Goal: Answer question/provide support: Share knowledge or assist other users

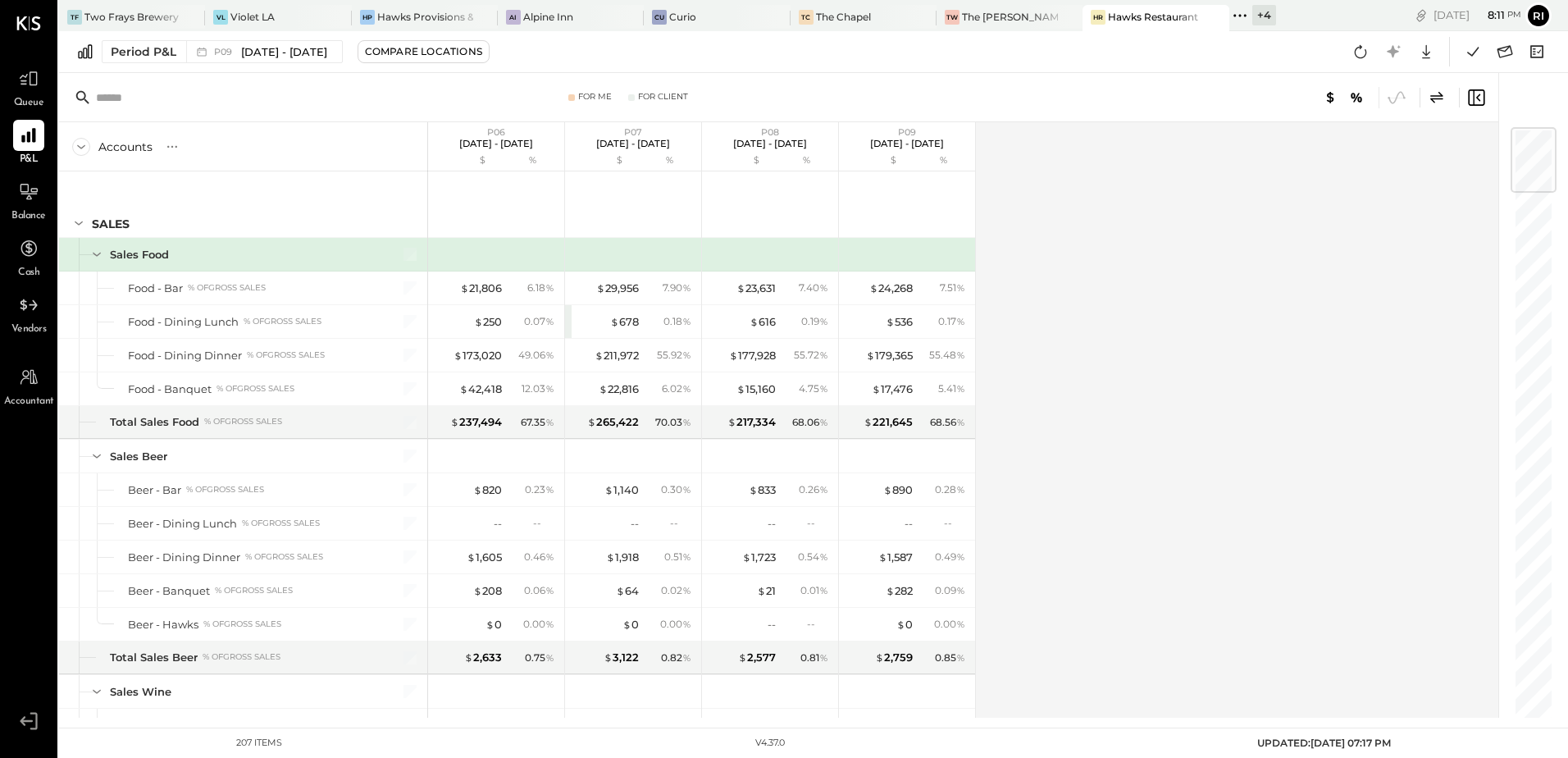
click at [1185, 301] on div "Accounts S % GL P06 [DATE] - [DATE] $ % P07 [DATE] - [DATE] $ % P08 [DATE] - [D…" at bounding box center [780, 421] width 1441 height 596
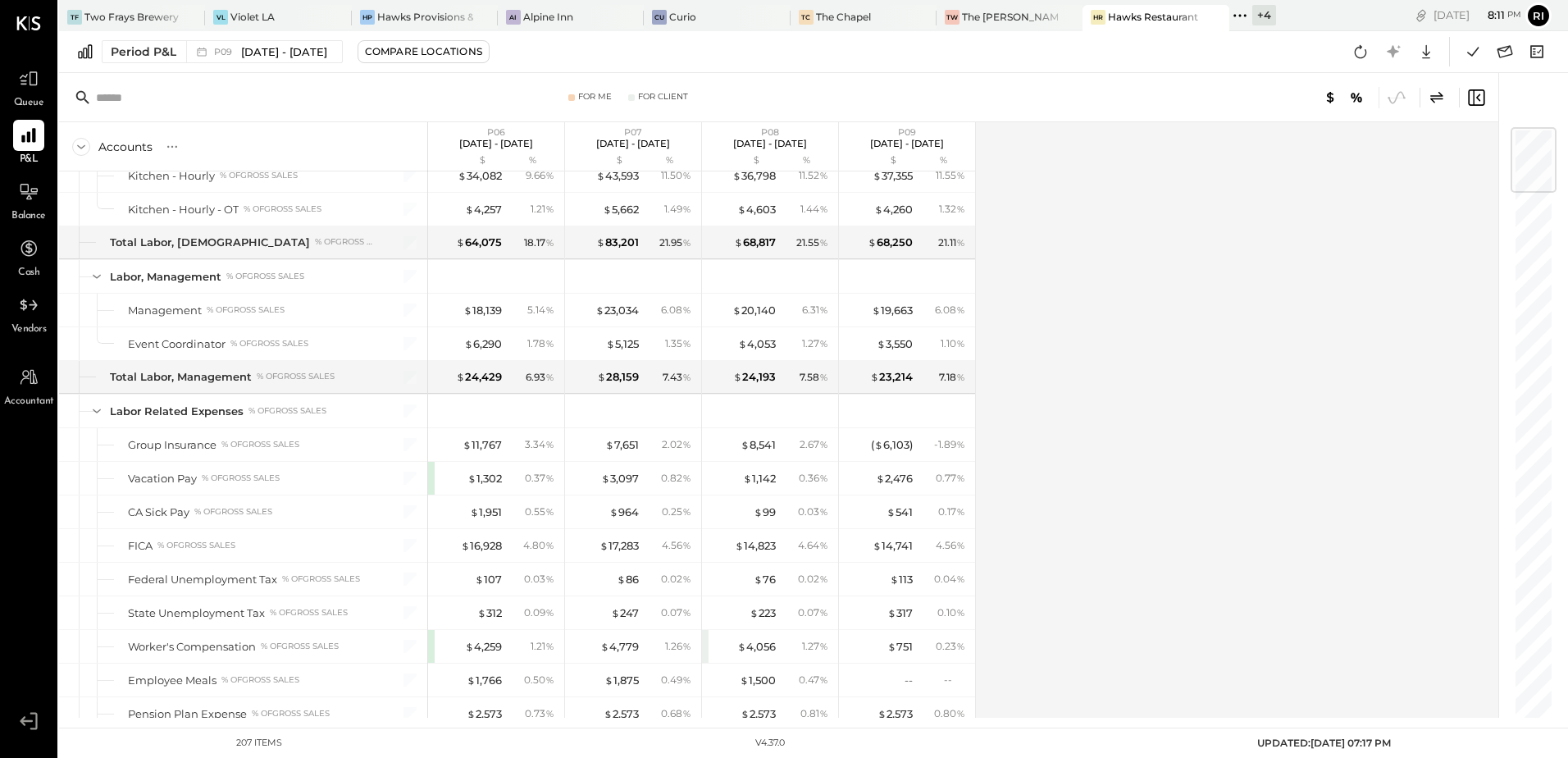
scroll to position [4683, 0]
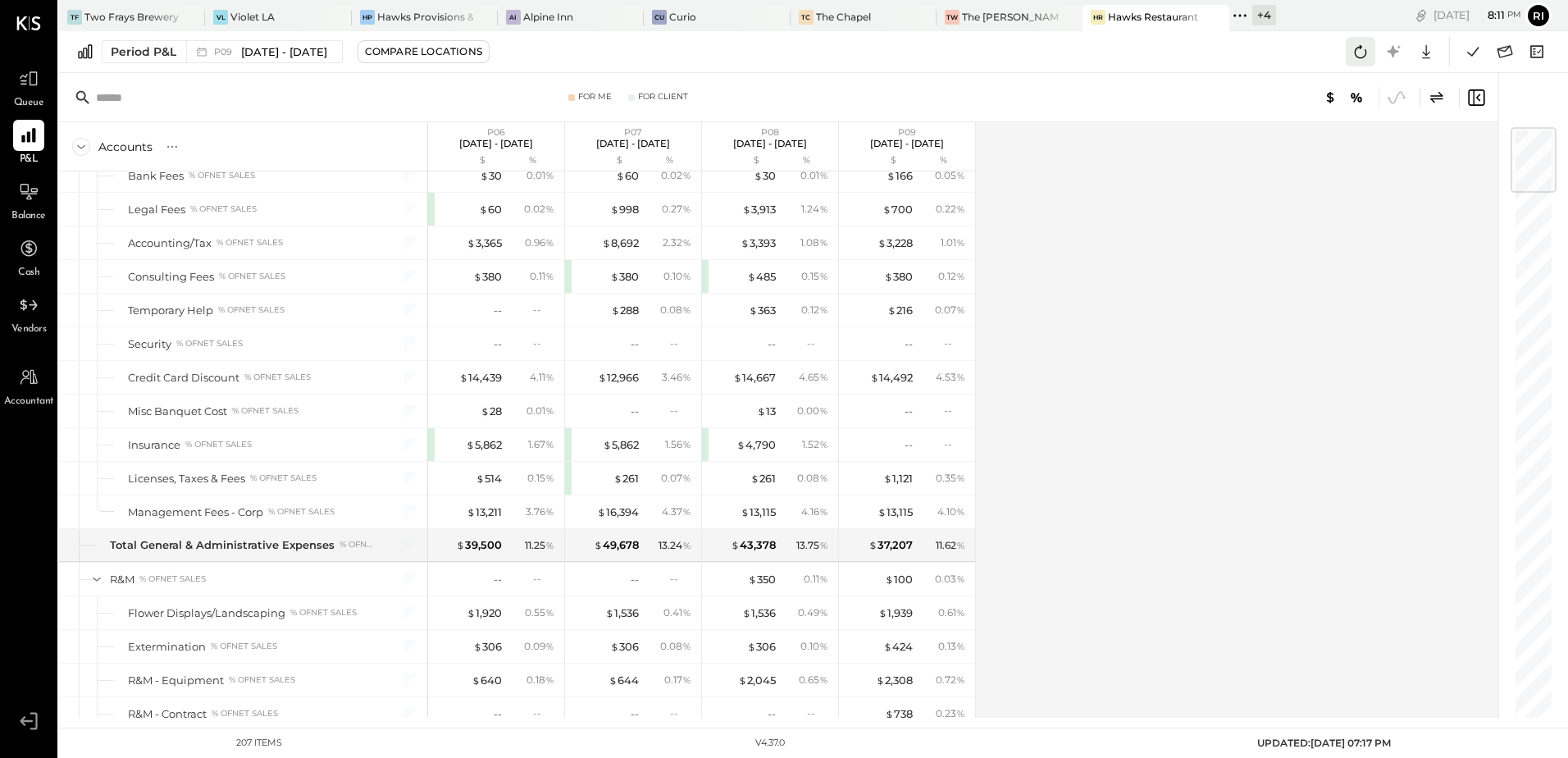
click at [1357, 56] on icon at bounding box center [1361, 52] width 21 height 21
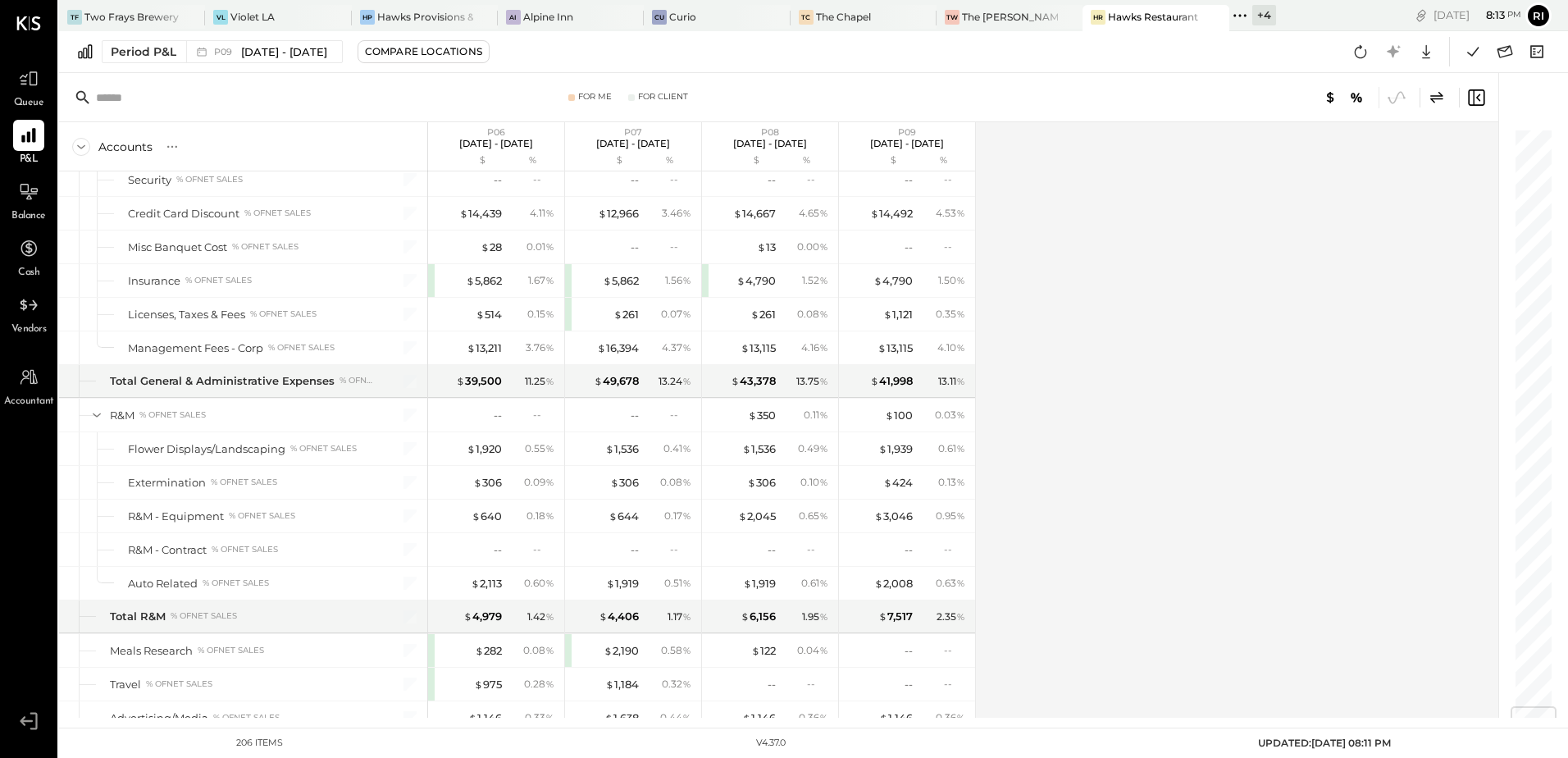
click at [1156, 426] on div "Accounts S % GL P06 [DATE] - [DATE] $ % P07 [DATE] - [DATE] $ % P08 [DATE] - [D…" at bounding box center [780, 421] width 1441 height 596
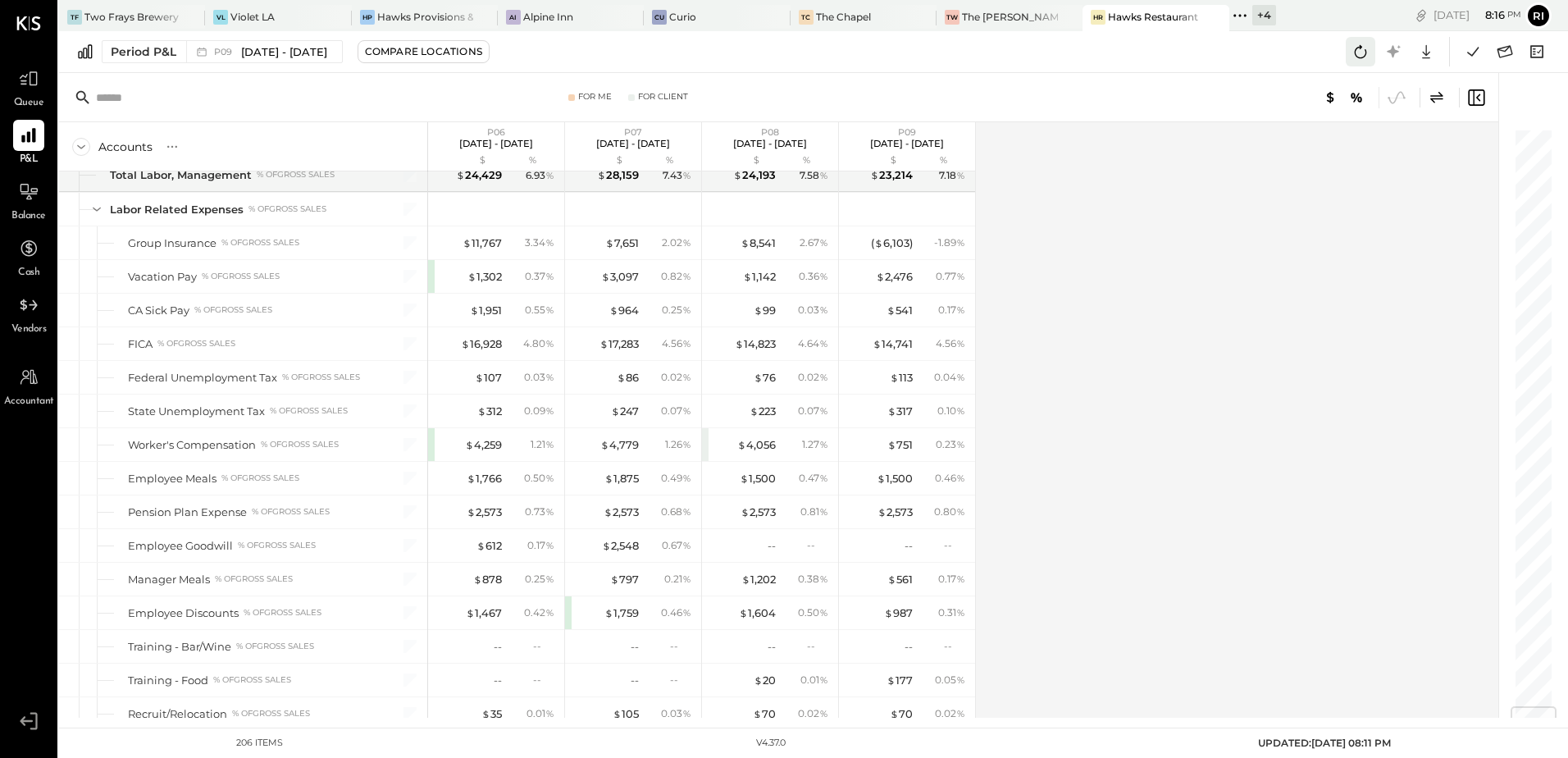
click at [1353, 48] on icon at bounding box center [1361, 52] width 21 height 21
click at [1365, 51] on icon at bounding box center [1361, 52] width 21 height 21
click at [1152, 297] on div "Accounts S % GL P06 [DATE] - [DATE] $ % P07 [DATE] - [DATE] $ % P08 [DATE] - [D…" at bounding box center [780, 421] width 1441 height 596
click at [902, 243] on div "( $ 6,103 )" at bounding box center [892, 243] width 42 height 16
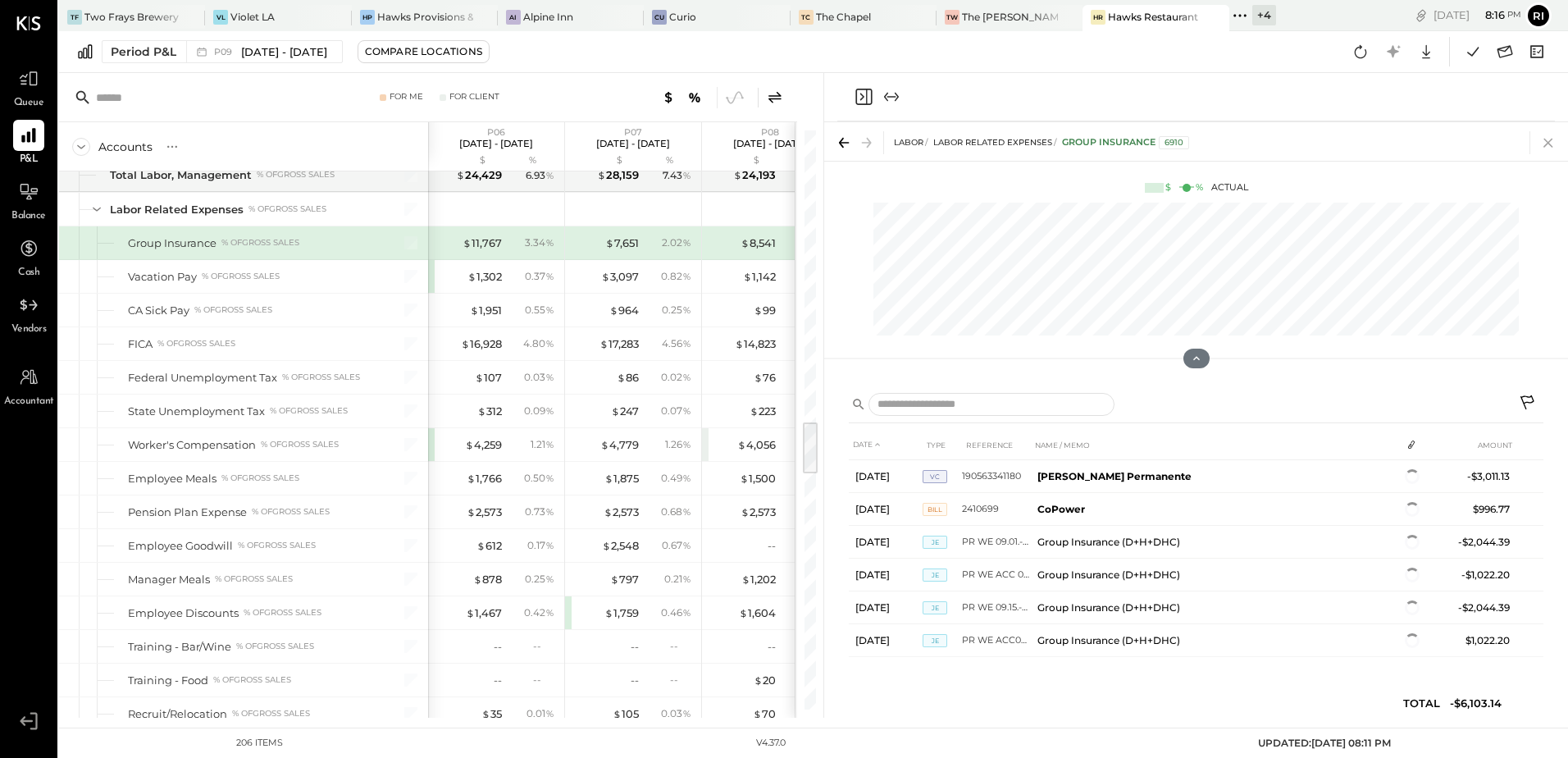
click at [1549, 144] on icon at bounding box center [1547, 142] width 9 height 9
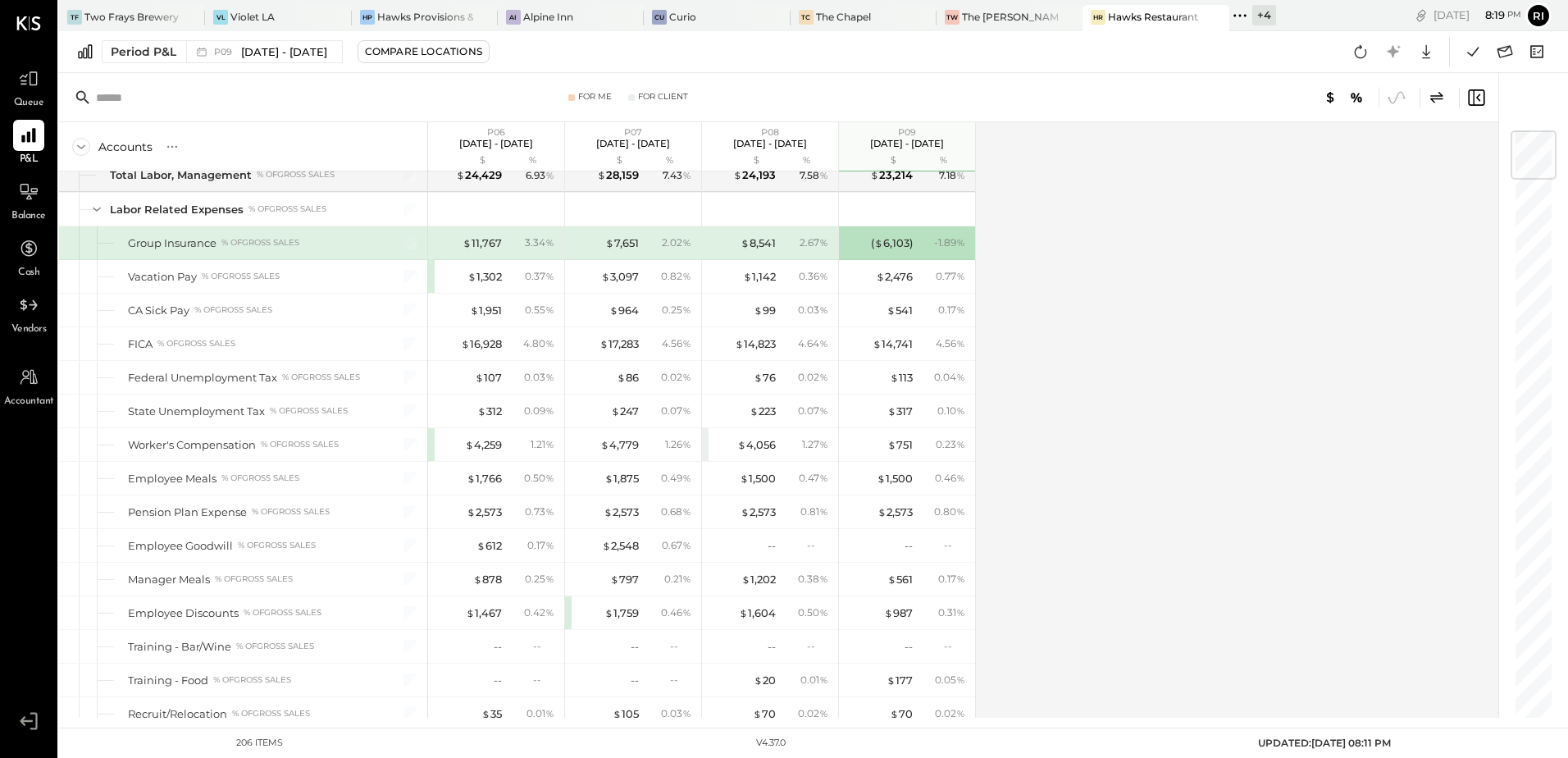
click at [1355, 53] on icon at bounding box center [1361, 52] width 12 height 13
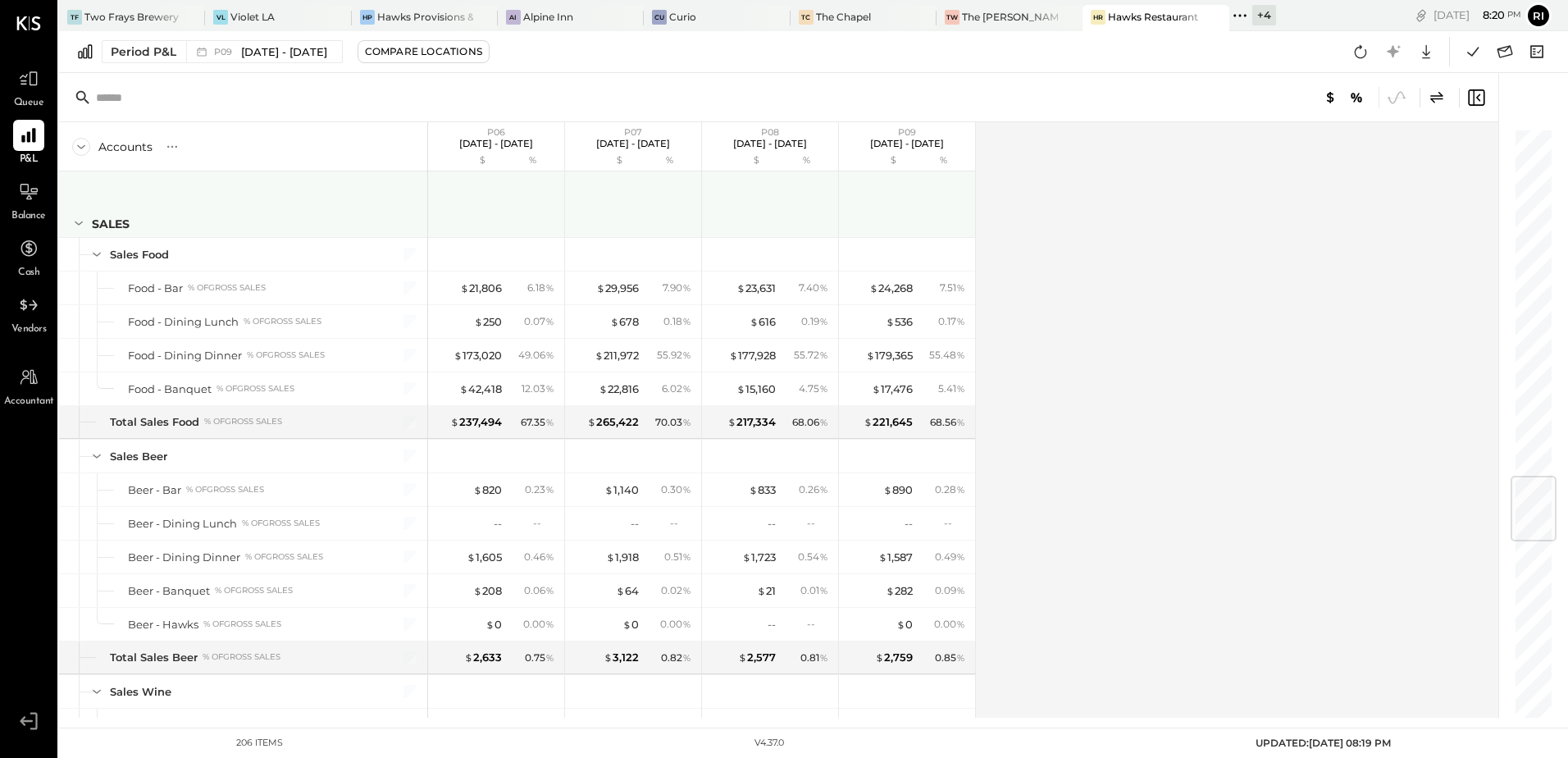
scroll to position [2918, 0]
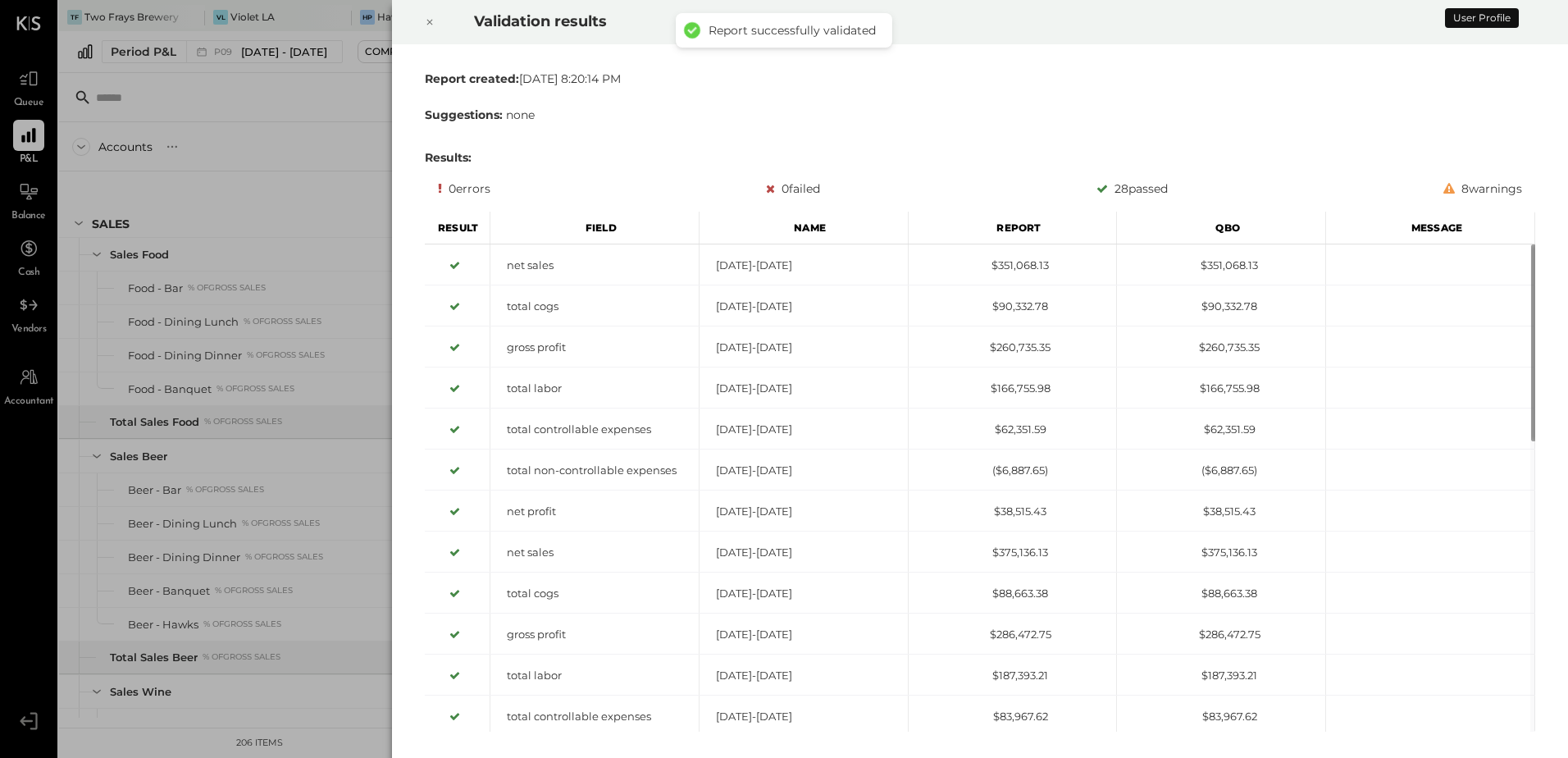
scroll to position [2918, 0]
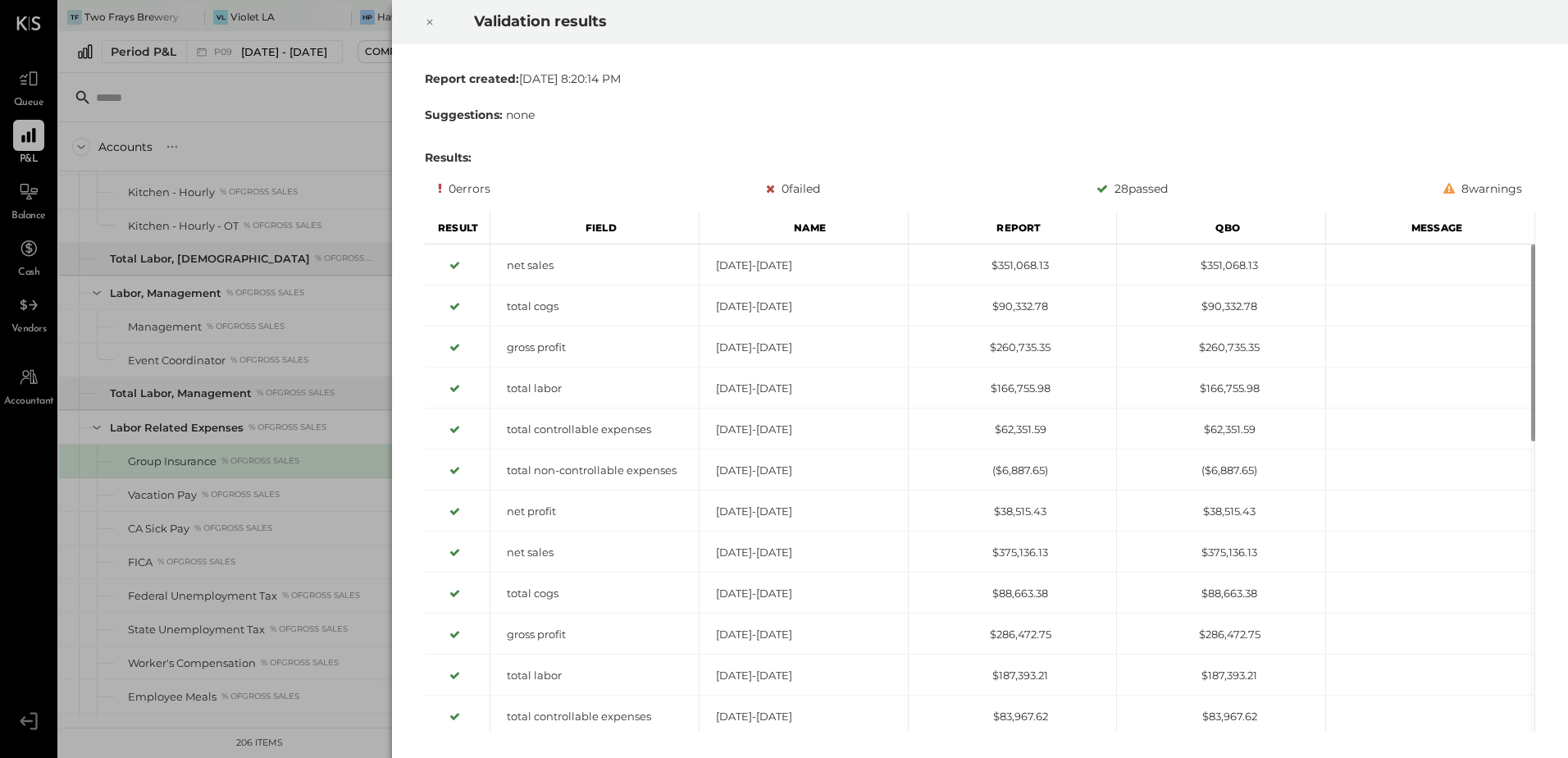
click at [430, 23] on icon at bounding box center [429, 22] width 6 height 6
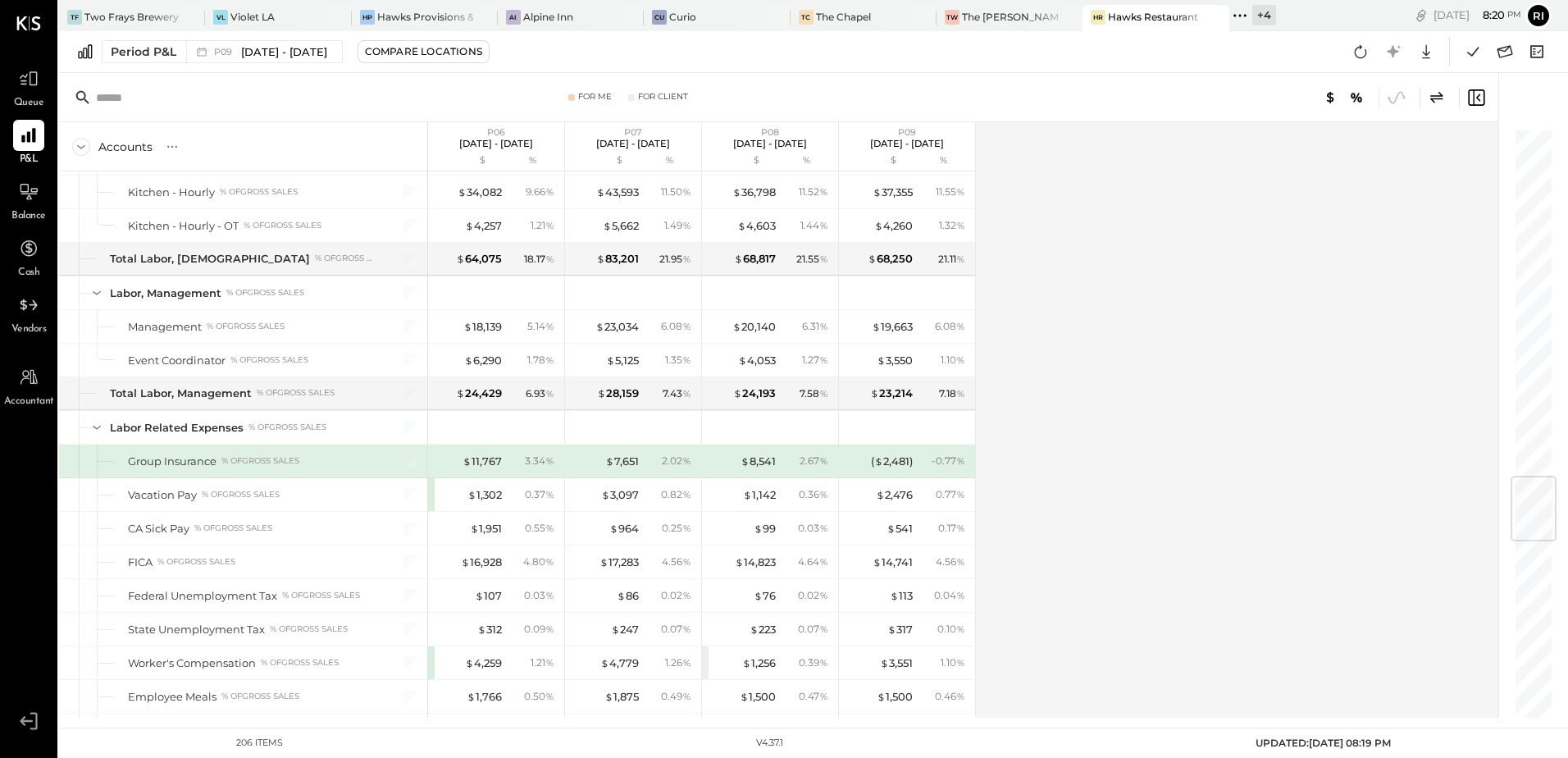
click at [1123, 282] on div "Accounts S % GL P06 [DATE] - [DATE] $ % P07 [DATE] - [DATE] $ % P08 [DATE] - [D…" at bounding box center [780, 421] width 1441 height 596
click at [893, 460] on div "( $ 2,481 )" at bounding box center [892, 461] width 42 height 16
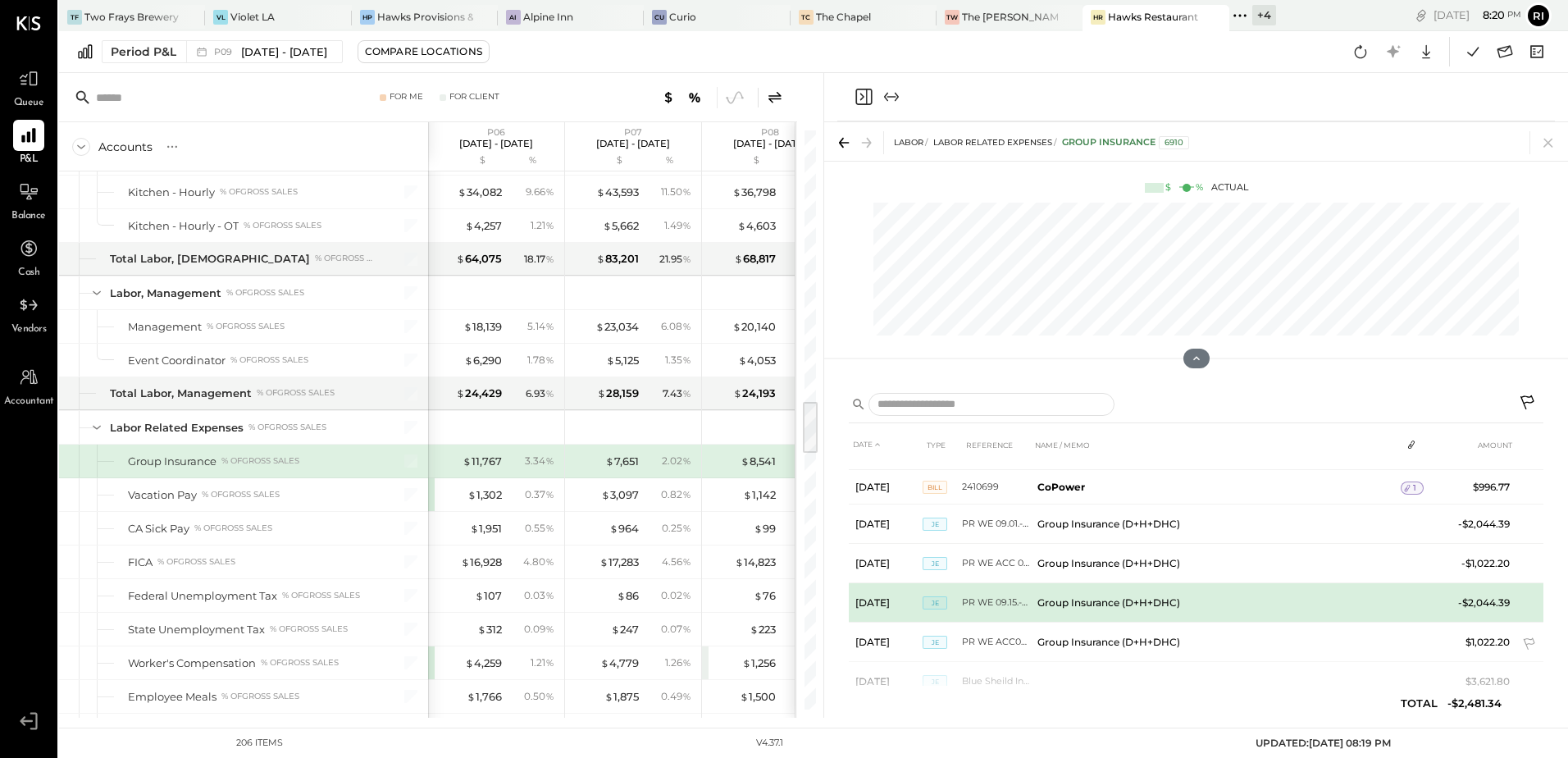
scroll to position [71, 0]
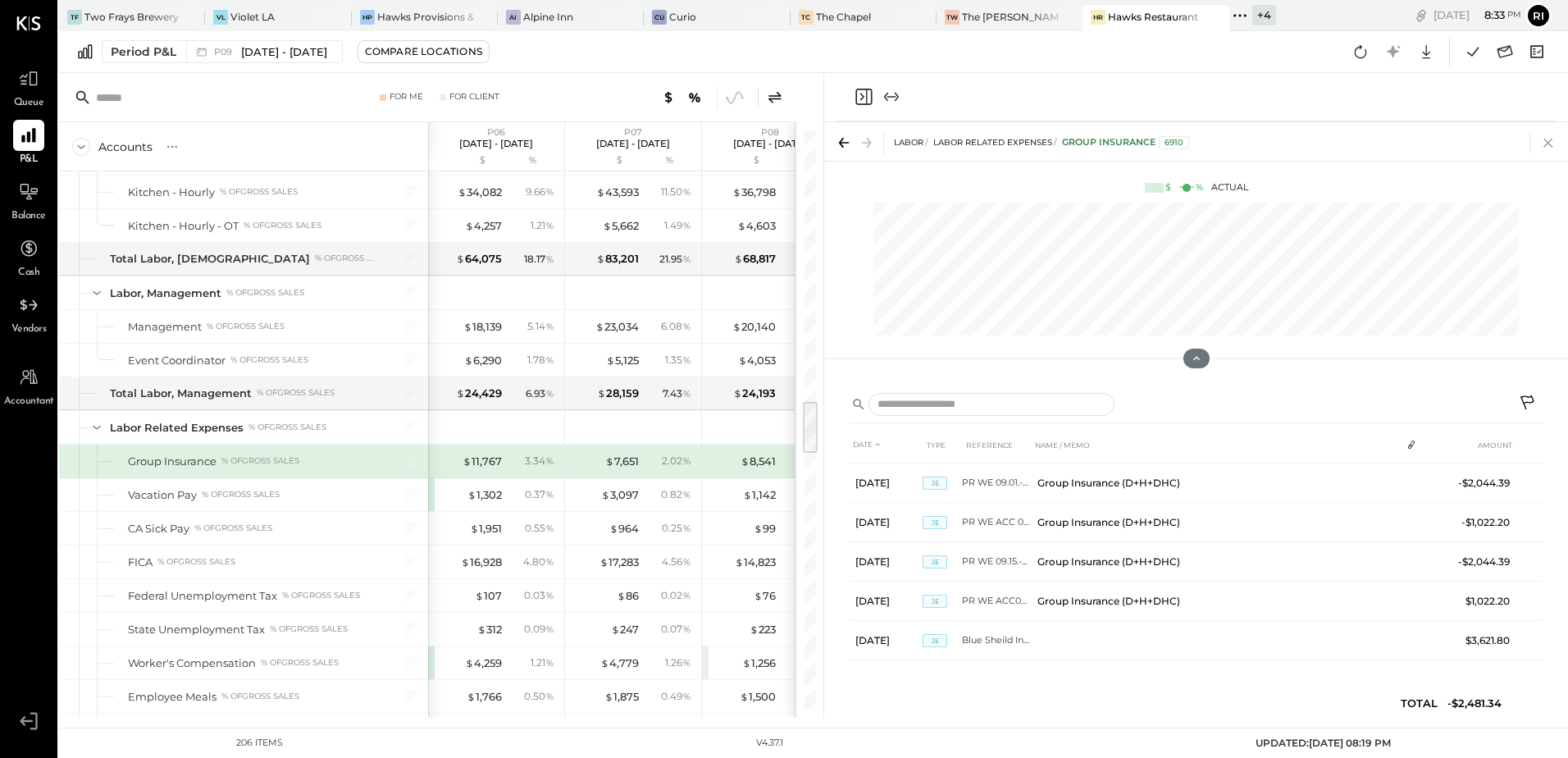
click at [1545, 145] on icon at bounding box center [1547, 142] width 9 height 9
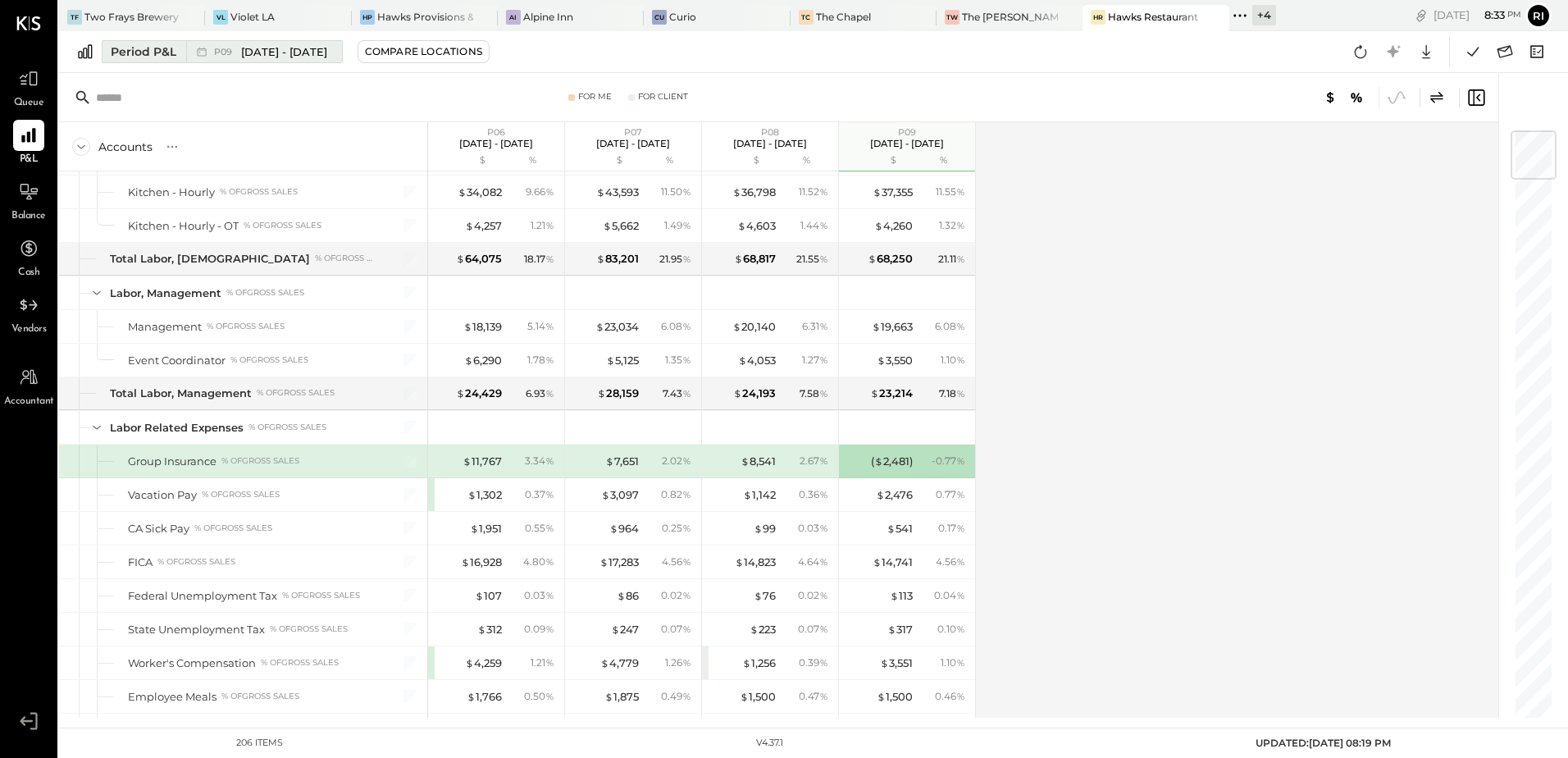
click at [281, 60] on div "P09 Sep 1 - 28, 2025" at bounding box center [259, 52] width 147 height 21
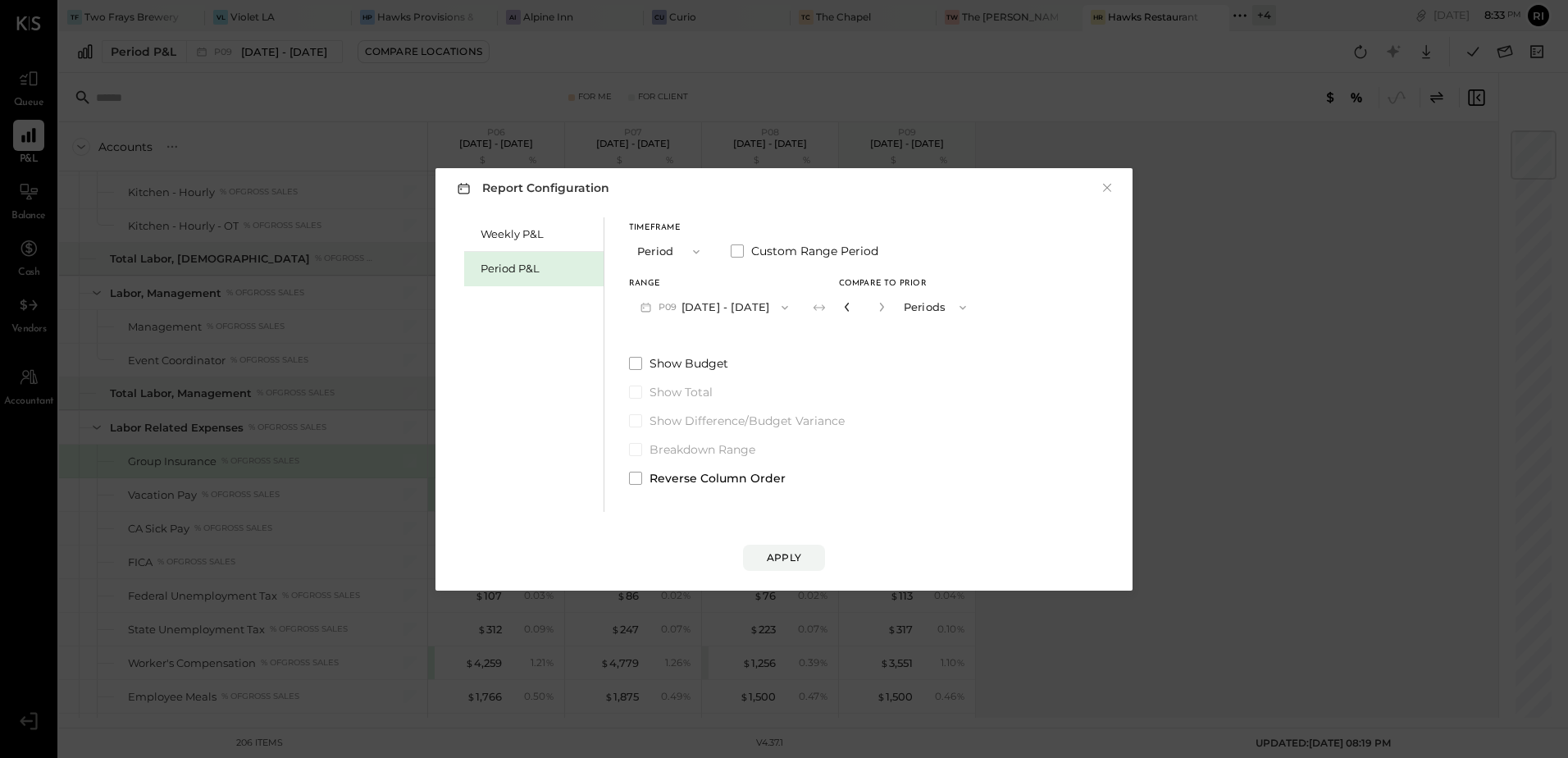
click at [845, 310] on icon "button" at bounding box center [847, 307] width 10 height 10
type input "*"
click at [845, 310] on icon "button" at bounding box center [847, 307] width 10 height 10
click at [782, 557] on div "Apply" at bounding box center [784, 557] width 35 height 14
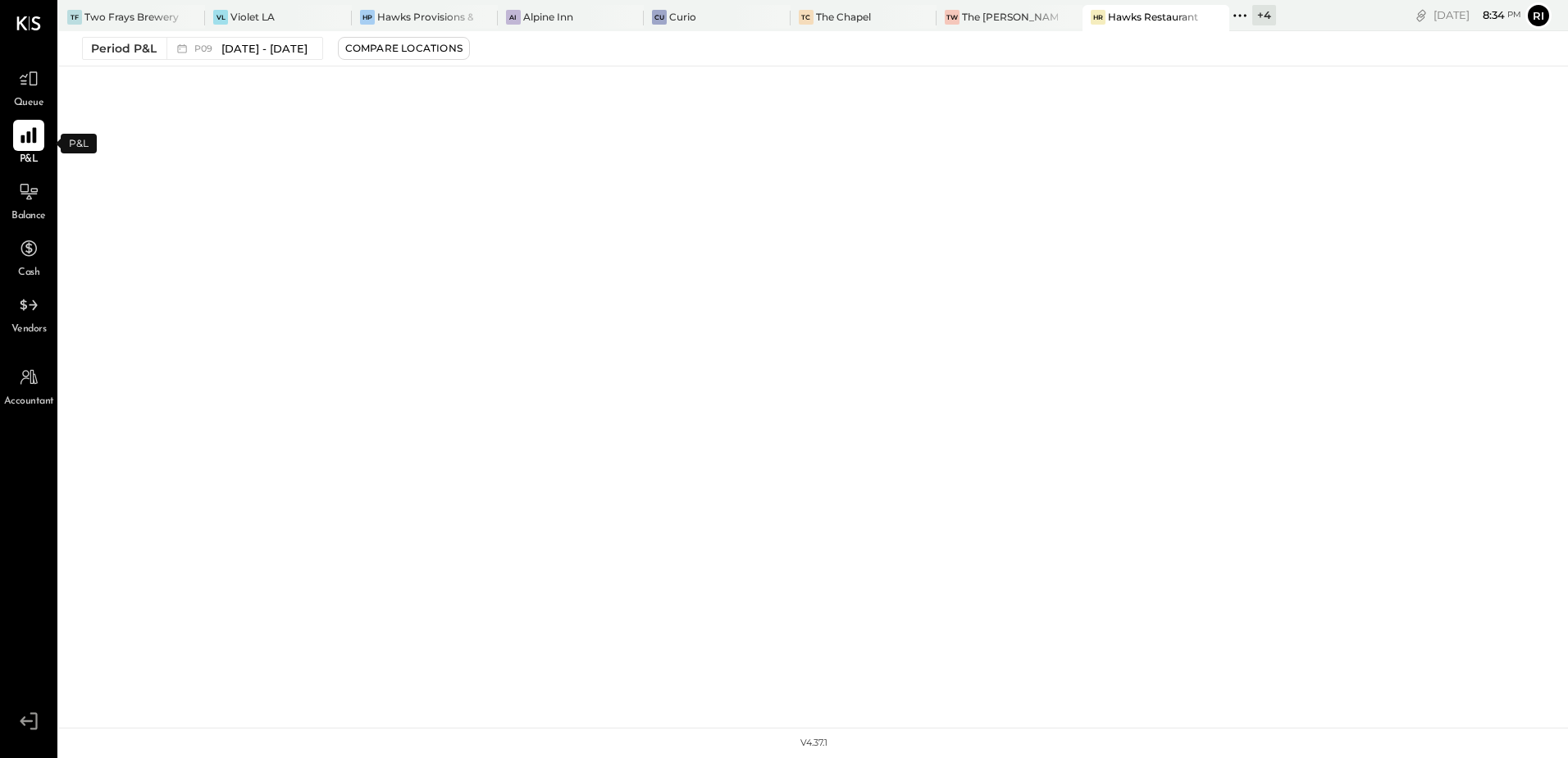
click at [20, 133] on icon at bounding box center [29, 136] width 21 height 21
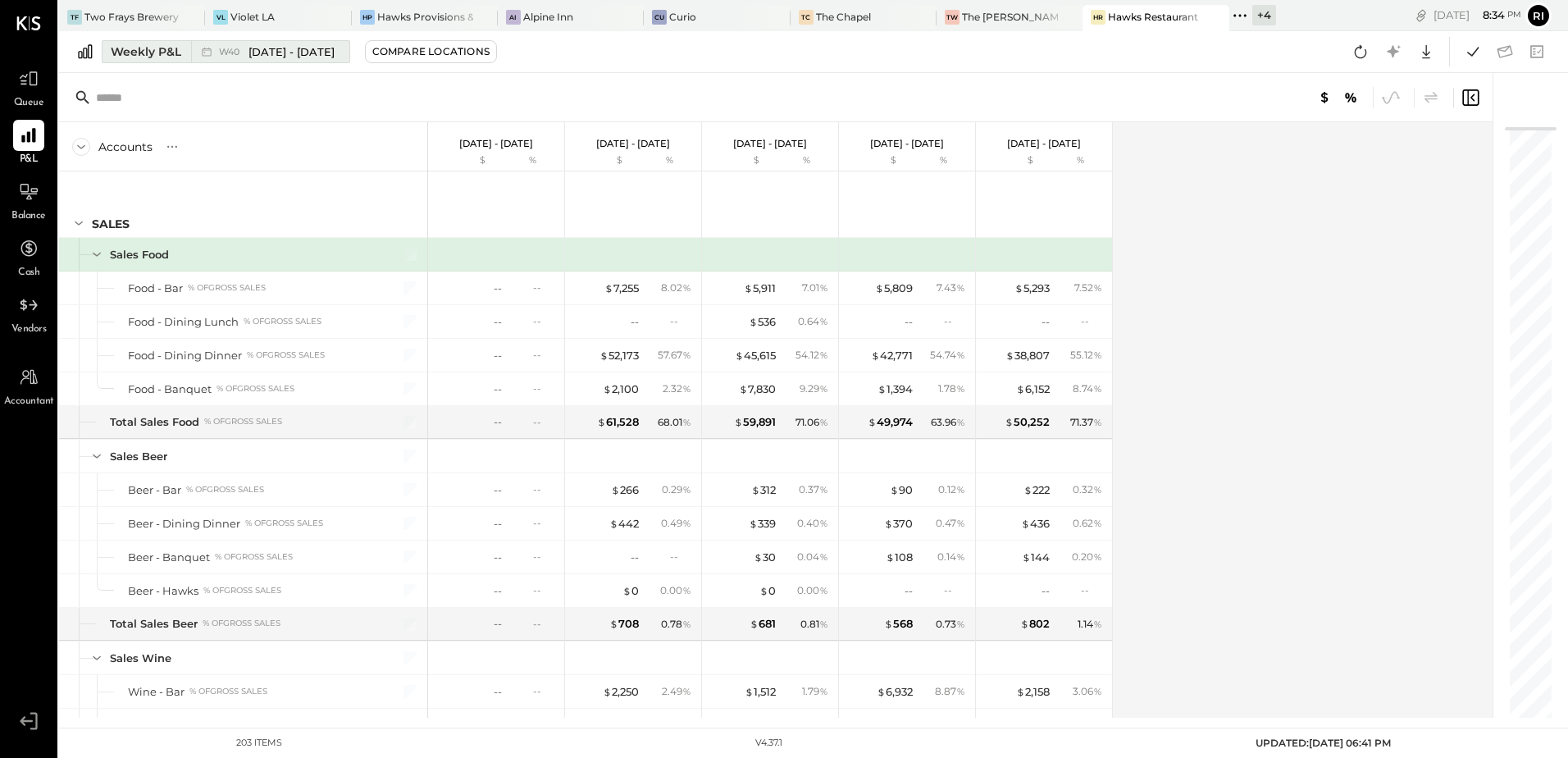
click at [164, 41] on button "Weekly P&L W40 Sep 29 - Oct 5, 2025" at bounding box center [226, 52] width 248 height 23
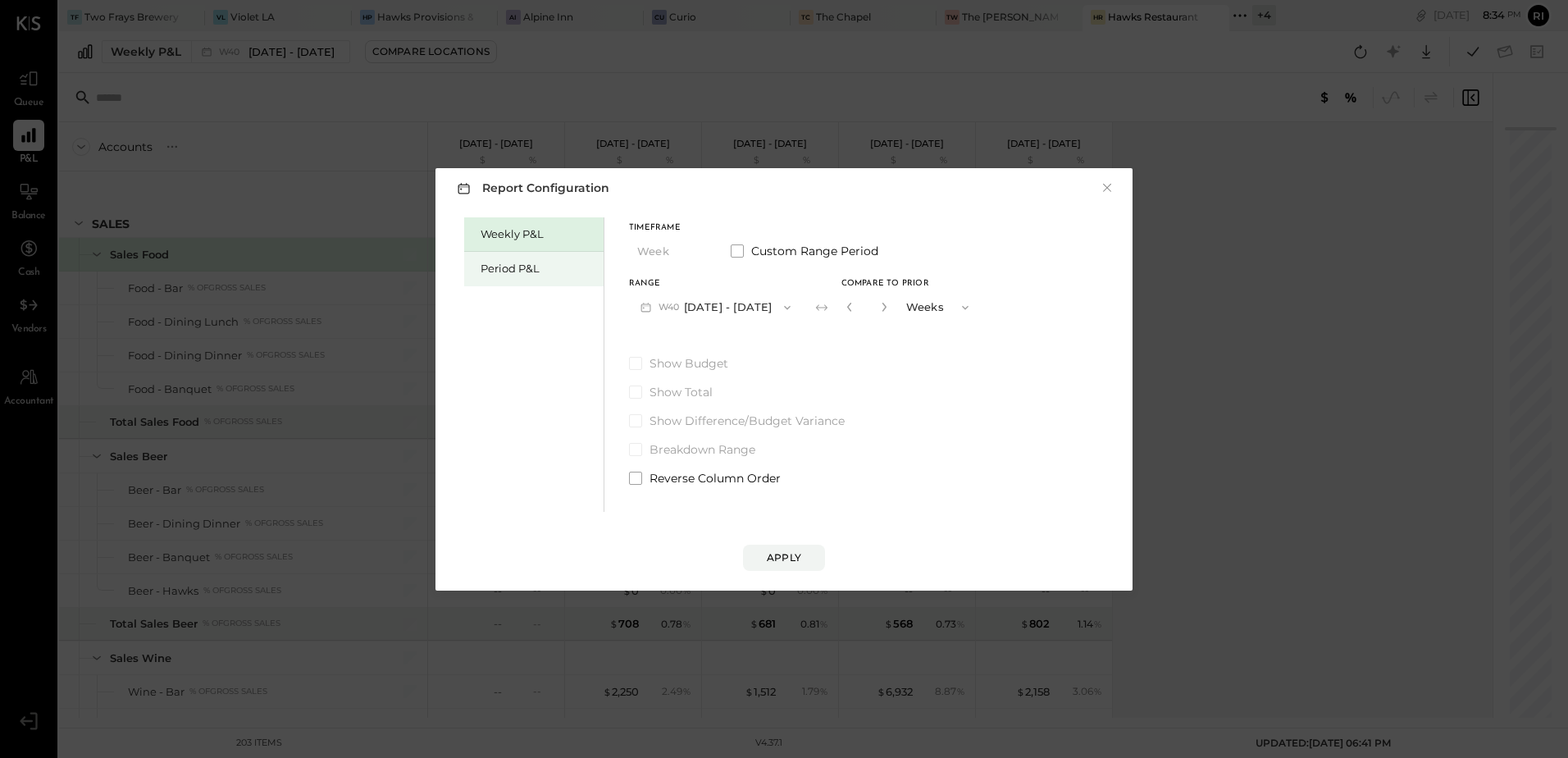
click at [494, 267] on div "Period P&L" at bounding box center [538, 268] width 115 height 16
click at [736, 310] on button "P10 Sep 29 - Nov 2, 2025" at bounding box center [712, 307] width 168 height 30
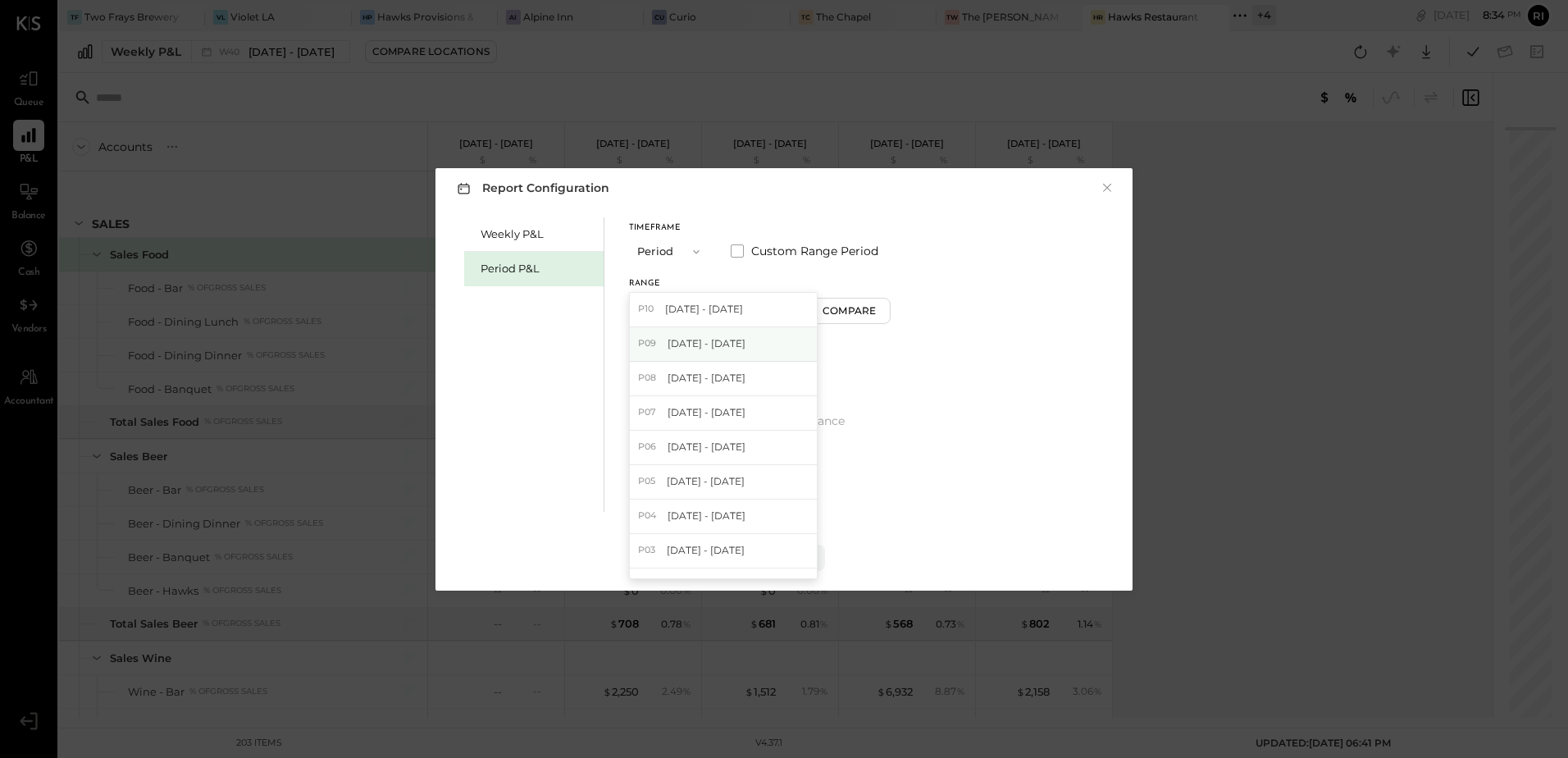
click at [714, 350] on span "[DATE] - [DATE]" at bounding box center [706, 343] width 78 height 14
click at [778, 553] on div "Apply" at bounding box center [784, 557] width 35 height 14
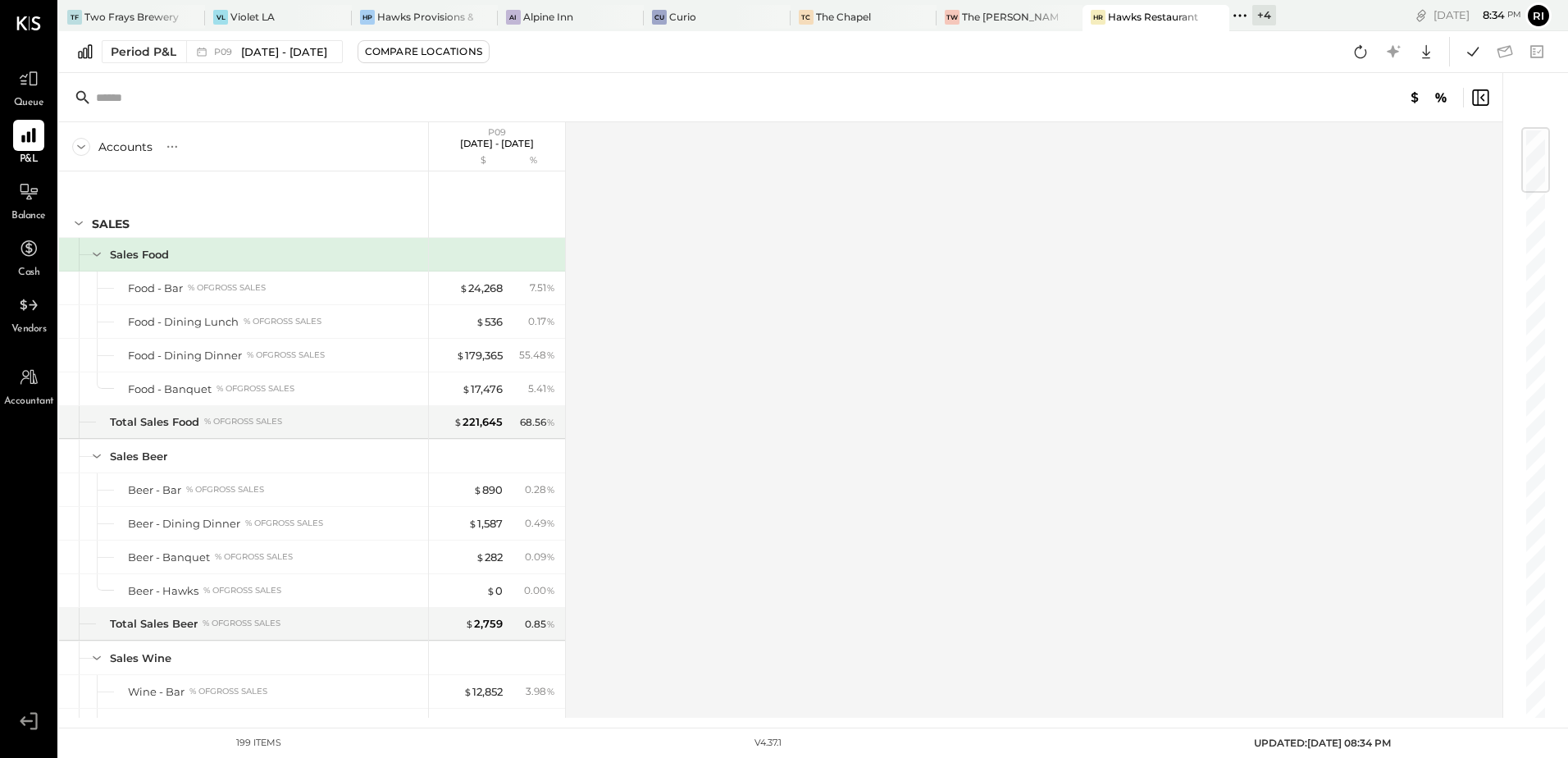
click at [750, 383] on div "Accounts S % GL P09 Sep 1 - 28, 2025 $ % SALES Sales Food Food - Bar % of GROSS…" at bounding box center [782, 421] width 1445 height 596
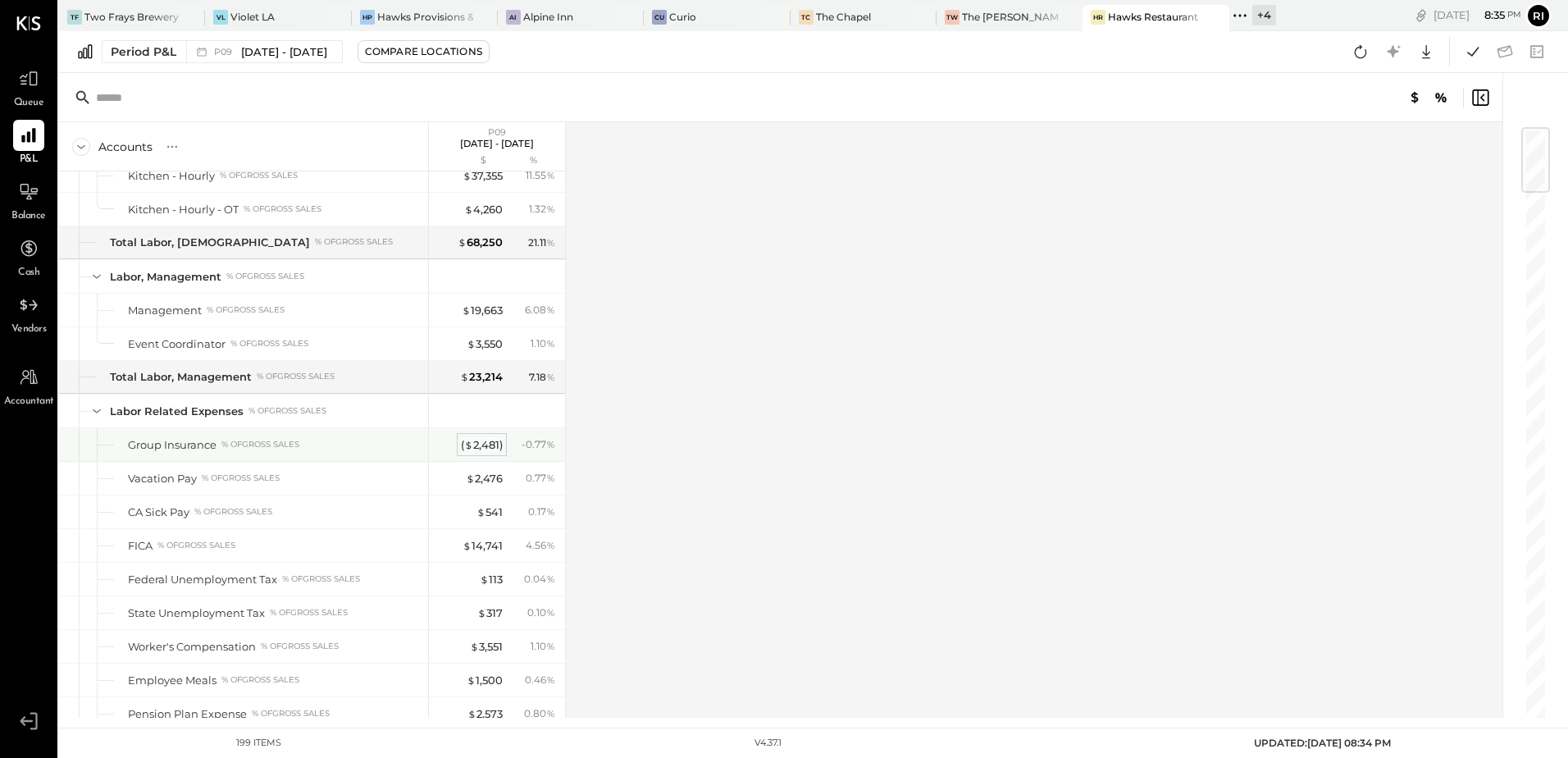
click at [473, 442] on div "( $ 2,481 )" at bounding box center [481, 444] width 42 height 16
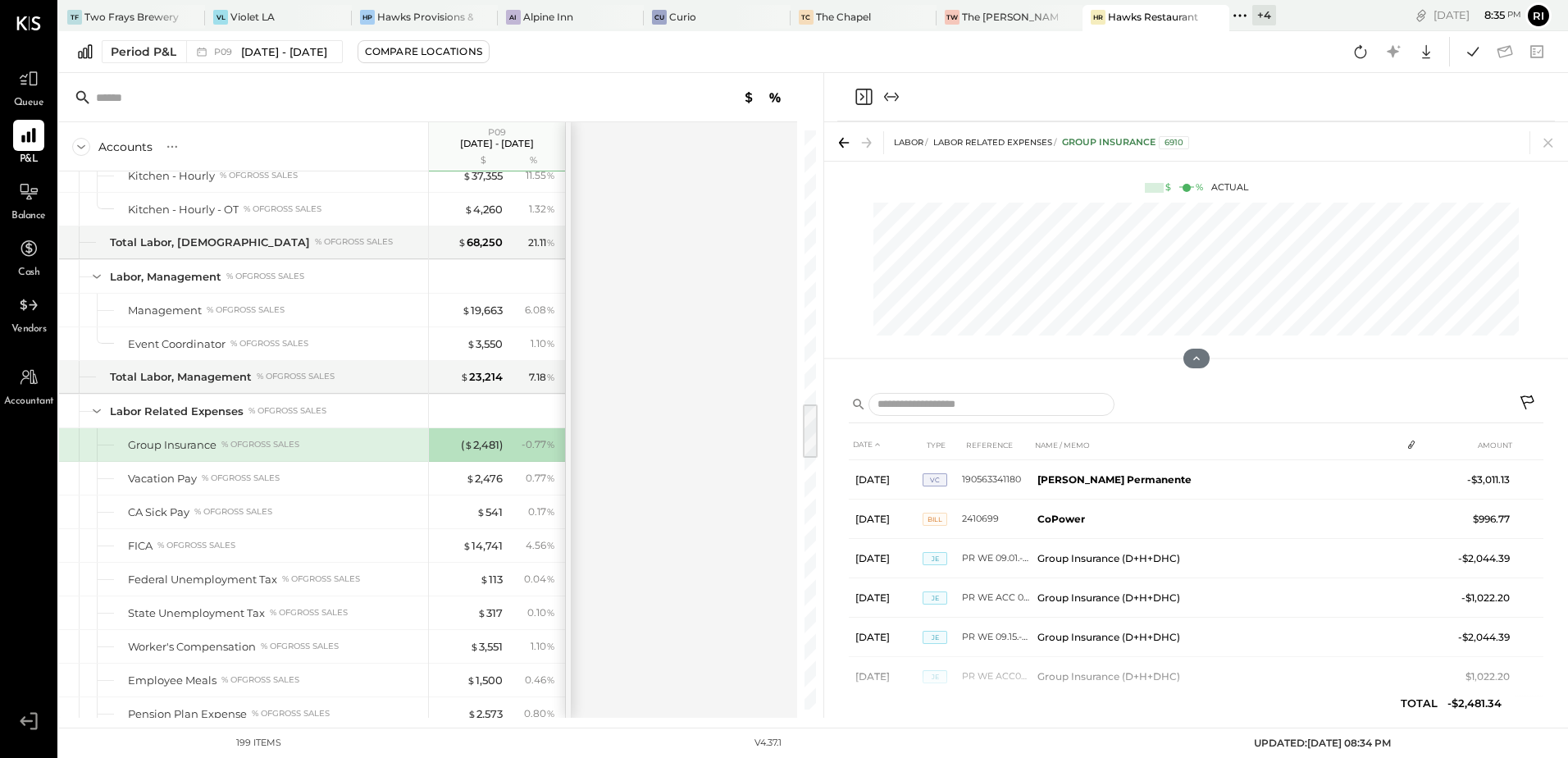
click at [1528, 397] on icon at bounding box center [1527, 402] width 14 height 14
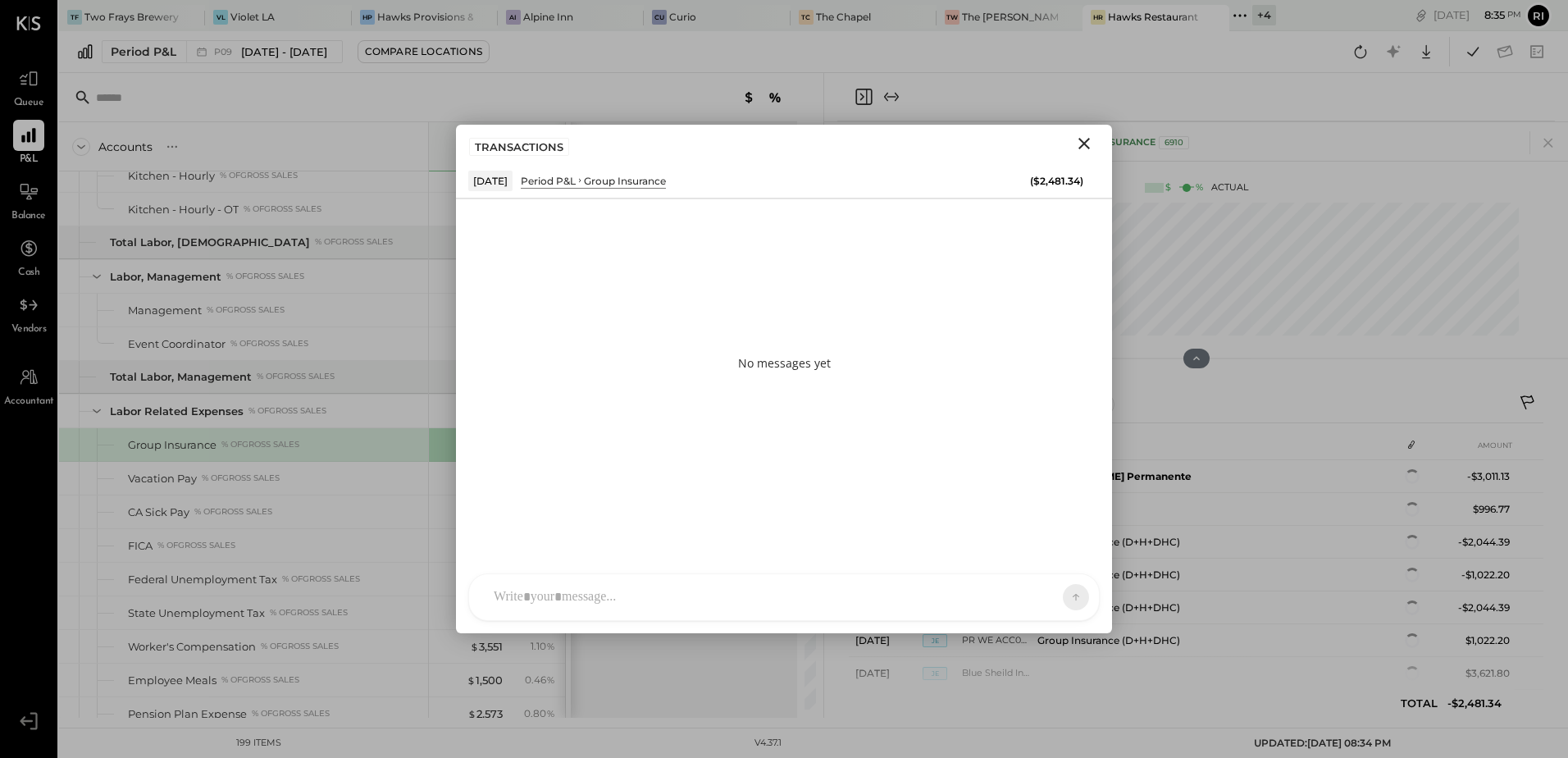
click at [730, 605] on div "HT Harsh Talajiya CR Chintan R Dave M molly M michael J jesse MB Manoj Bhagat M…" at bounding box center [783, 598] width 631 height 48
paste div
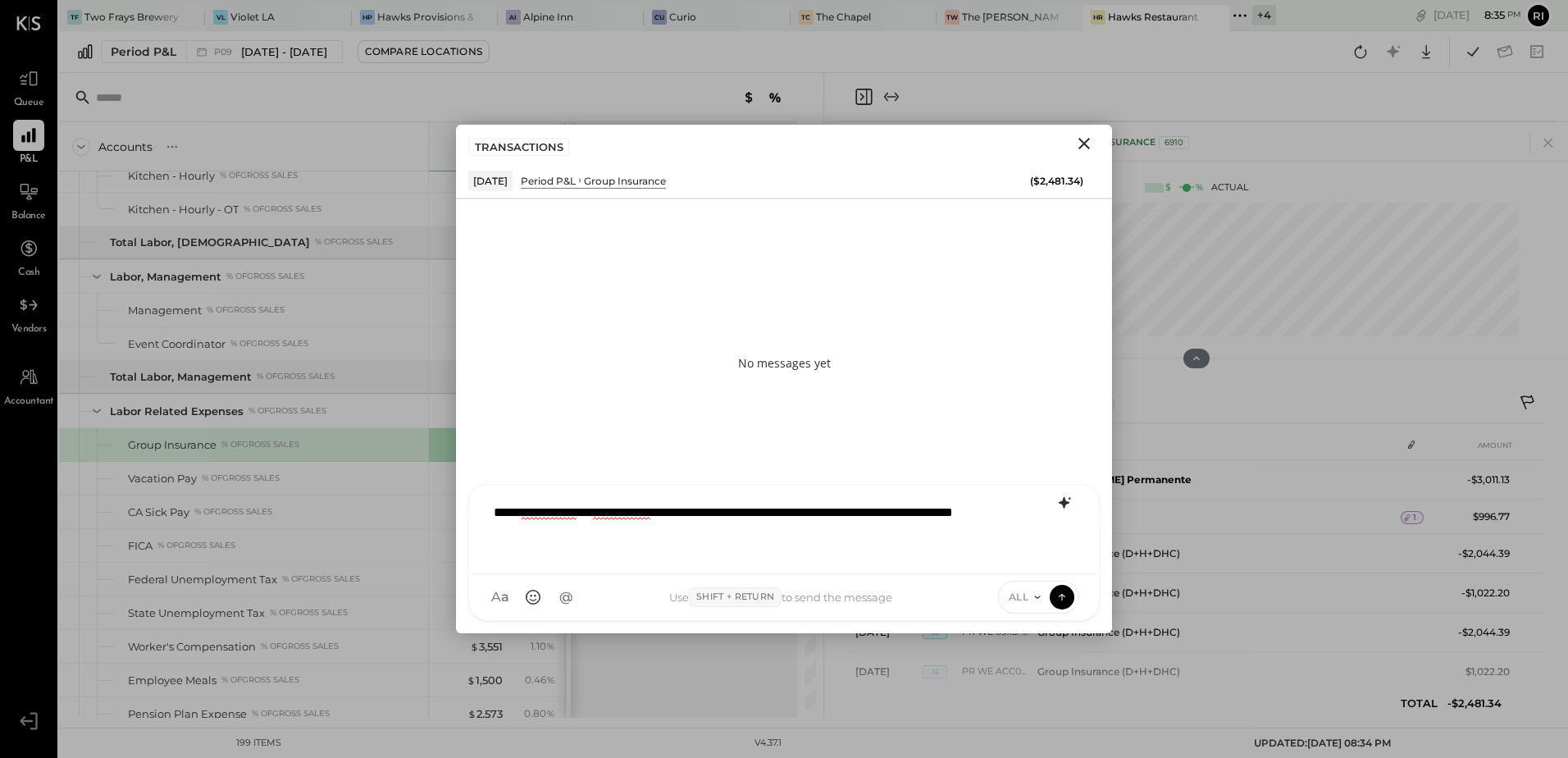
click at [1066, 500] on icon at bounding box center [1065, 503] width 20 height 20
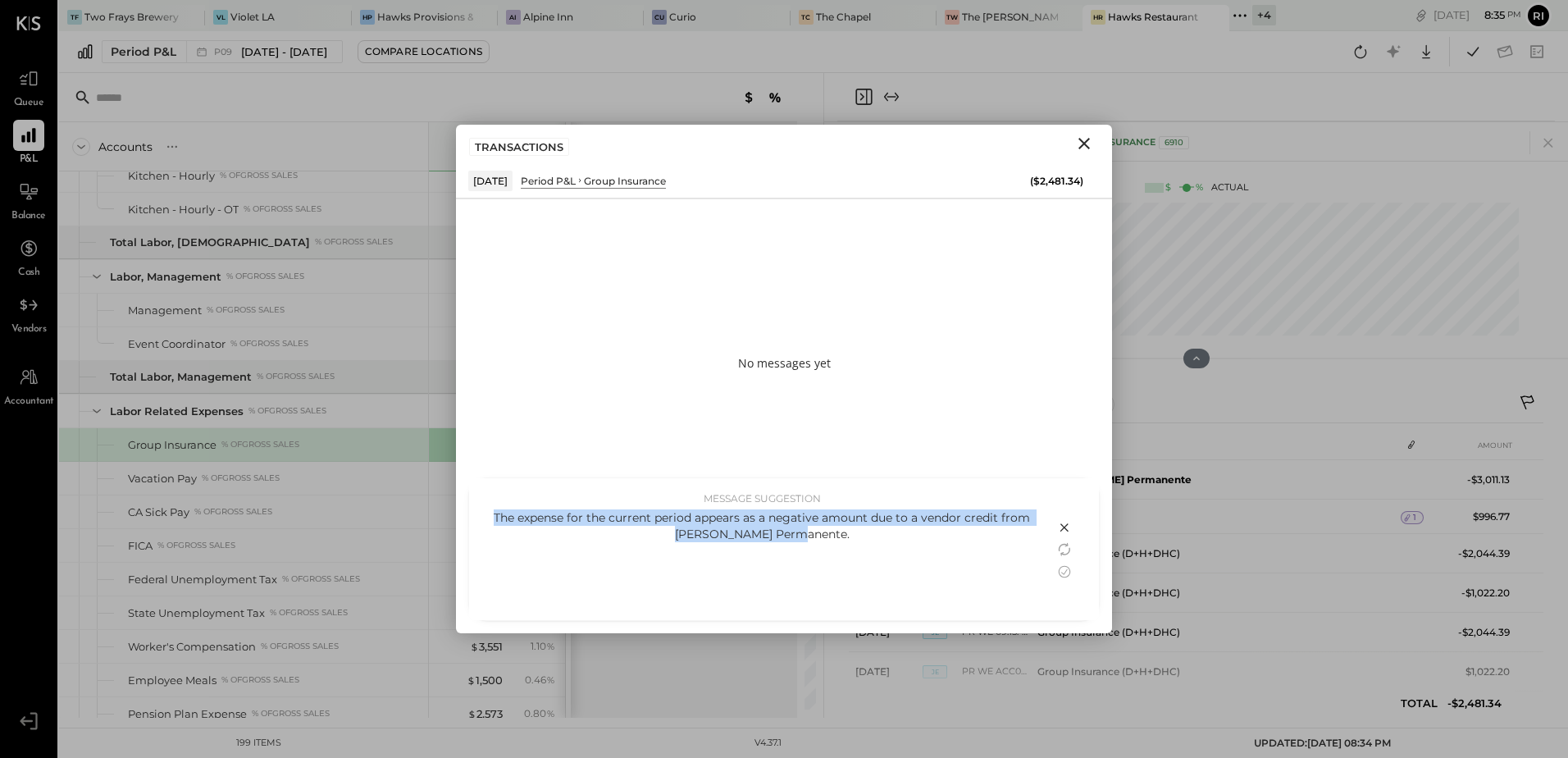
drag, startPoint x: 493, startPoint y: 513, endPoint x: 820, endPoint y: 537, distance: 327.9
click at [820, 537] on div "The expense for the current period appears as a negative amount due to a vendor…" at bounding box center [762, 526] width 553 height 33
click at [502, 556] on div "The expense for the current period appears as a negative amount due to a vendor…" at bounding box center [762, 560] width 553 height 103
drag, startPoint x: 494, startPoint y: 515, endPoint x: 851, endPoint y: 531, distance: 357.4
click at [851, 531] on div "The expense for the current period appears as a negative amount due to a vendor…" at bounding box center [762, 526] width 553 height 33
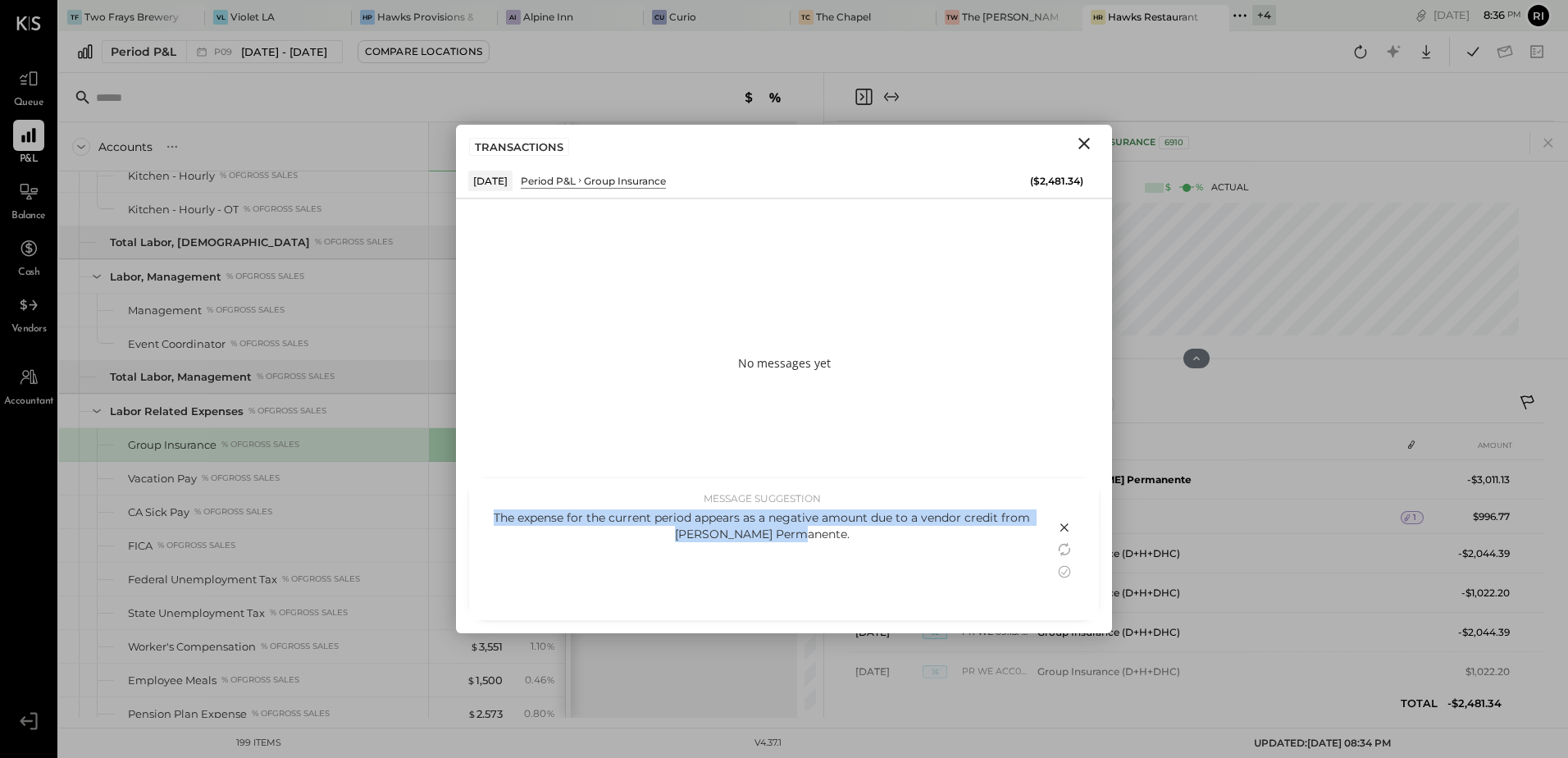
click at [856, 533] on div "The expense for the current period appears as a negative amount due to a vendor…" at bounding box center [762, 526] width 553 height 33
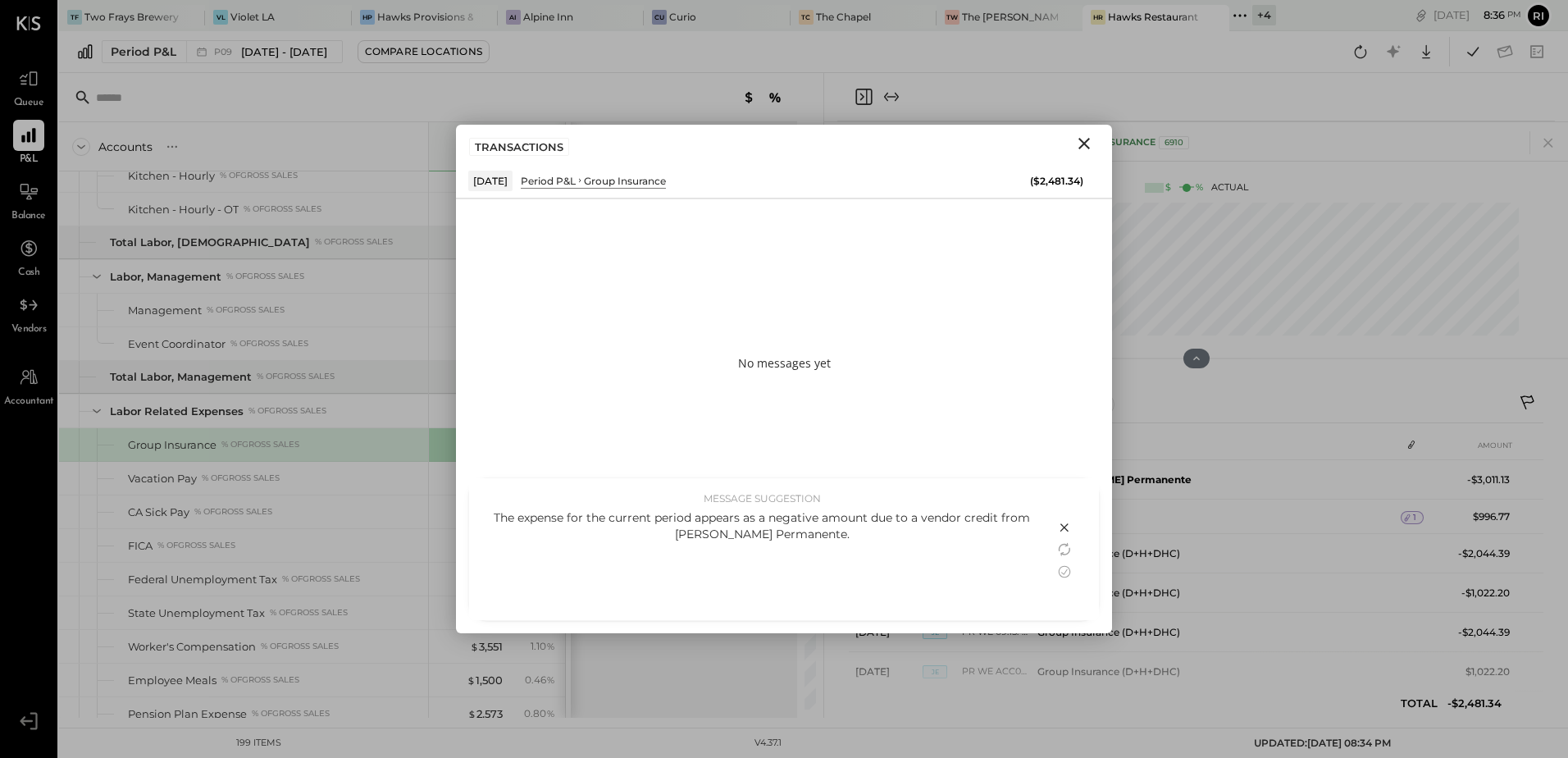
click at [497, 507] on div "MESSAGE SUGGESTION The expense for the current period appears as a negative amo…" at bounding box center [762, 549] width 586 height 142
click at [503, 519] on div "The expense for the current period appears as a negative amount due to a vendor…" at bounding box center [762, 526] width 553 height 33
click at [1067, 575] on icon at bounding box center [1065, 572] width 20 height 20
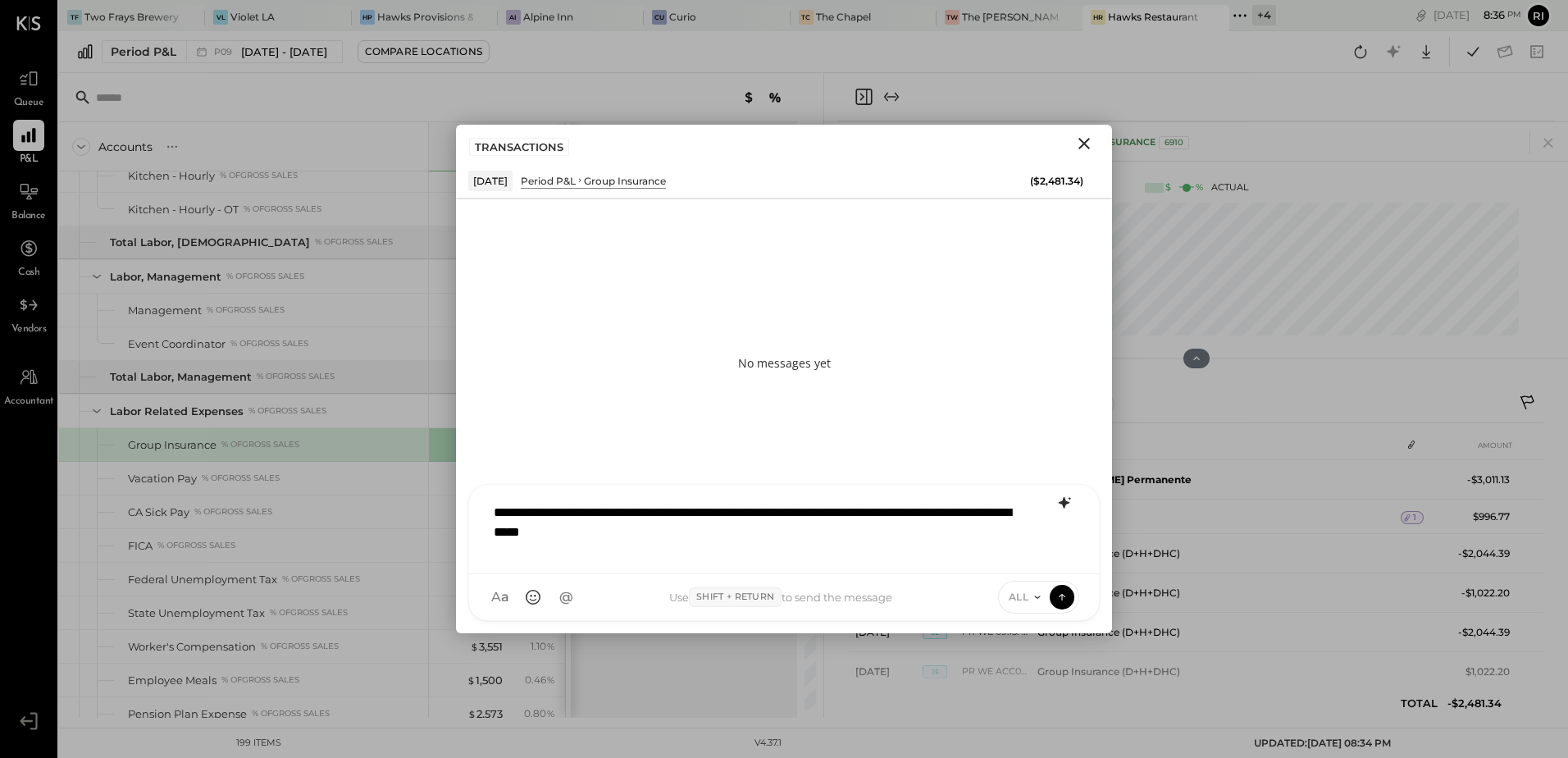
click at [491, 516] on div "**********" at bounding box center [784, 528] width 597 height 66
click at [1062, 511] on icon at bounding box center [1065, 503] width 20 height 20
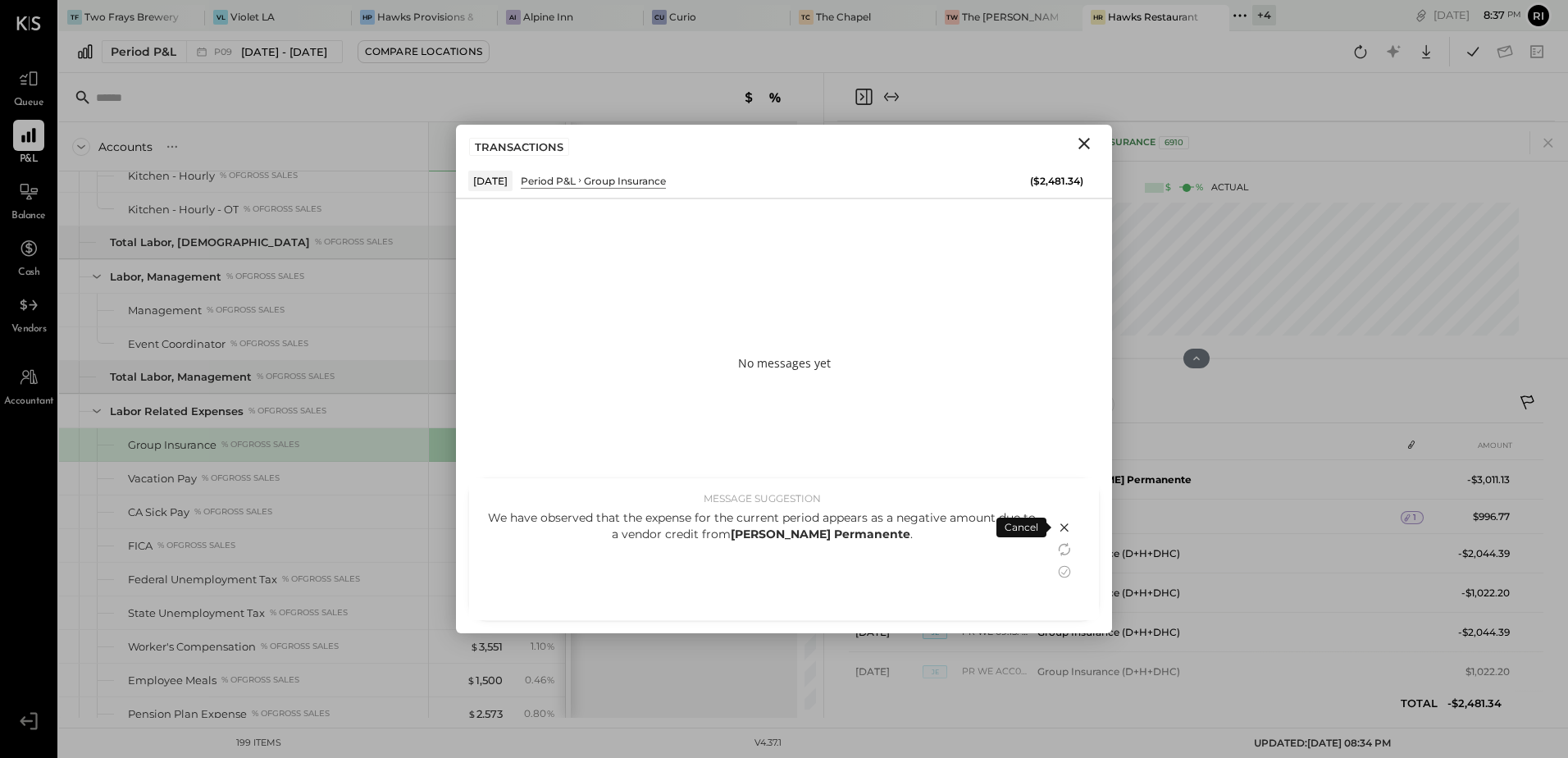
click at [946, 561] on div "We have observed that the expense for the current period appears as a negative …" at bounding box center [762, 560] width 553 height 103
click at [901, 532] on div "We have observed that the expense for the current period appears as a negative …" at bounding box center [762, 526] width 553 height 33
click at [1061, 573] on icon at bounding box center [1065, 571] width 12 height 12
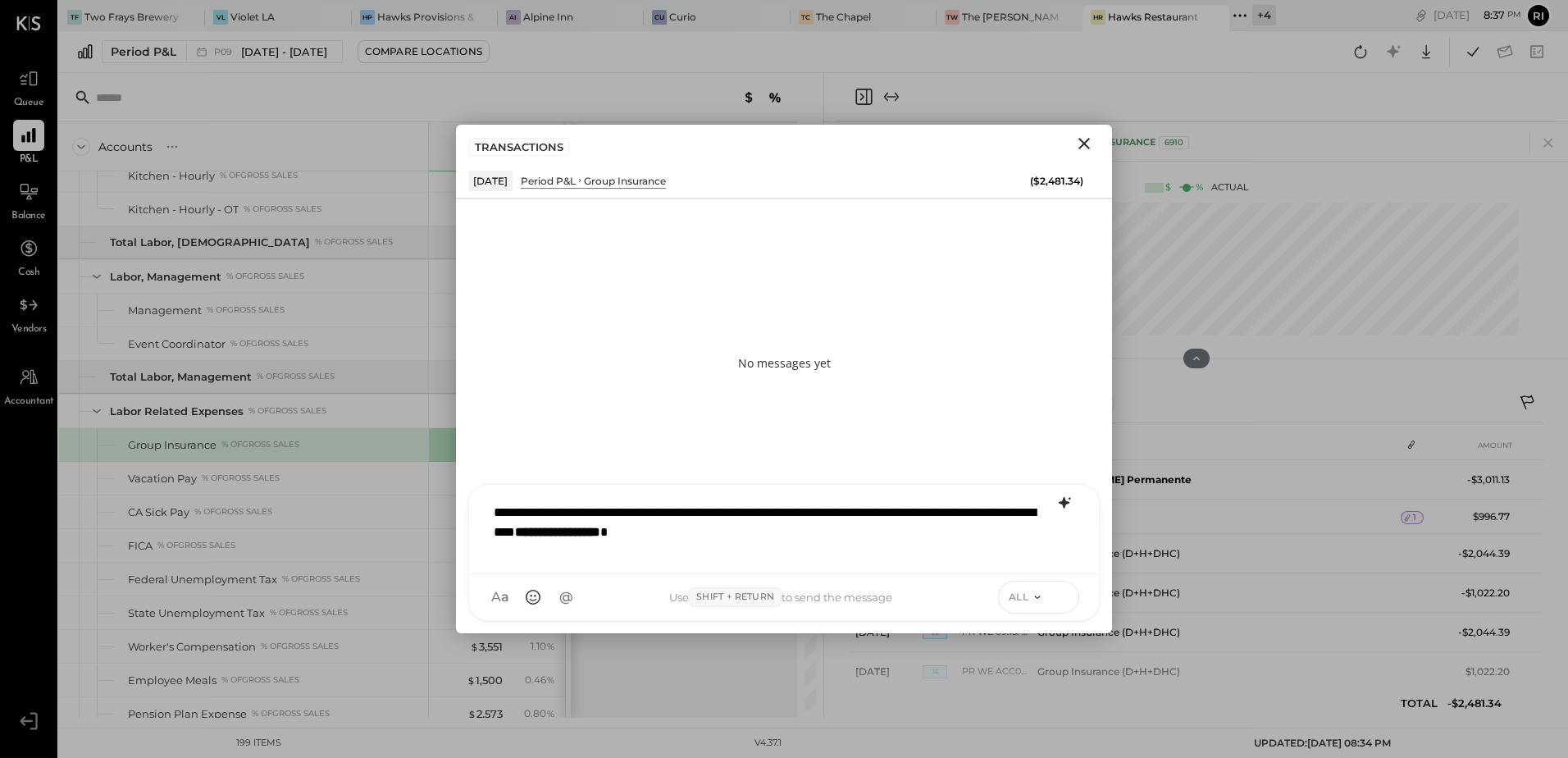
click at [1065, 603] on icon at bounding box center [1062, 597] width 15 height 16
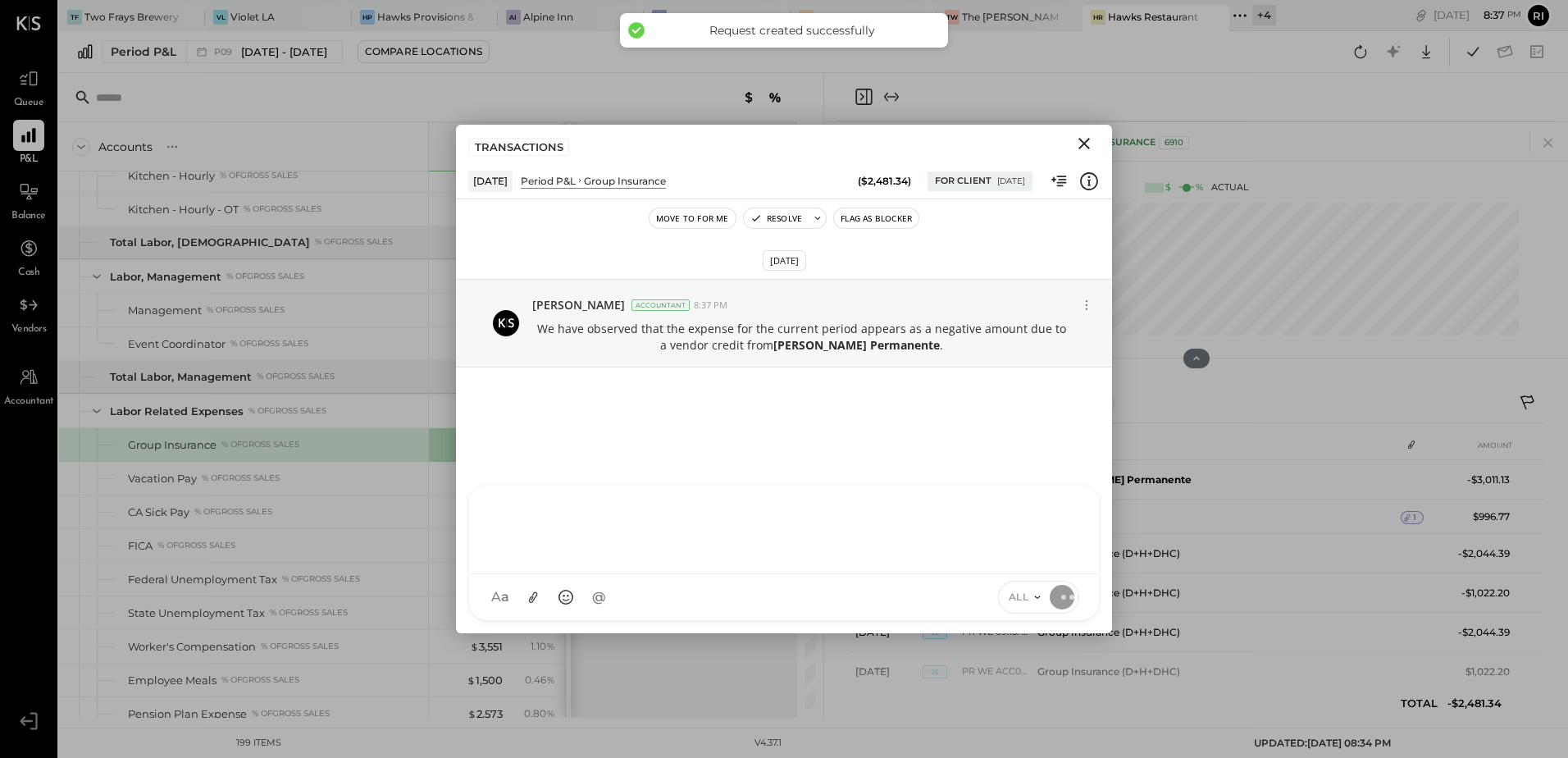
click at [874, 220] on button "Flag as Blocker" at bounding box center [876, 218] width 85 height 20
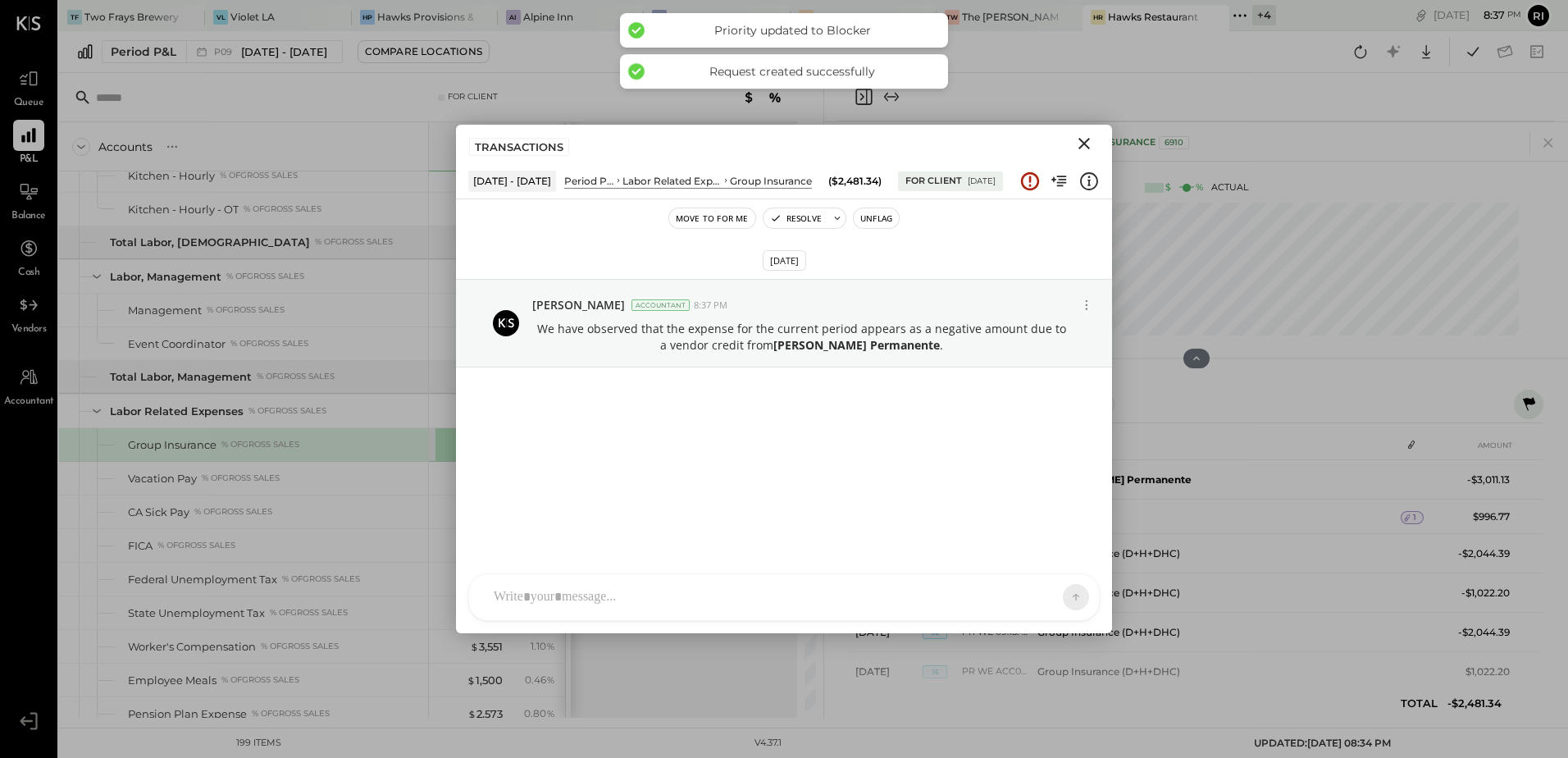
click at [1085, 142] on icon "Close" at bounding box center [1084, 143] width 12 height 12
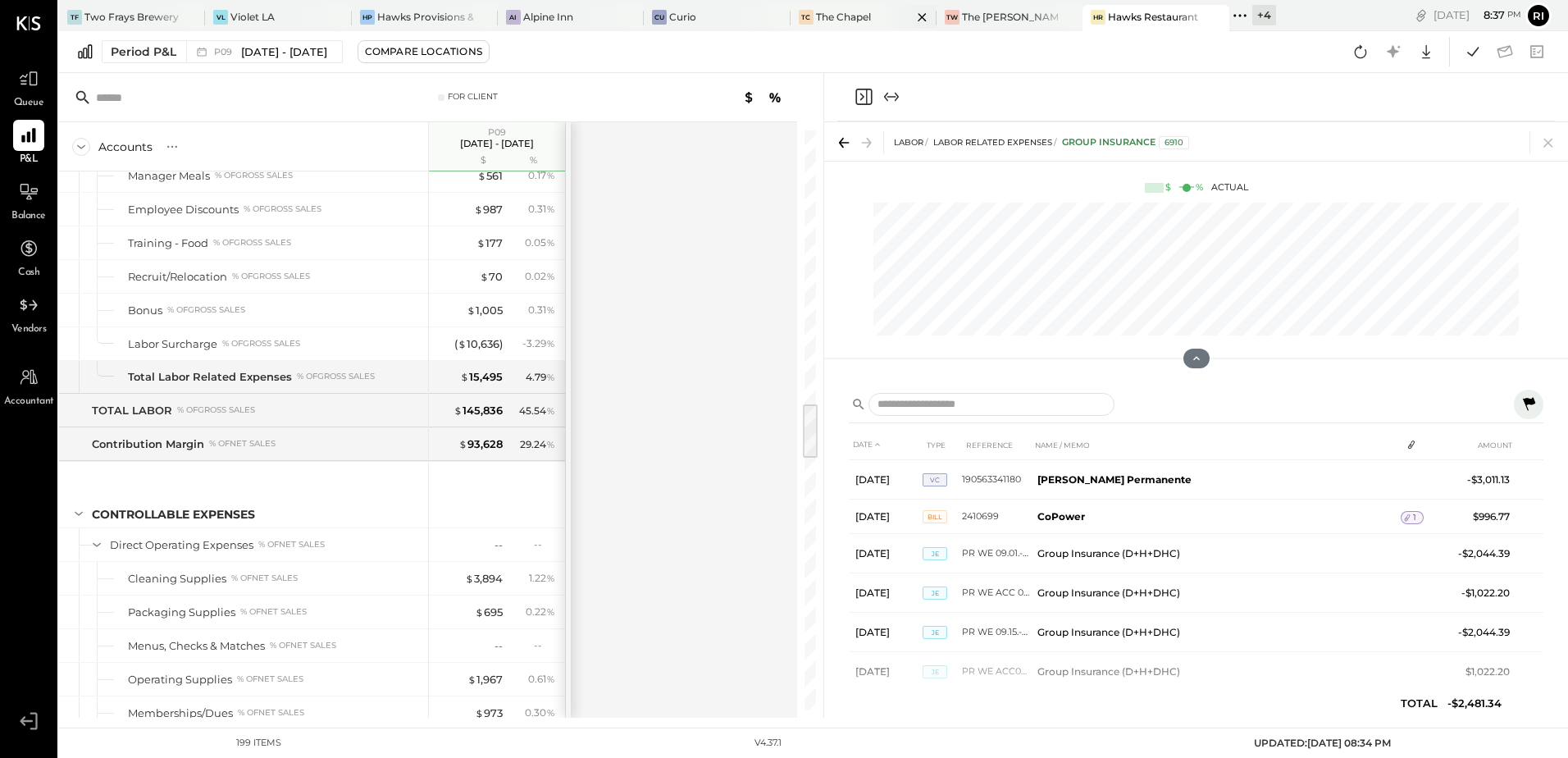
scroll to position [3809, 0]
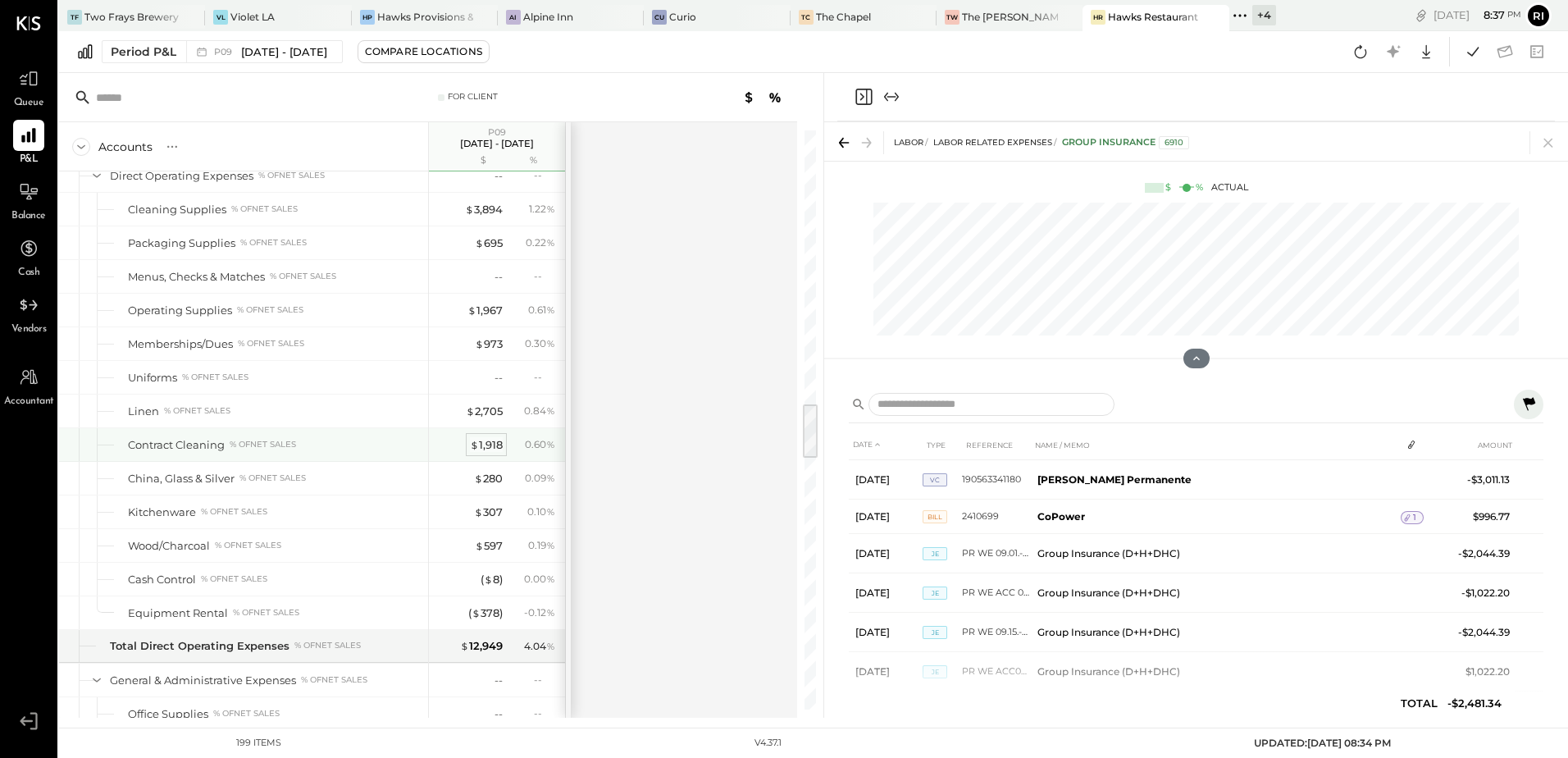
click at [494, 443] on div "$ 1,918" at bounding box center [486, 444] width 33 height 16
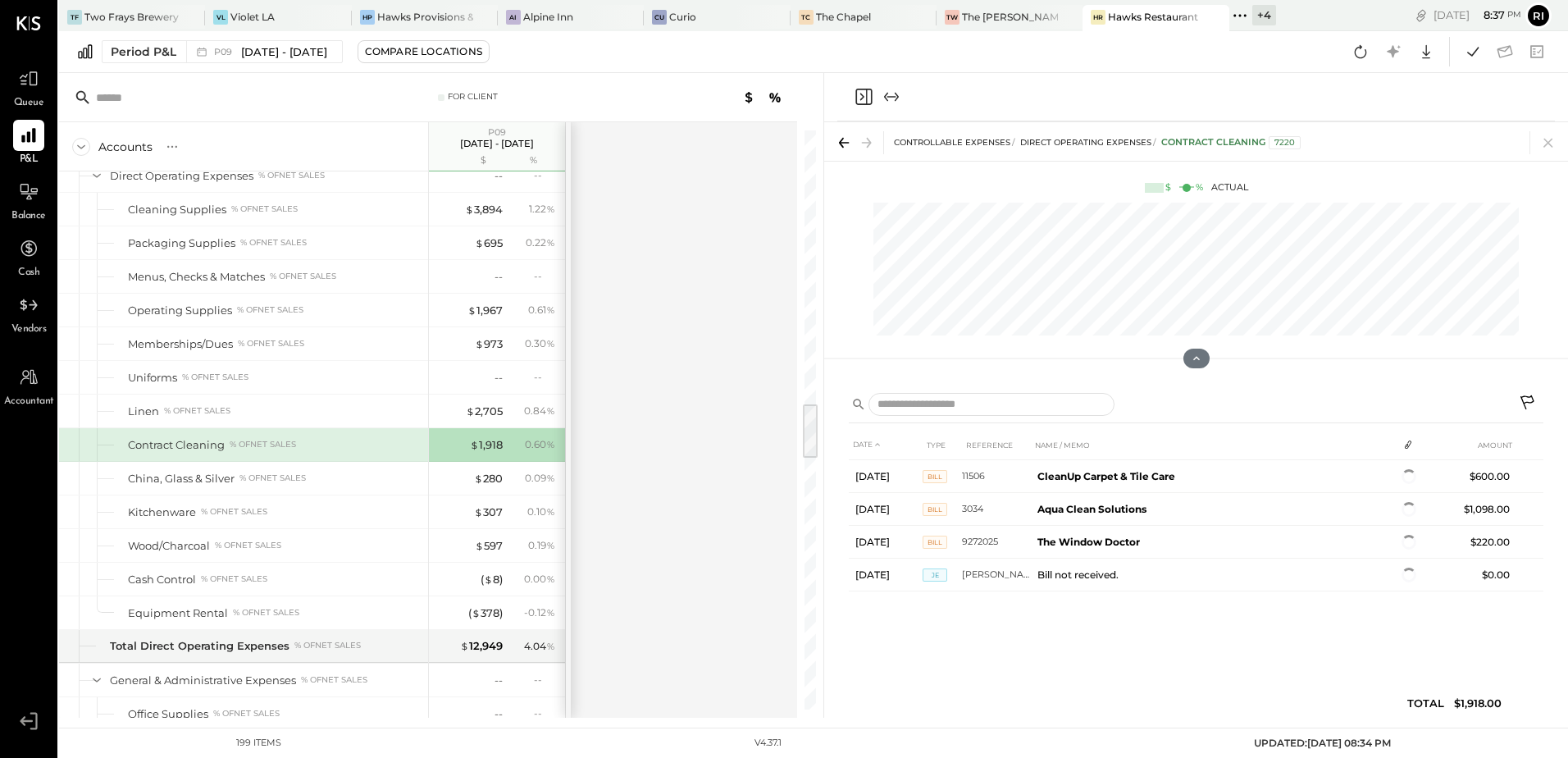
click at [1532, 403] on icon at bounding box center [1529, 404] width 20 height 20
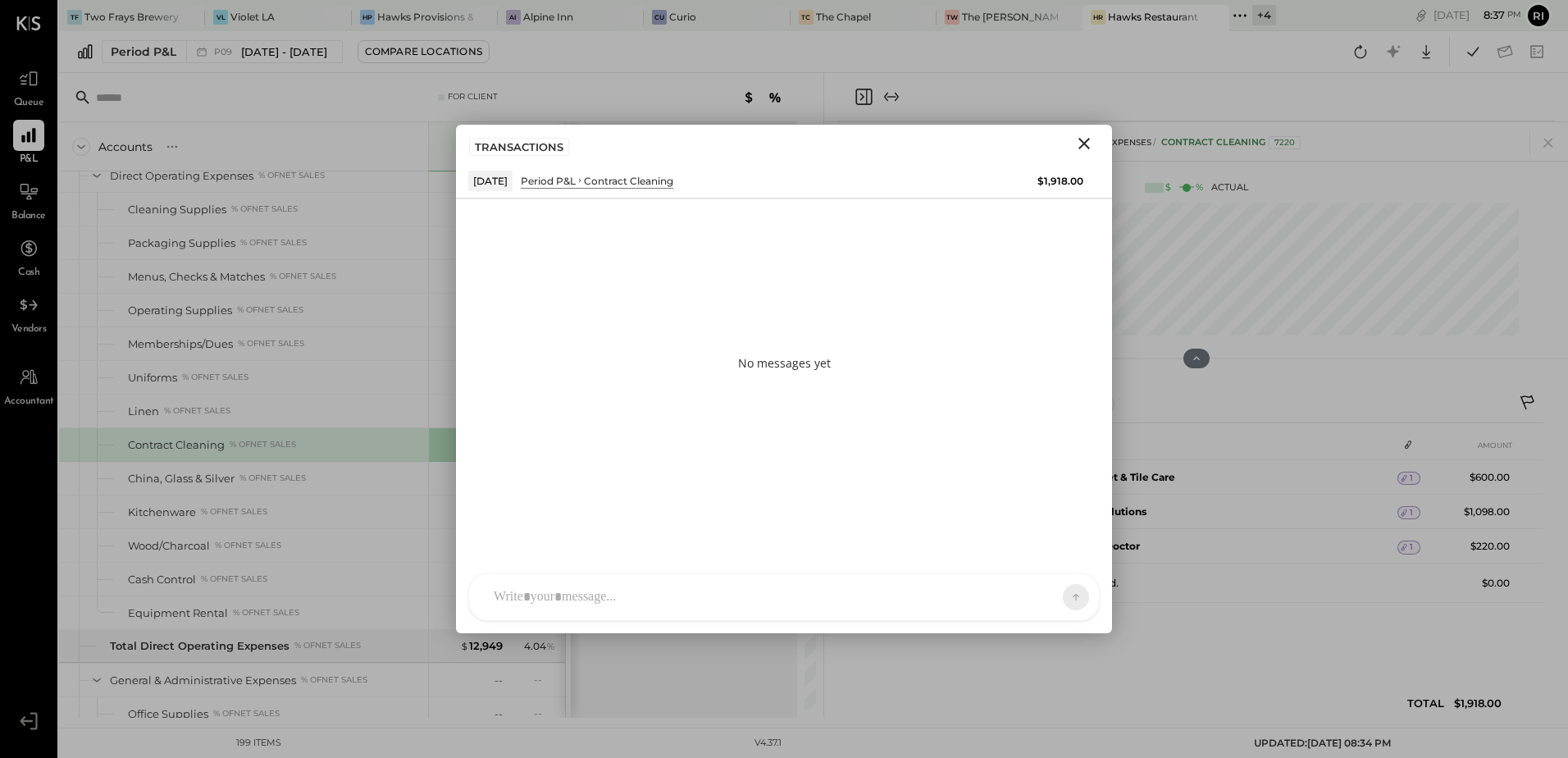
click at [577, 598] on div at bounding box center [769, 598] width 568 height 36
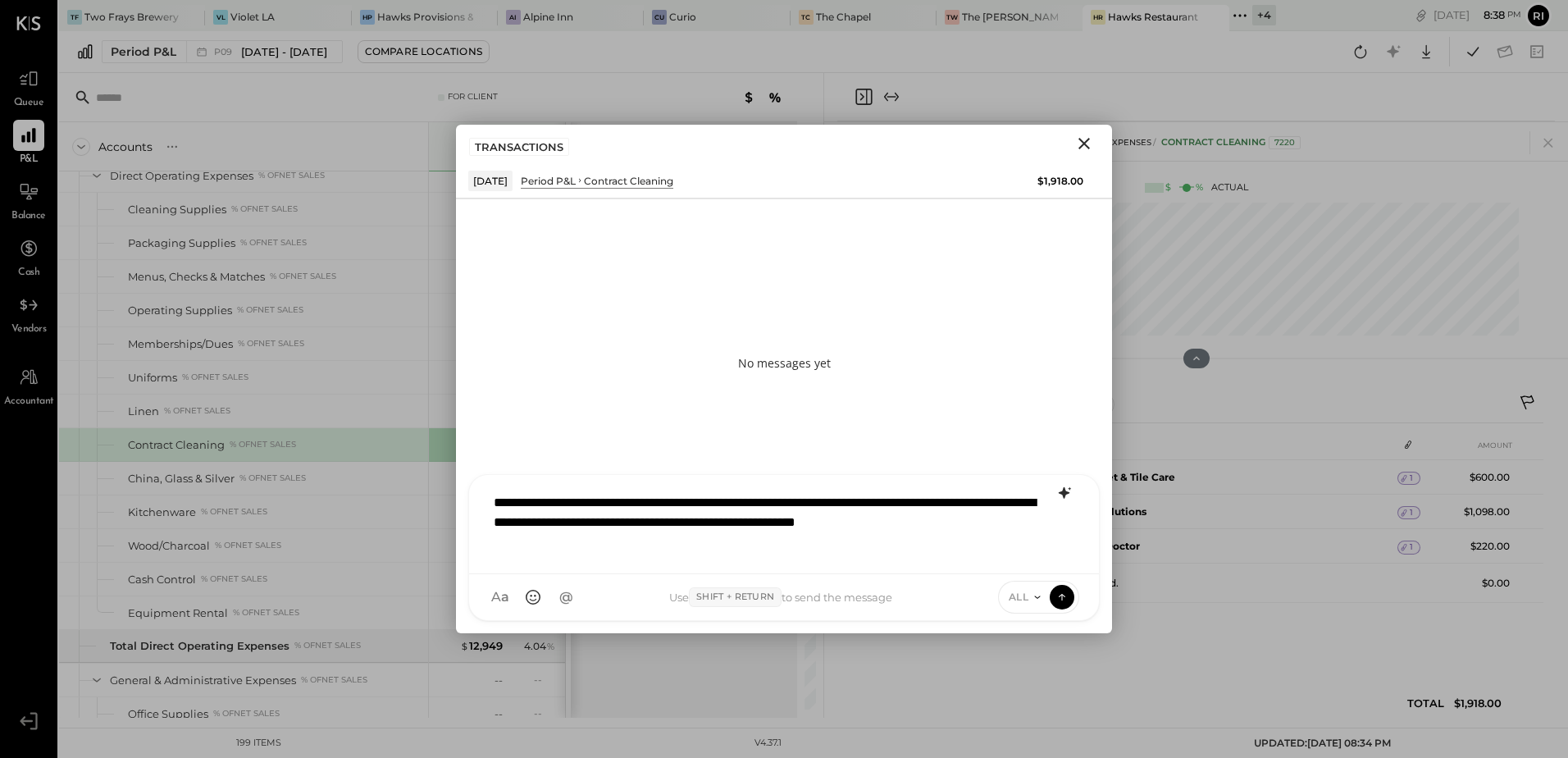
click at [1061, 490] on icon at bounding box center [1065, 493] width 20 height 20
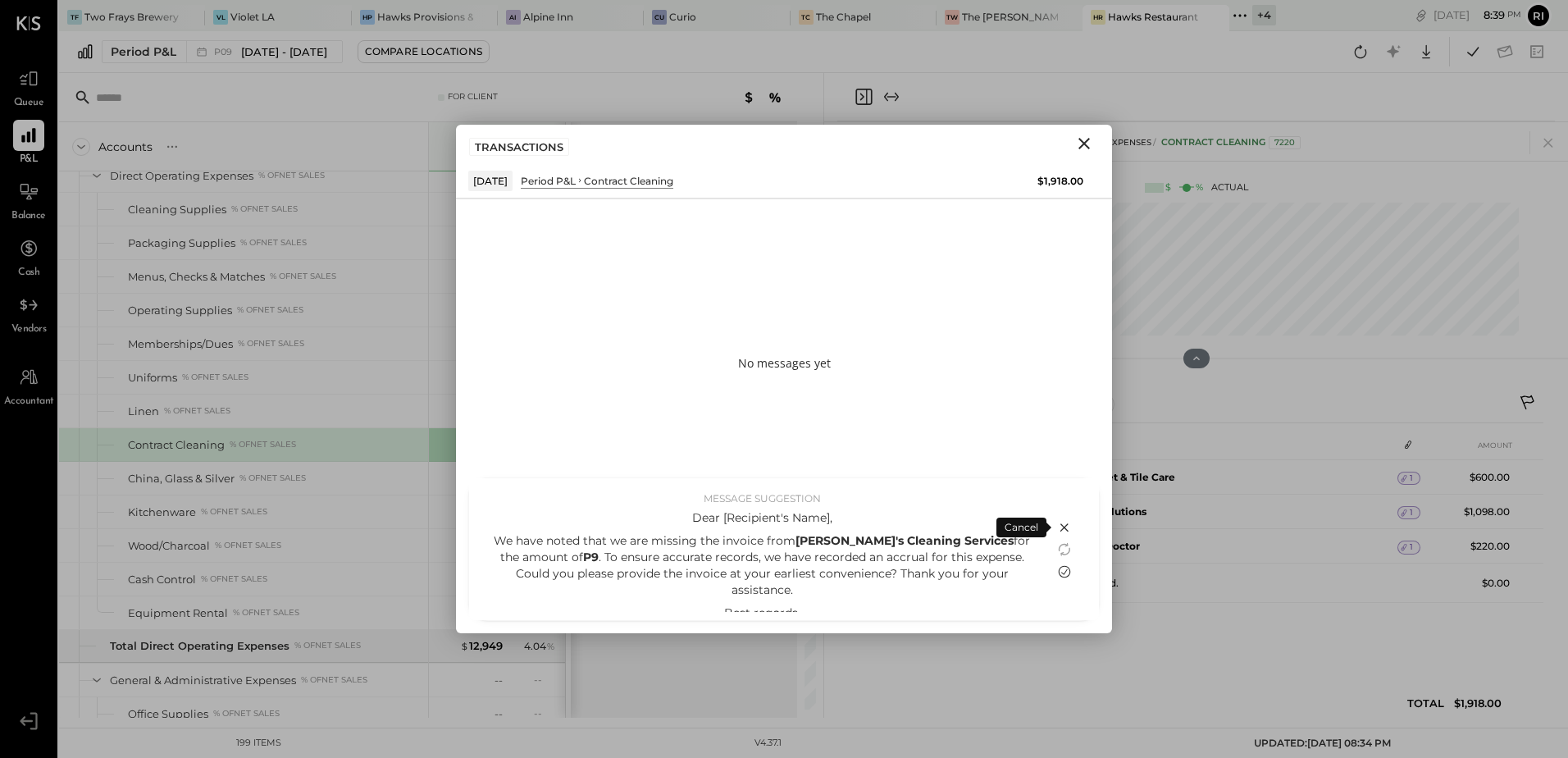
click at [1063, 576] on icon at bounding box center [1065, 572] width 20 height 20
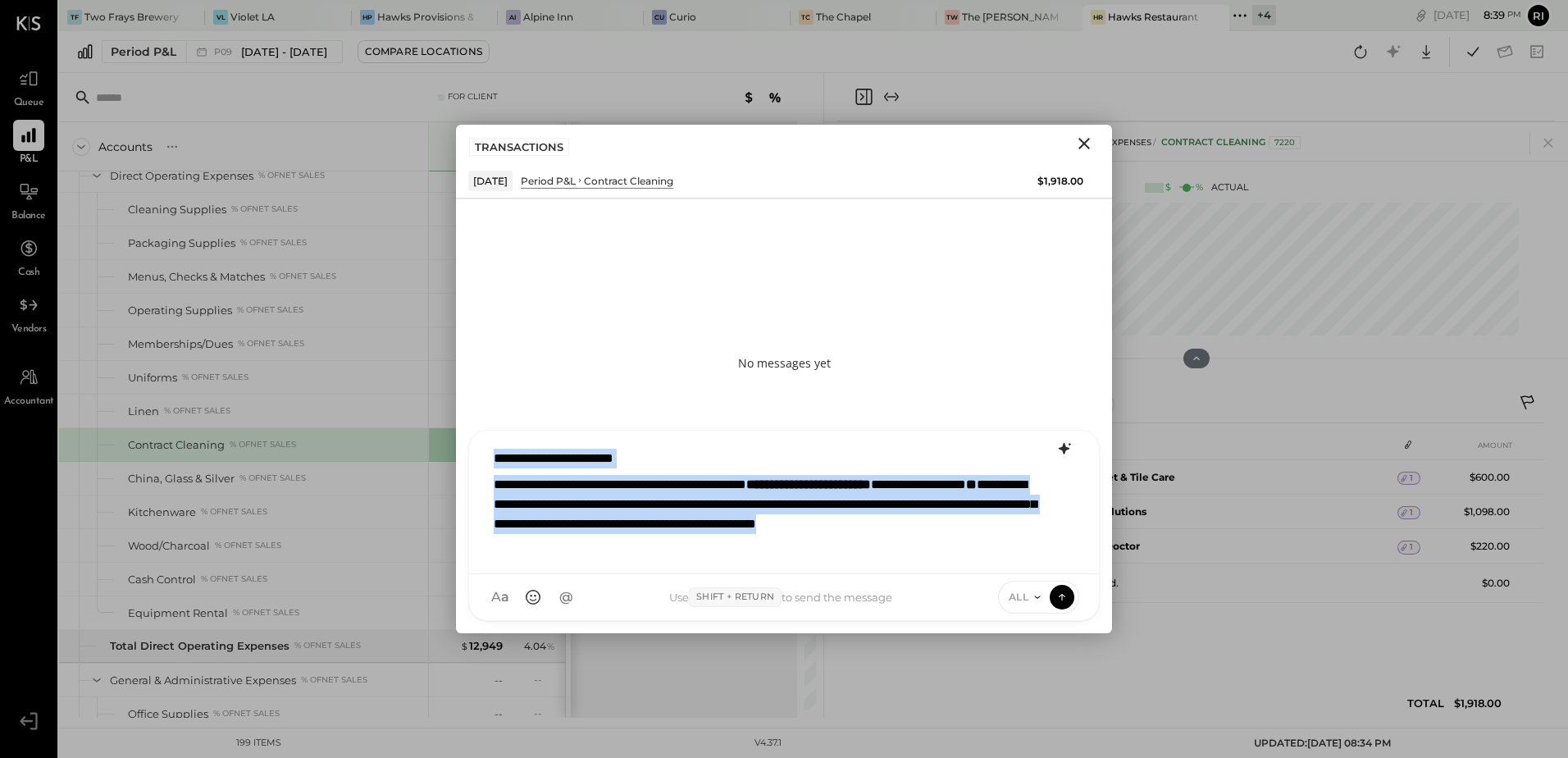
scroll to position [3, 0]
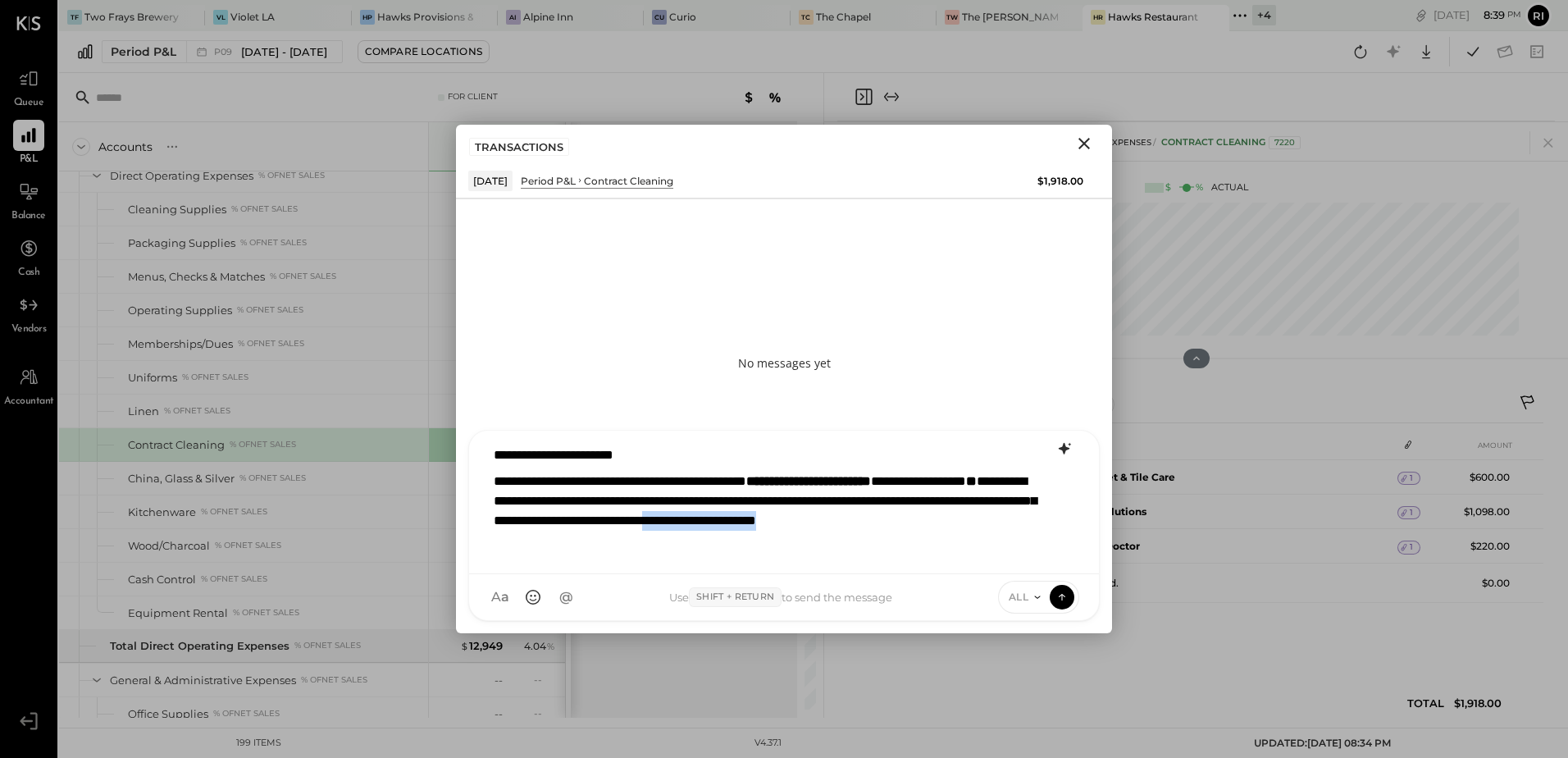
drag, startPoint x: 712, startPoint y: 549, endPoint x: 544, endPoint y: 535, distance: 168.6
click at [544, 535] on p "**********" at bounding box center [763, 511] width 538 height 79
drag, startPoint x: 661, startPoint y: 456, endPoint x: 452, endPoint y: 458, distance: 209.0
click at [452, 458] on div "For Client Accounts S % GL P09 Sep 1 - 28, 2025 $ % SALES Sales Food Food - Bar…" at bounding box center [814, 395] width 1509 height 644
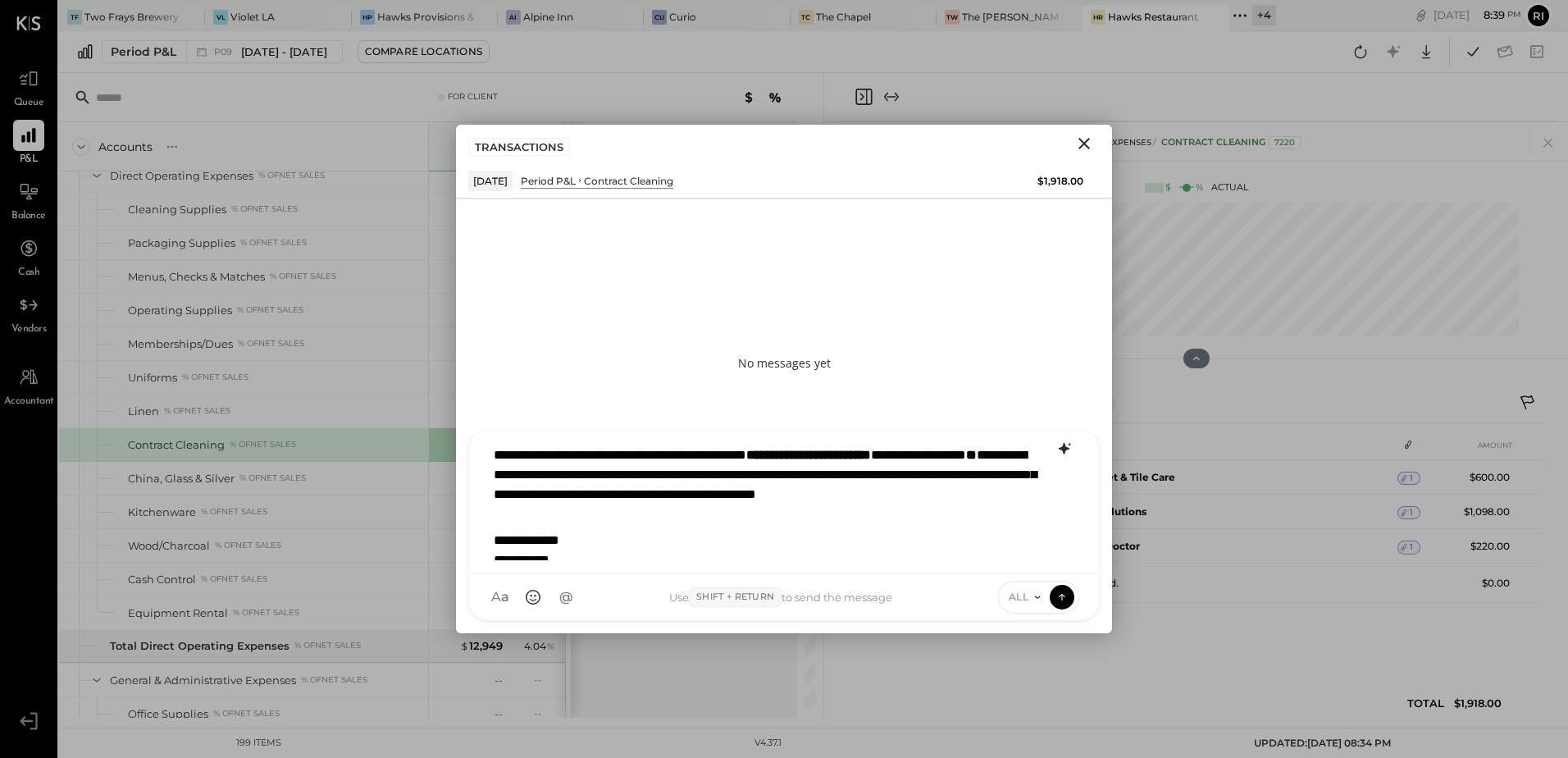
click at [605, 555] on p "**********" at bounding box center [763, 551] width 538 height 40
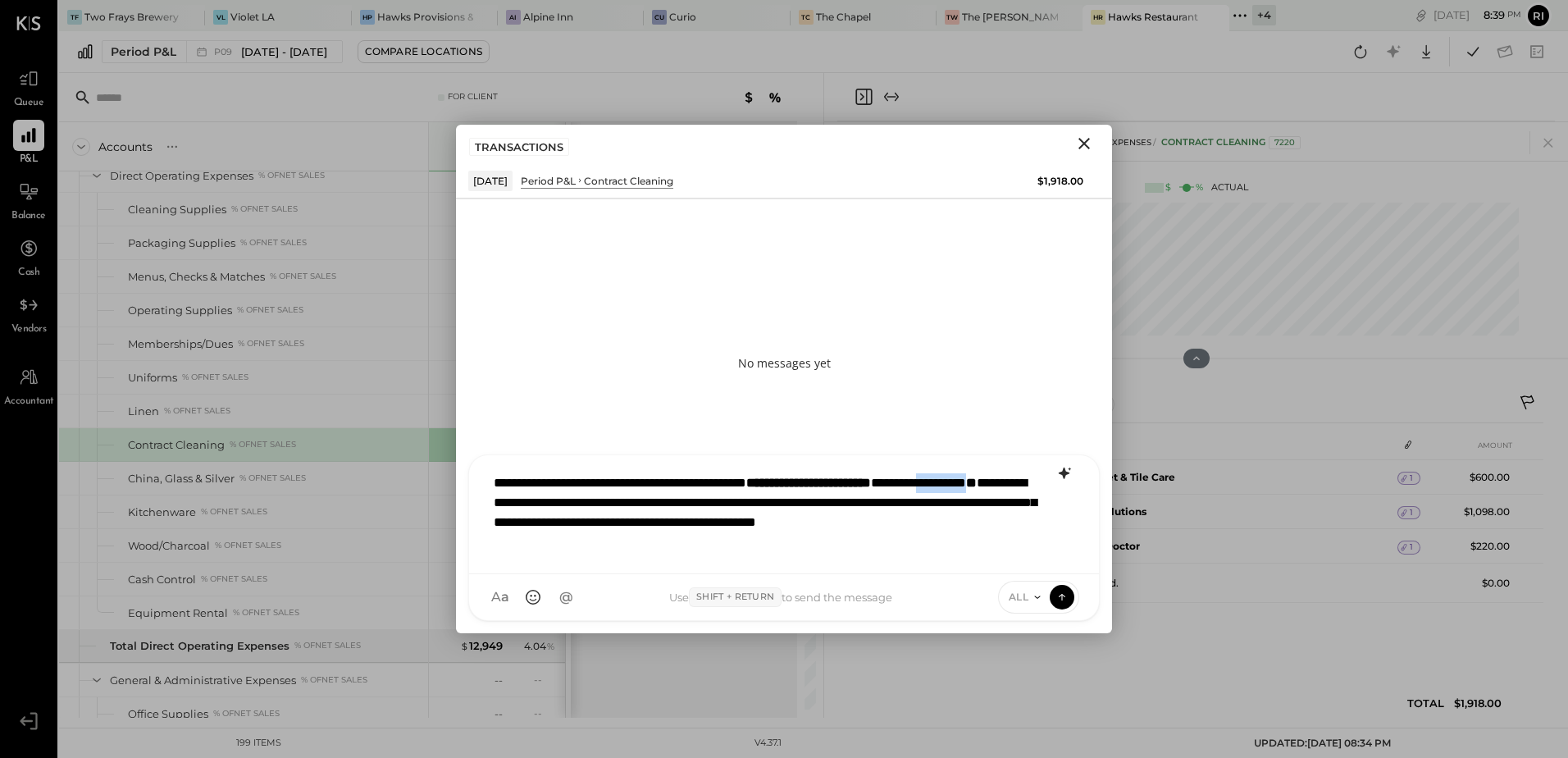
drag, startPoint x: 522, startPoint y: 502, endPoint x: 592, endPoint y: 500, distance: 70.0
click at [592, 500] on p "**********" at bounding box center [763, 513] width 540 height 79
click at [1059, 596] on icon at bounding box center [1062, 597] width 15 height 16
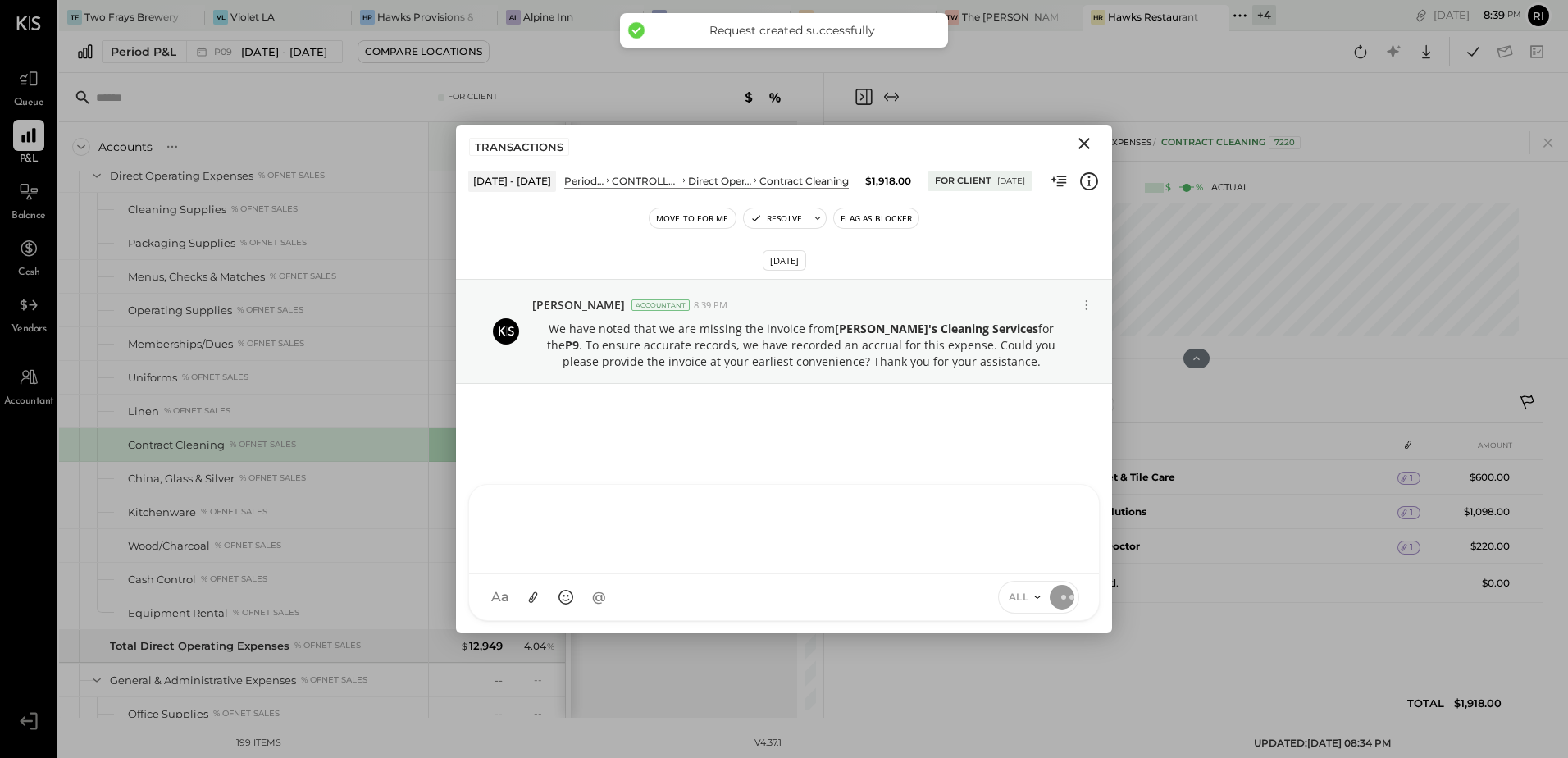
click at [876, 212] on button "Flag as Blocker" at bounding box center [876, 218] width 85 height 20
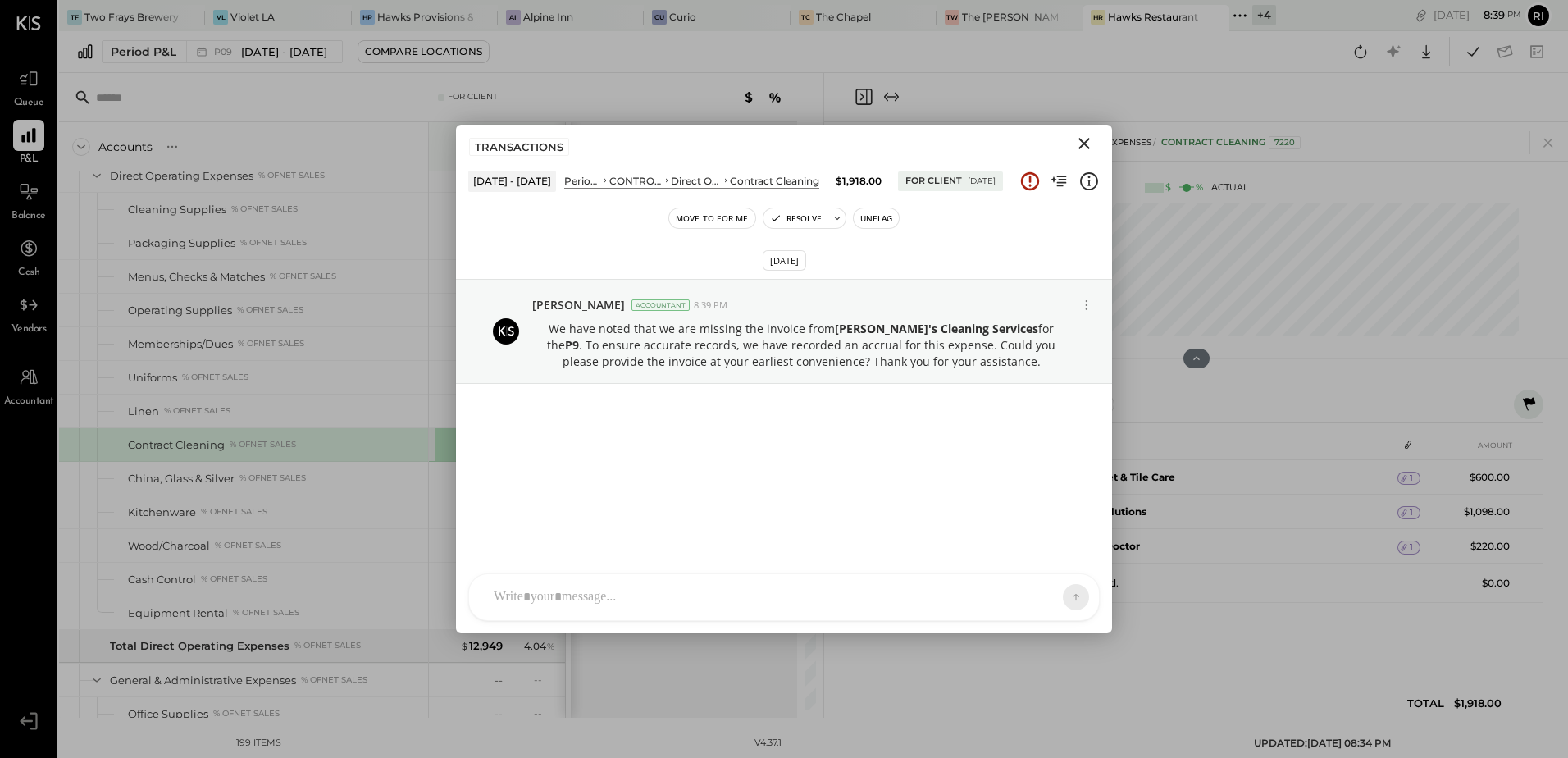
drag, startPoint x: 1081, startPoint y: 146, endPoint x: 1181, endPoint y: 186, distance: 107.7
click at [1086, 146] on icon "Close" at bounding box center [1084, 143] width 20 height 20
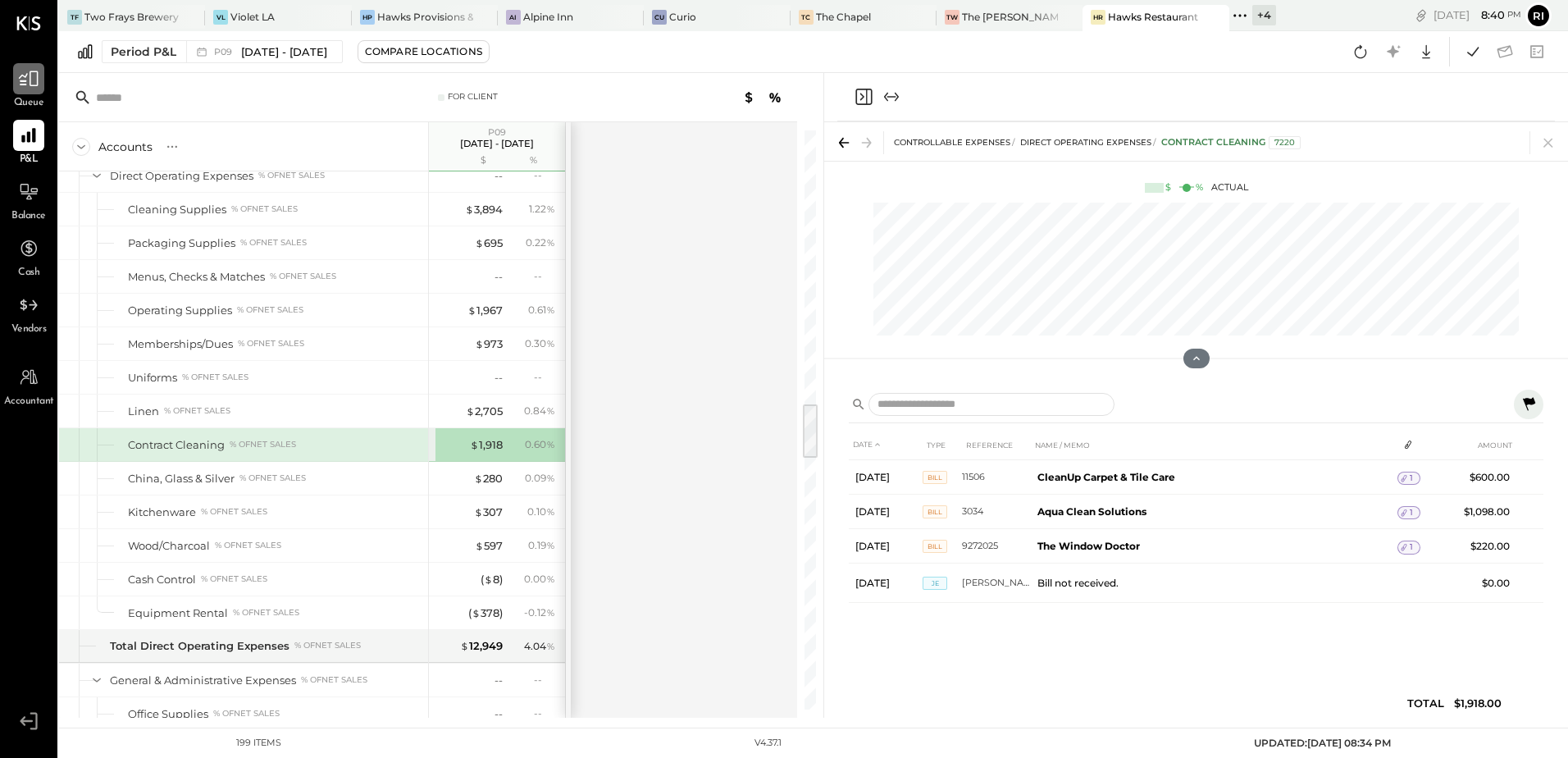
click at [21, 91] on div at bounding box center [29, 79] width 31 height 31
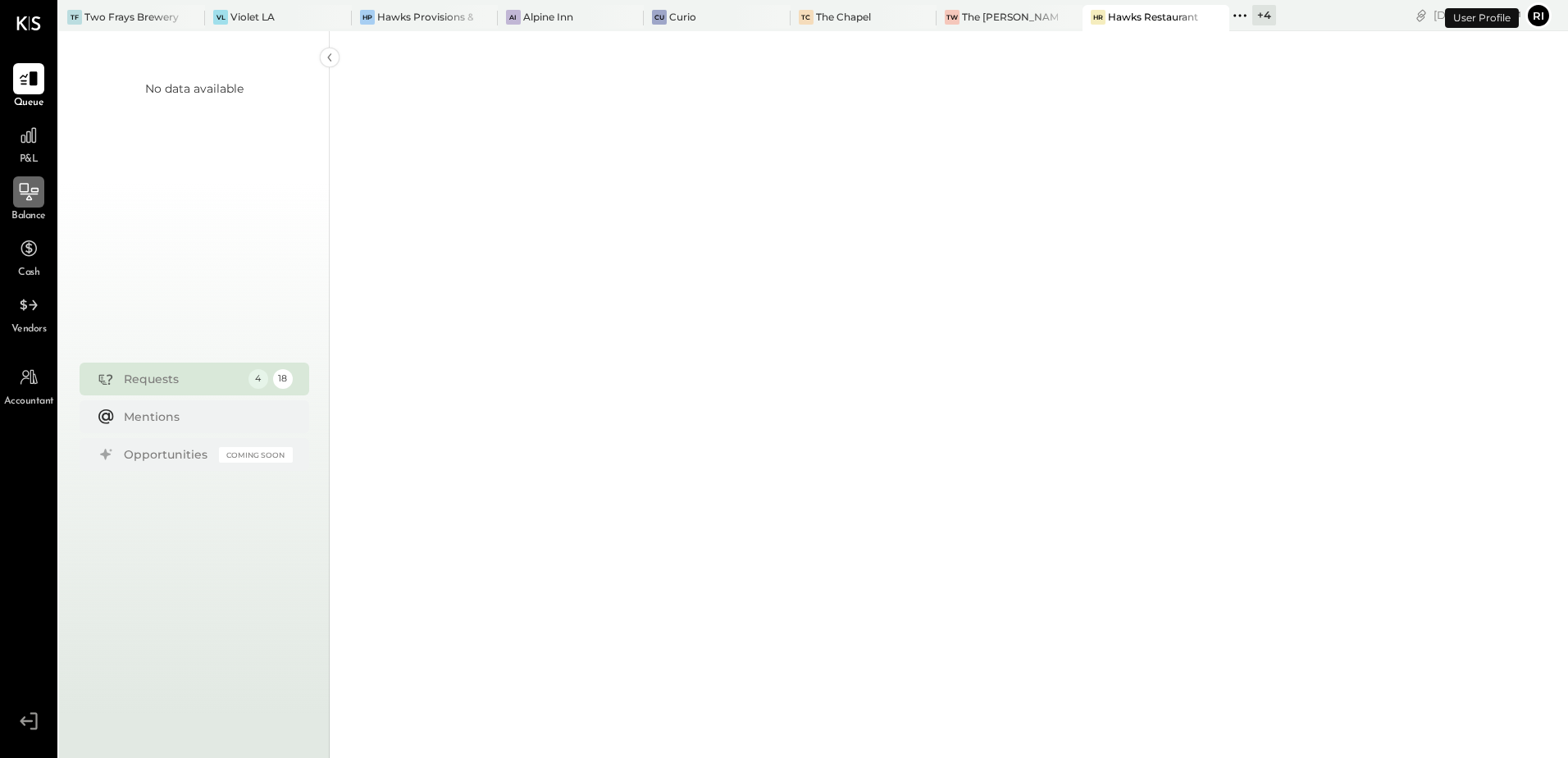
click at [38, 177] on div at bounding box center [29, 192] width 31 height 31
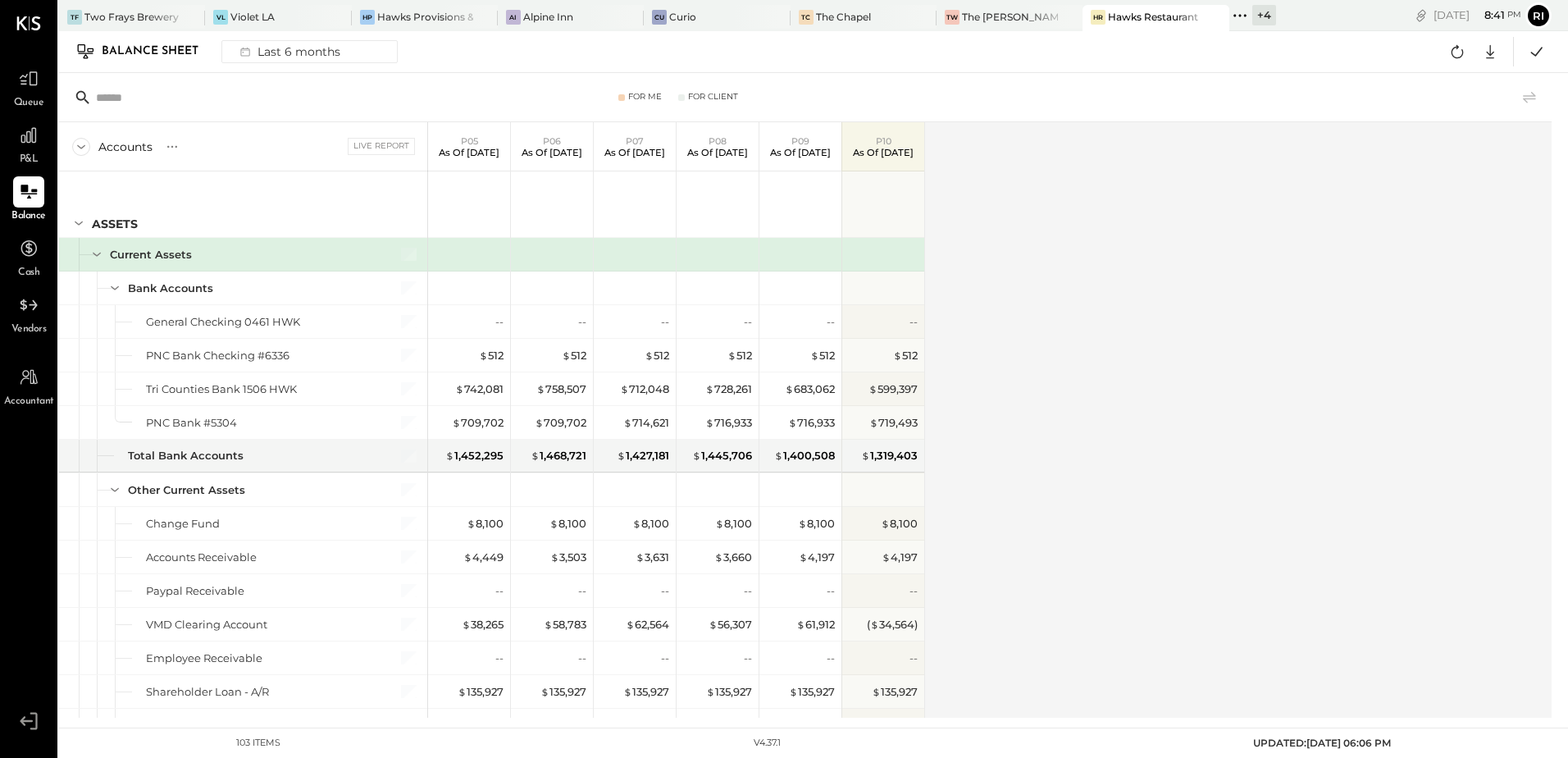
click at [1117, 306] on div "Accounts S GL Live Report P05 As of Jun 1st 2025 P06 As of Jun 29th 2025 P07 As…" at bounding box center [806, 421] width 1495 height 596
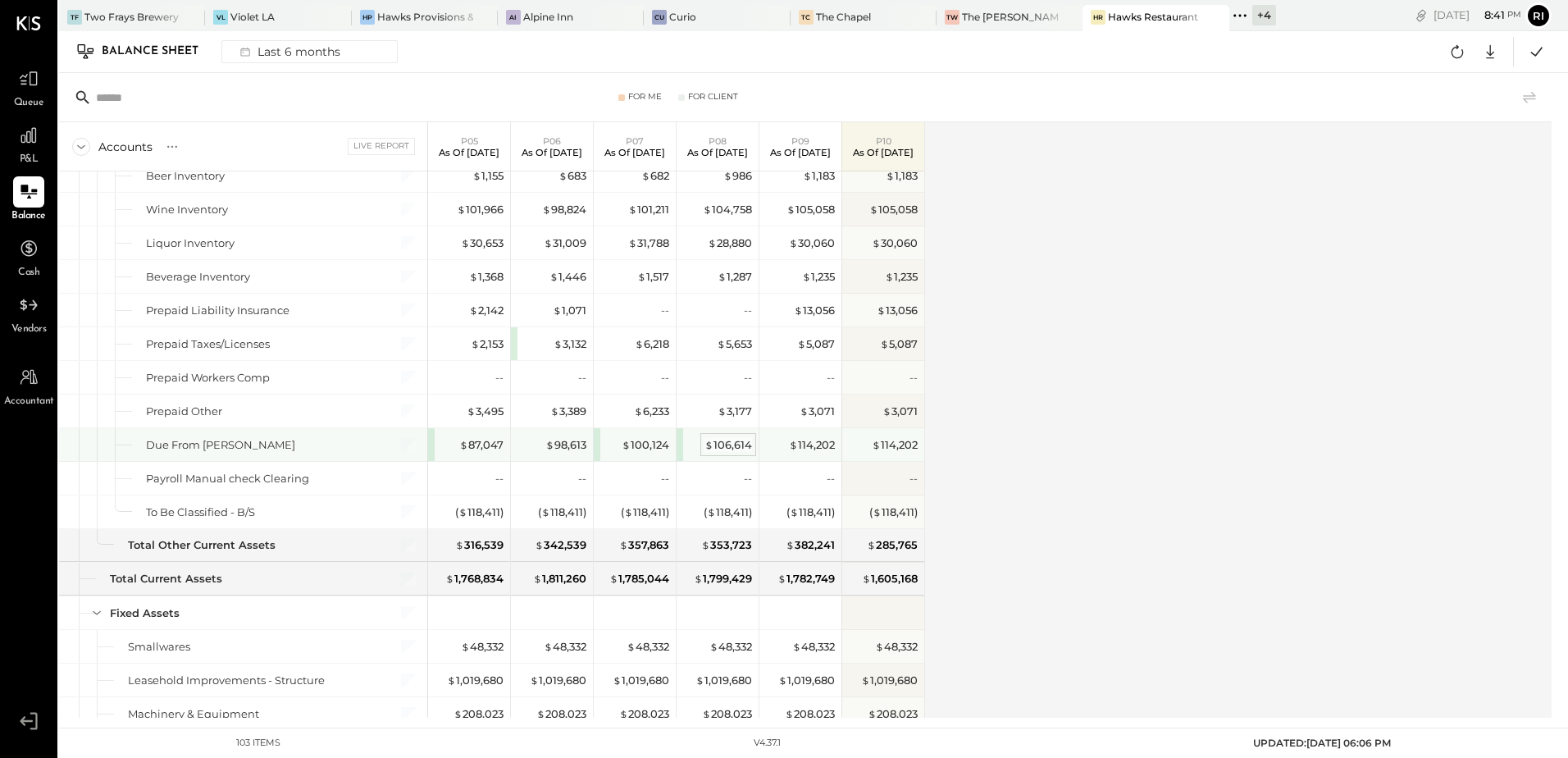
click at [718, 441] on div "$ 106,614" at bounding box center [728, 444] width 48 height 16
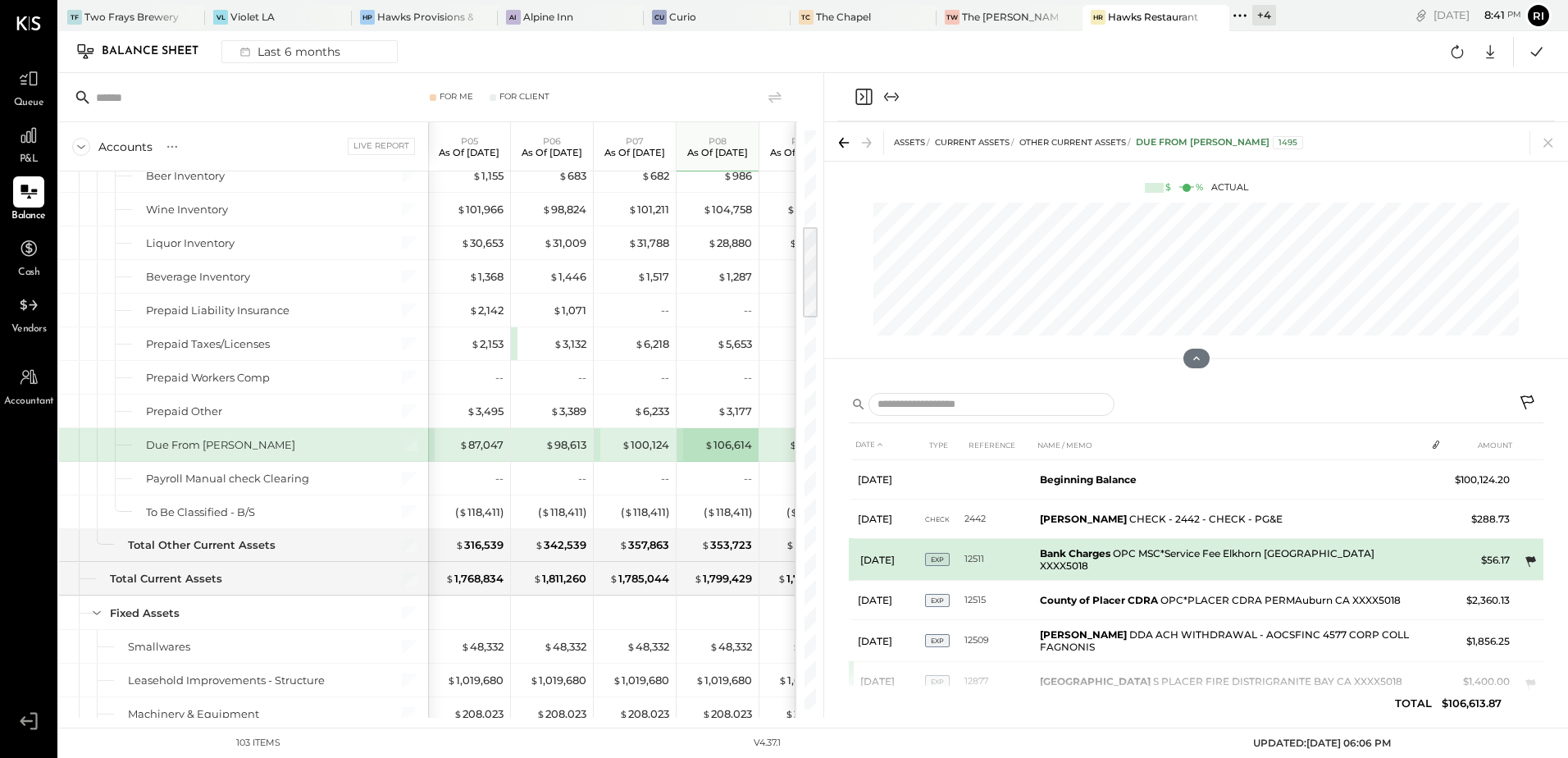
click at [1522, 557] on icon at bounding box center [1530, 562] width 16 height 16
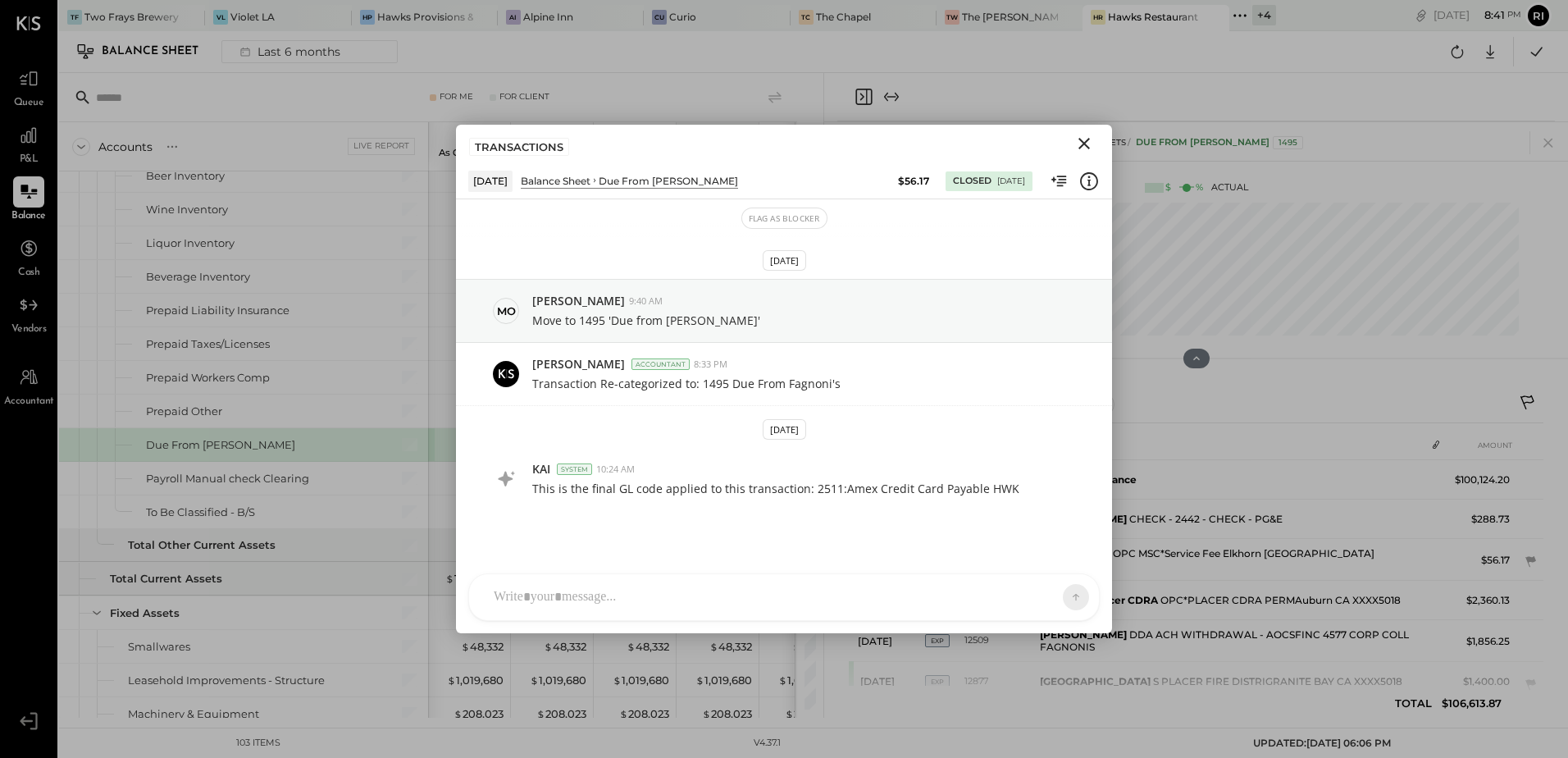
click at [1080, 142] on icon "Close" at bounding box center [1084, 143] width 20 height 20
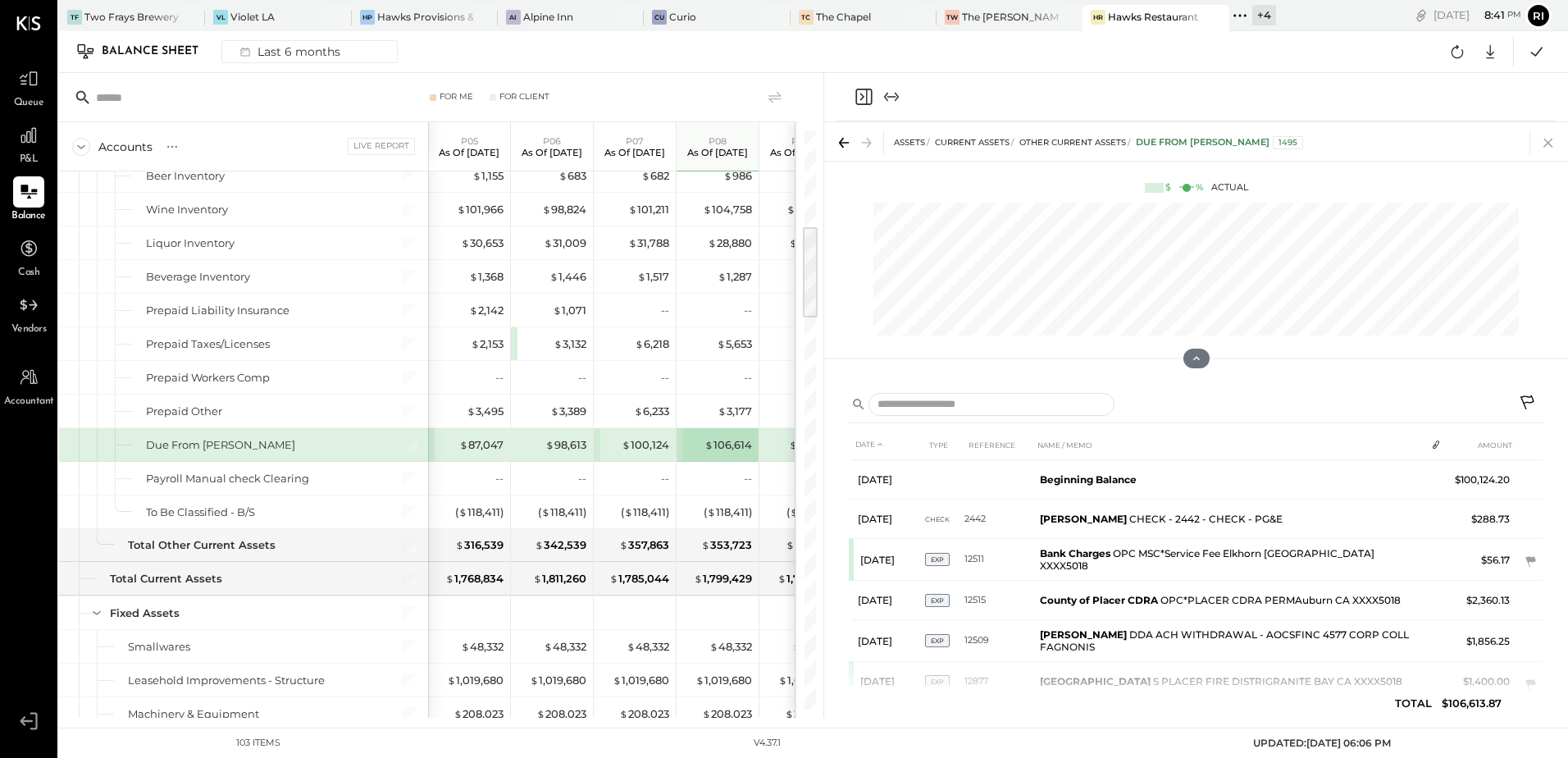
click at [1550, 142] on icon at bounding box center [1548, 142] width 23 height 23
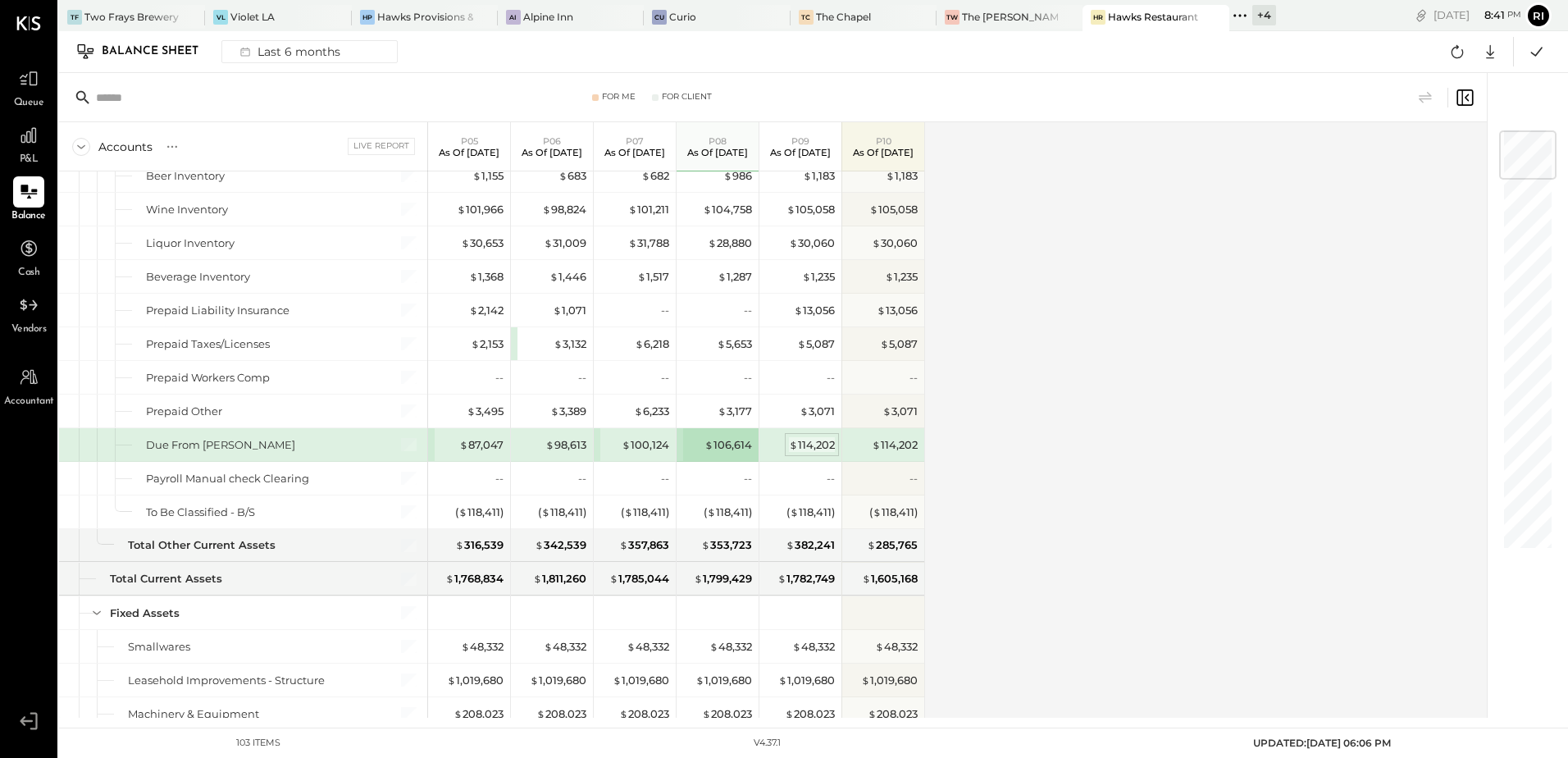
click at [803, 441] on div "$ 114,202" at bounding box center [812, 444] width 46 height 16
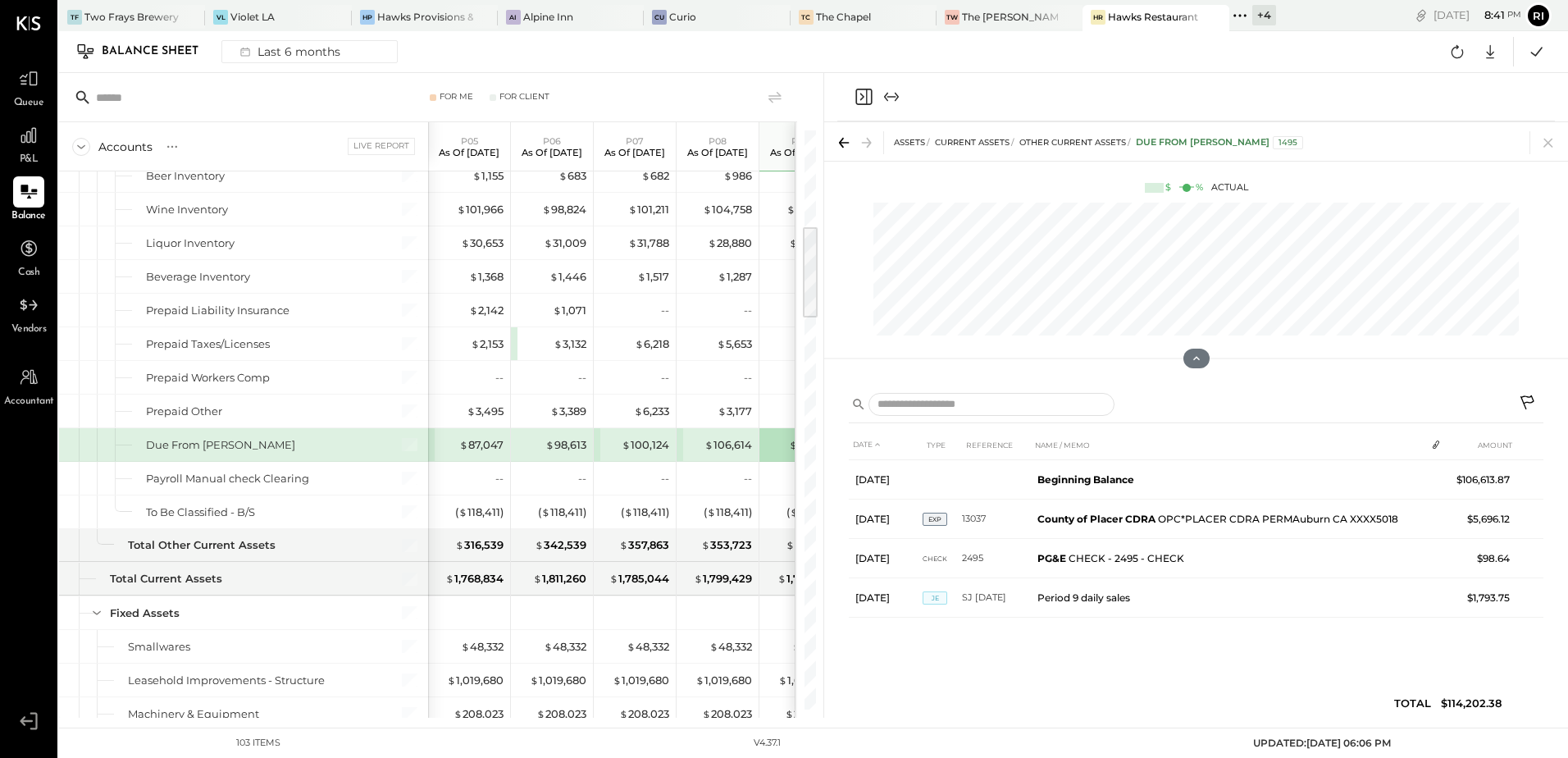
click at [1526, 393] on button at bounding box center [1529, 404] width 30 height 30
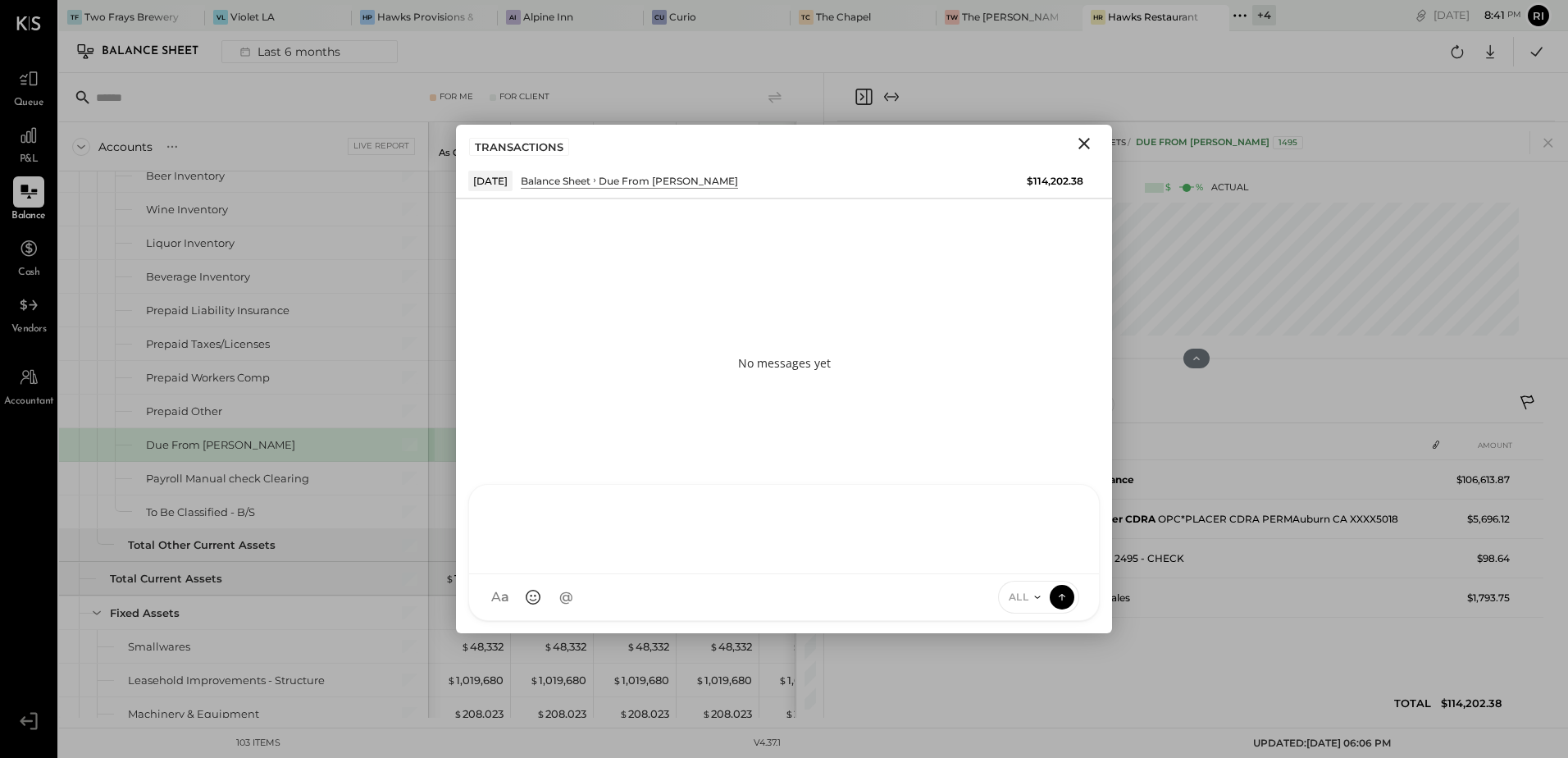
click at [586, 560] on div at bounding box center [784, 528] width 597 height 66
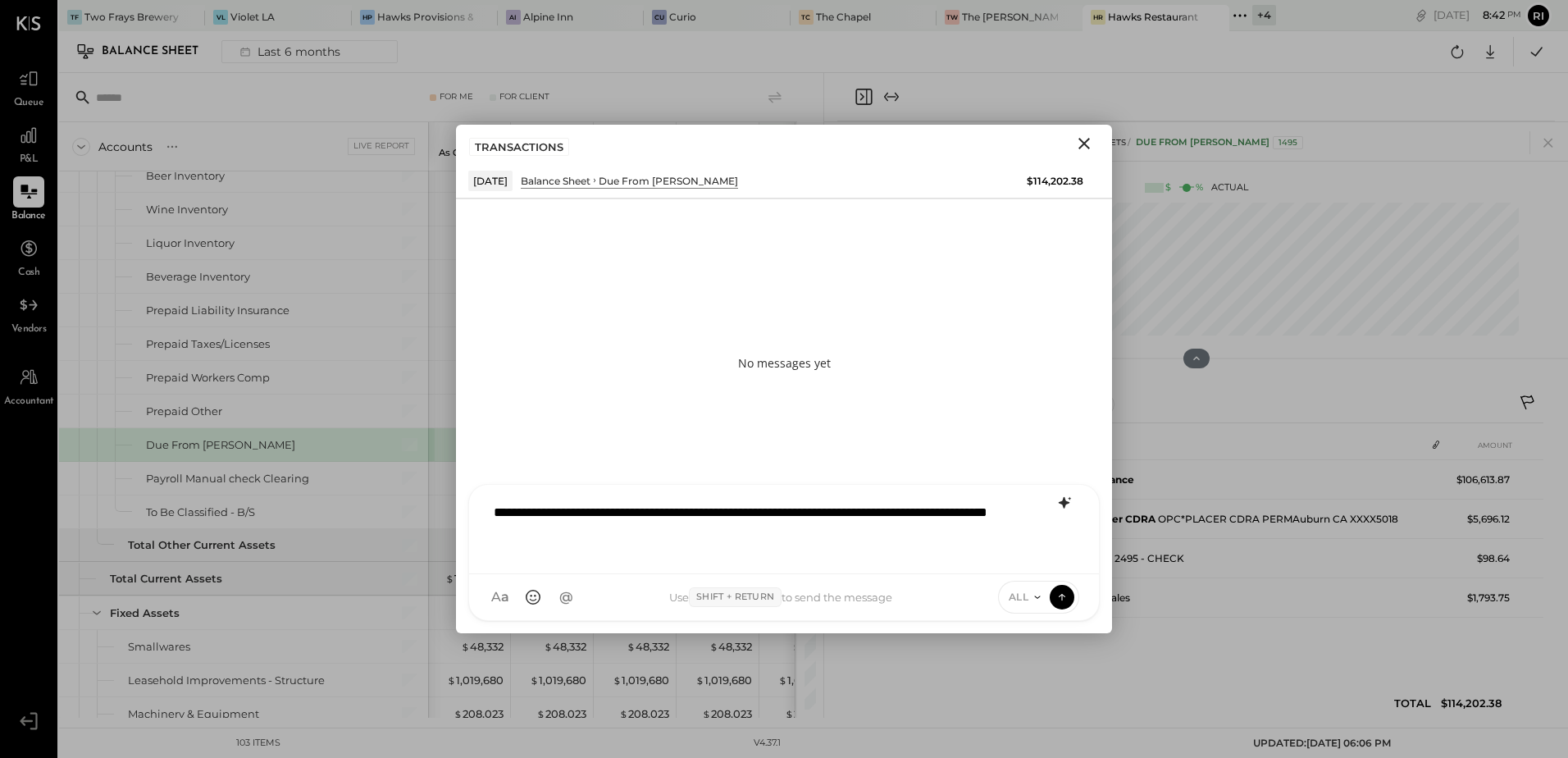
click at [1064, 498] on icon at bounding box center [1064, 503] width 11 height 12
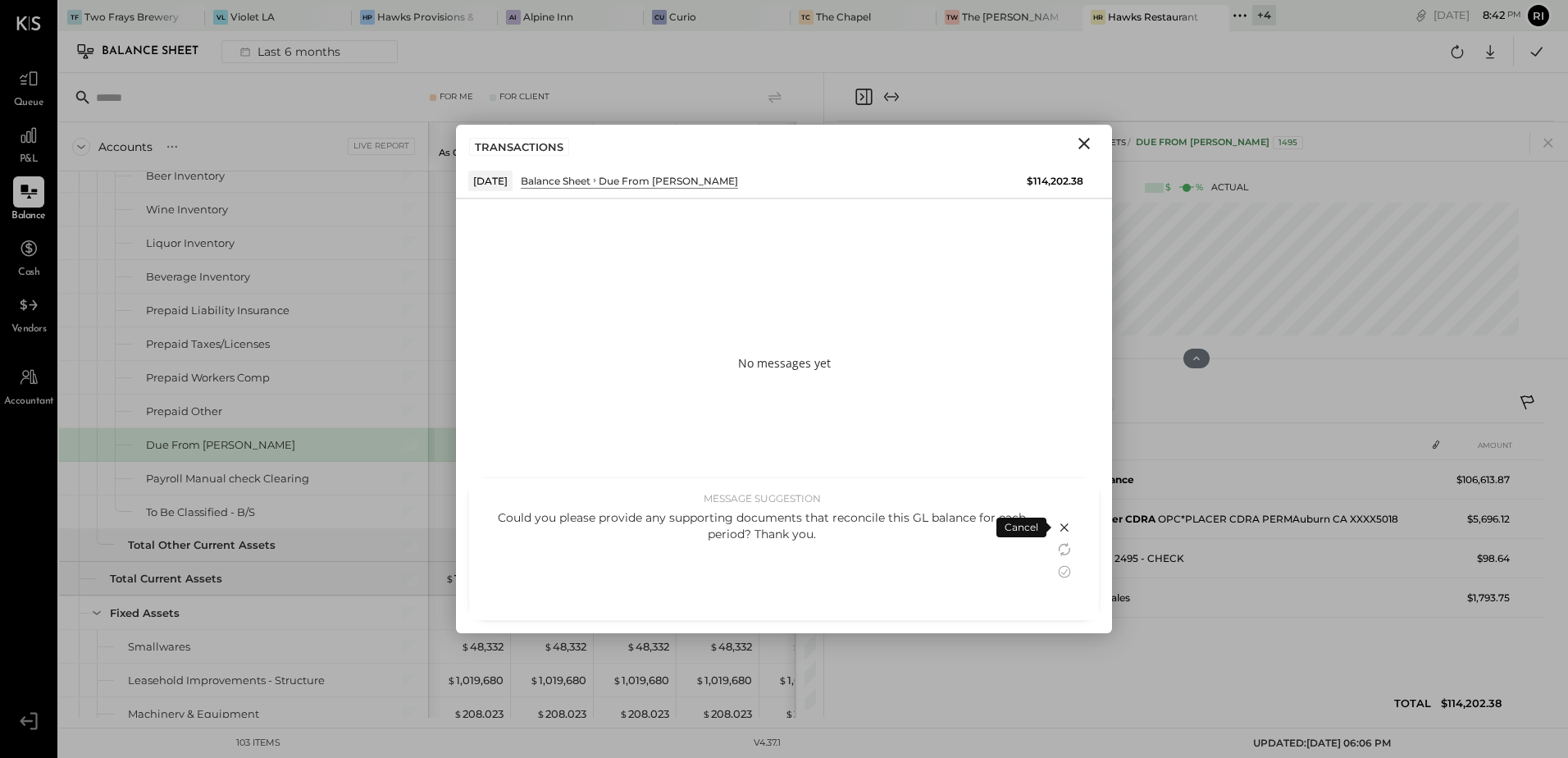
click at [696, 521] on div "Could you please provide any supporting documents that reconcile this GL balanc…" at bounding box center [762, 526] width 553 height 33
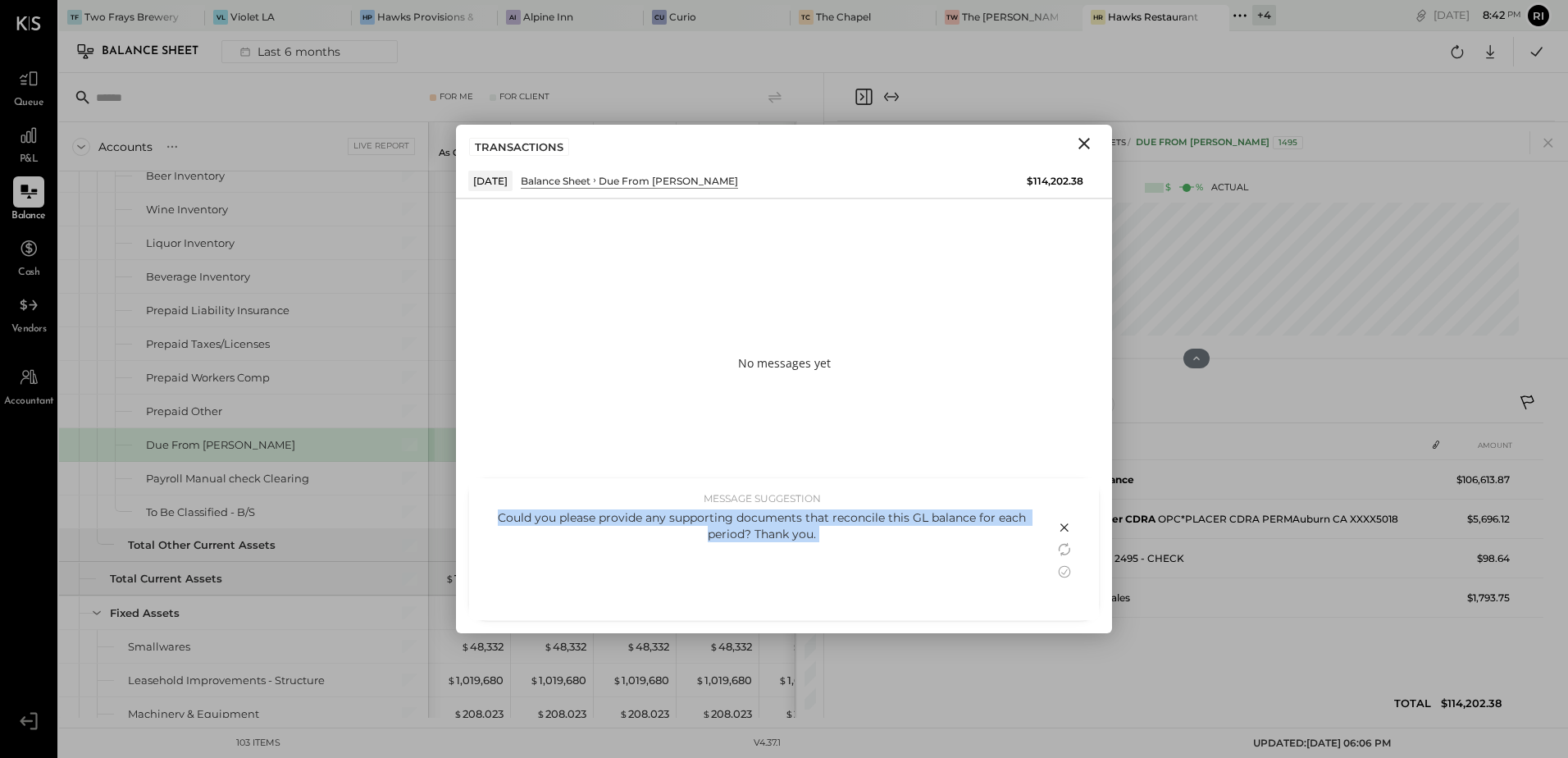
click at [696, 521] on div "Could you please provide any supporting documents that reconcile this GL balanc…" at bounding box center [762, 526] width 553 height 33
copy div "Could you please provide any supporting documents that reconcile this GL balanc…"
click at [1065, 573] on icon at bounding box center [1065, 571] width 12 height 12
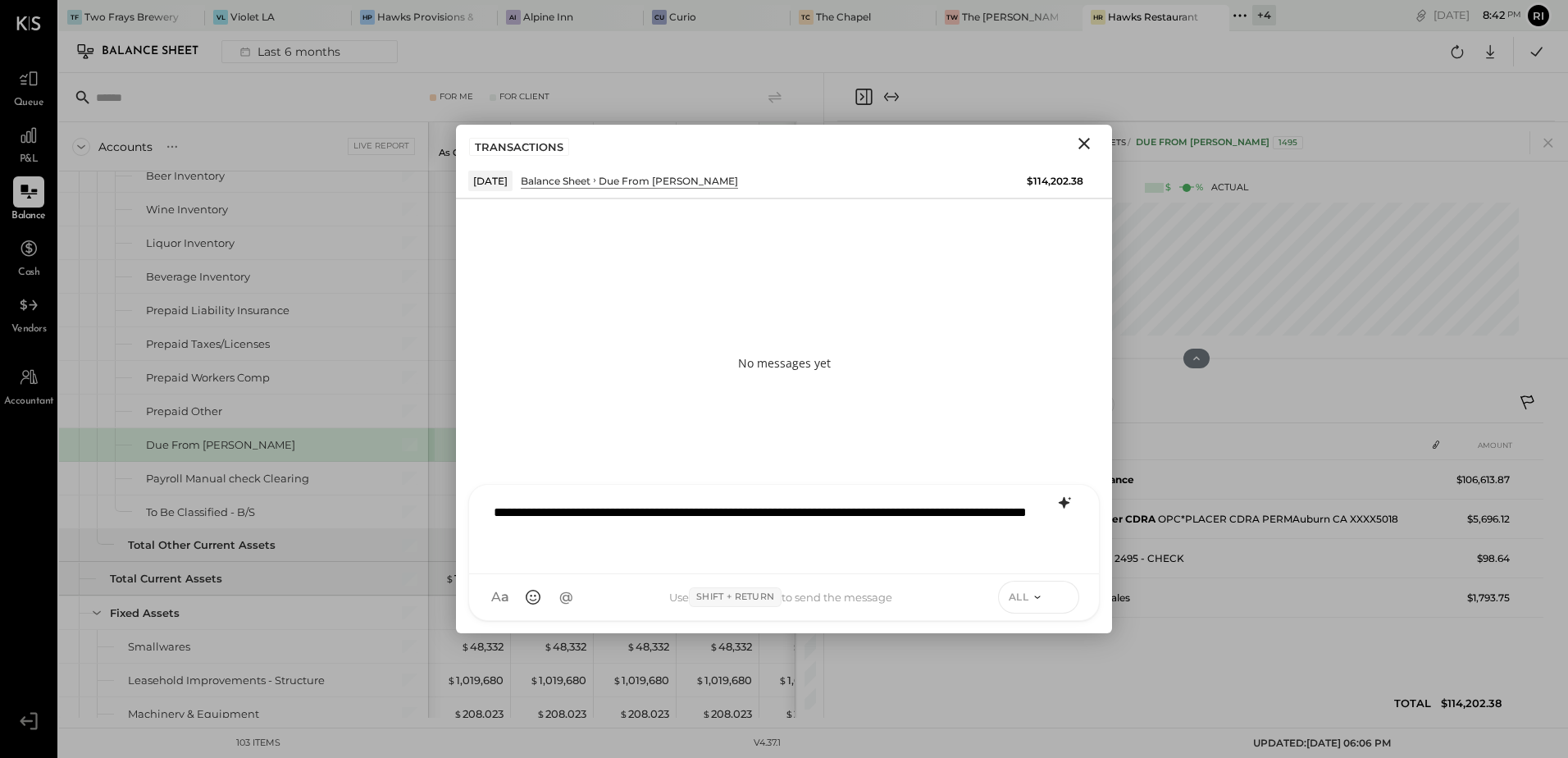
click at [1060, 598] on icon at bounding box center [1062, 597] width 15 height 16
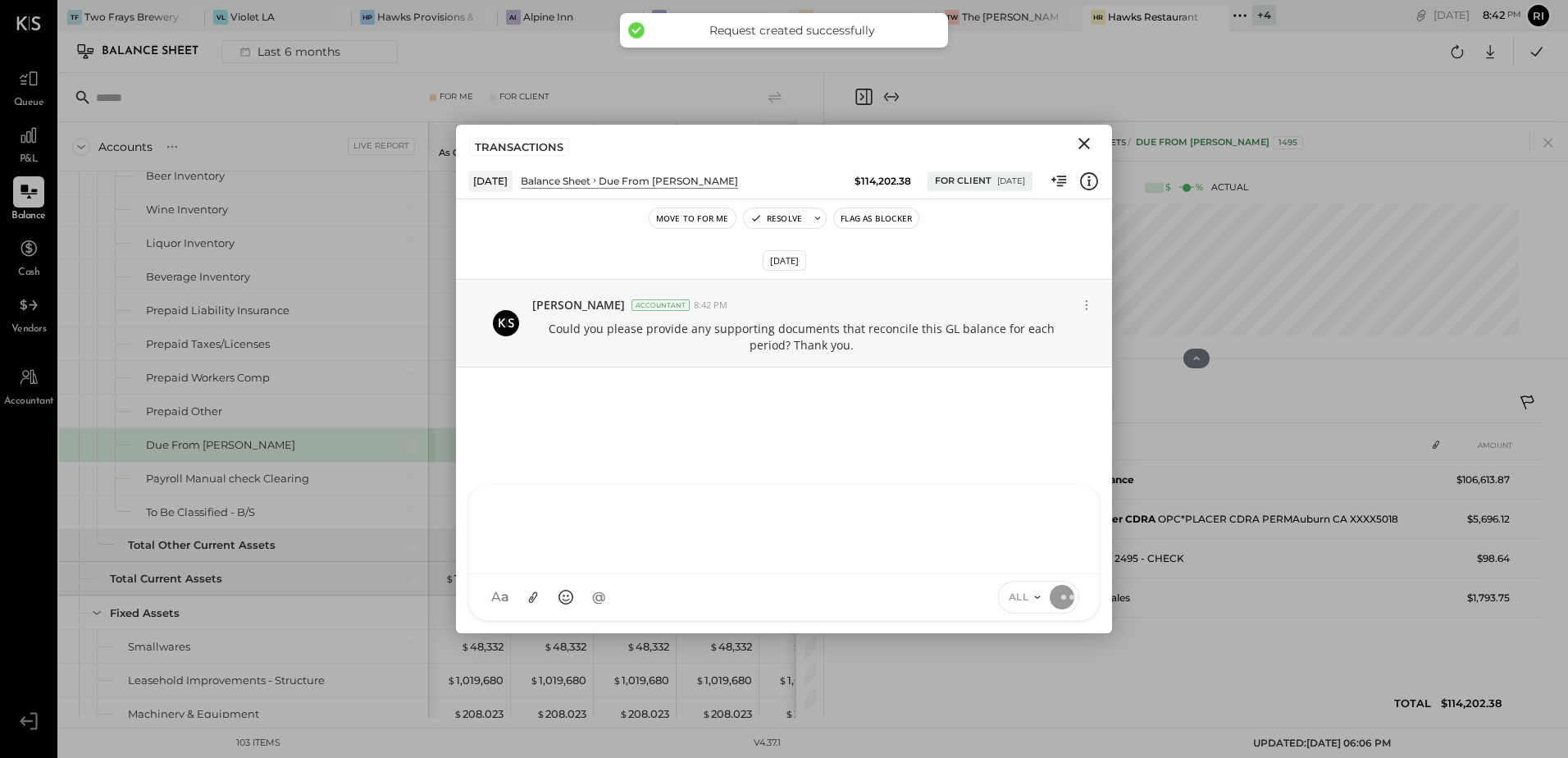
click at [872, 219] on button "Flag as Blocker" at bounding box center [876, 218] width 85 height 20
click at [1087, 144] on icon "Close" at bounding box center [1084, 143] width 20 height 20
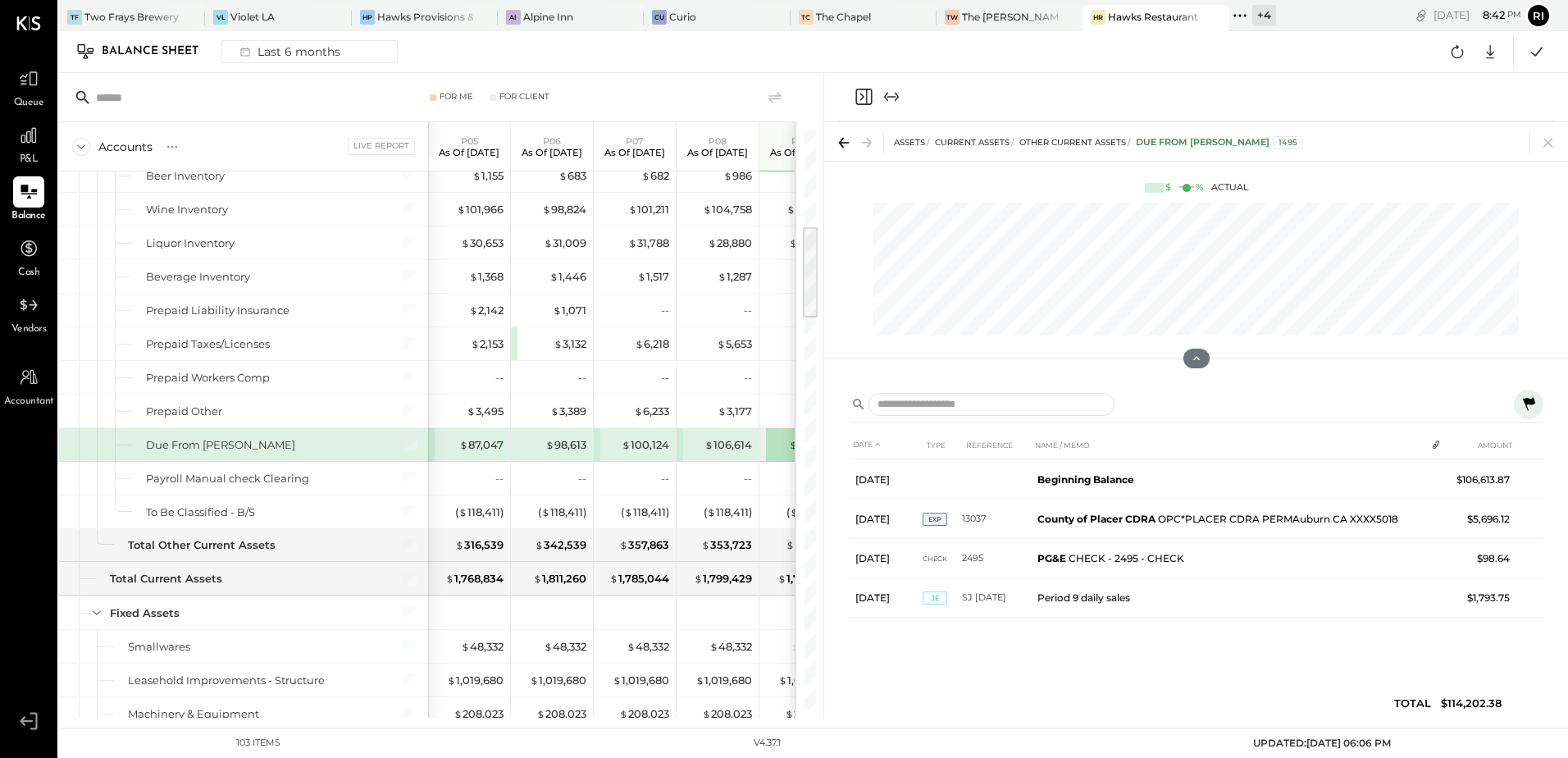
click at [1529, 399] on icon at bounding box center [1529, 403] width 12 height 13
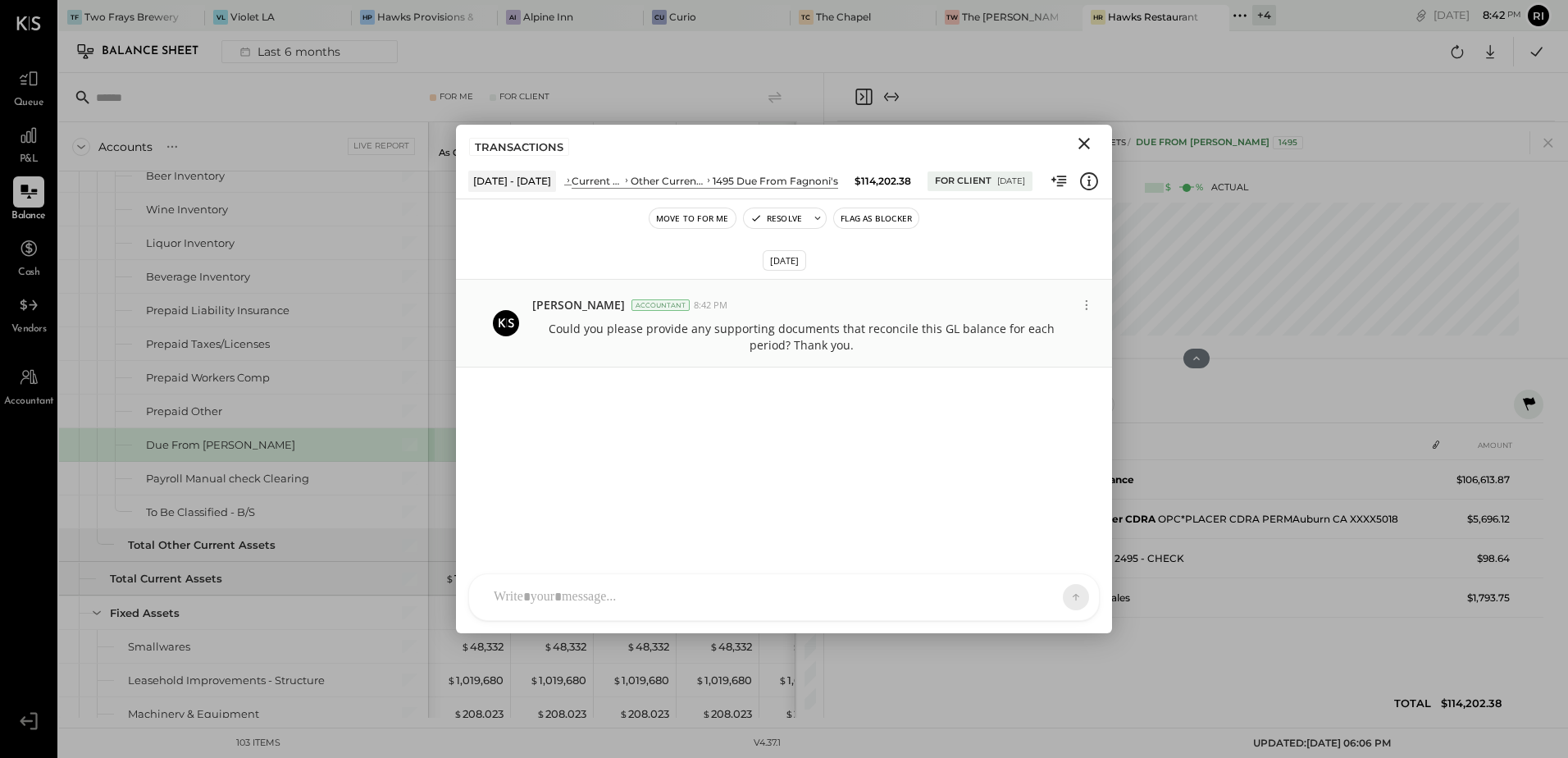
click at [772, 344] on p "Could you please provide any supporting documents that reconcile this GL balanc…" at bounding box center [801, 337] width 538 height 33
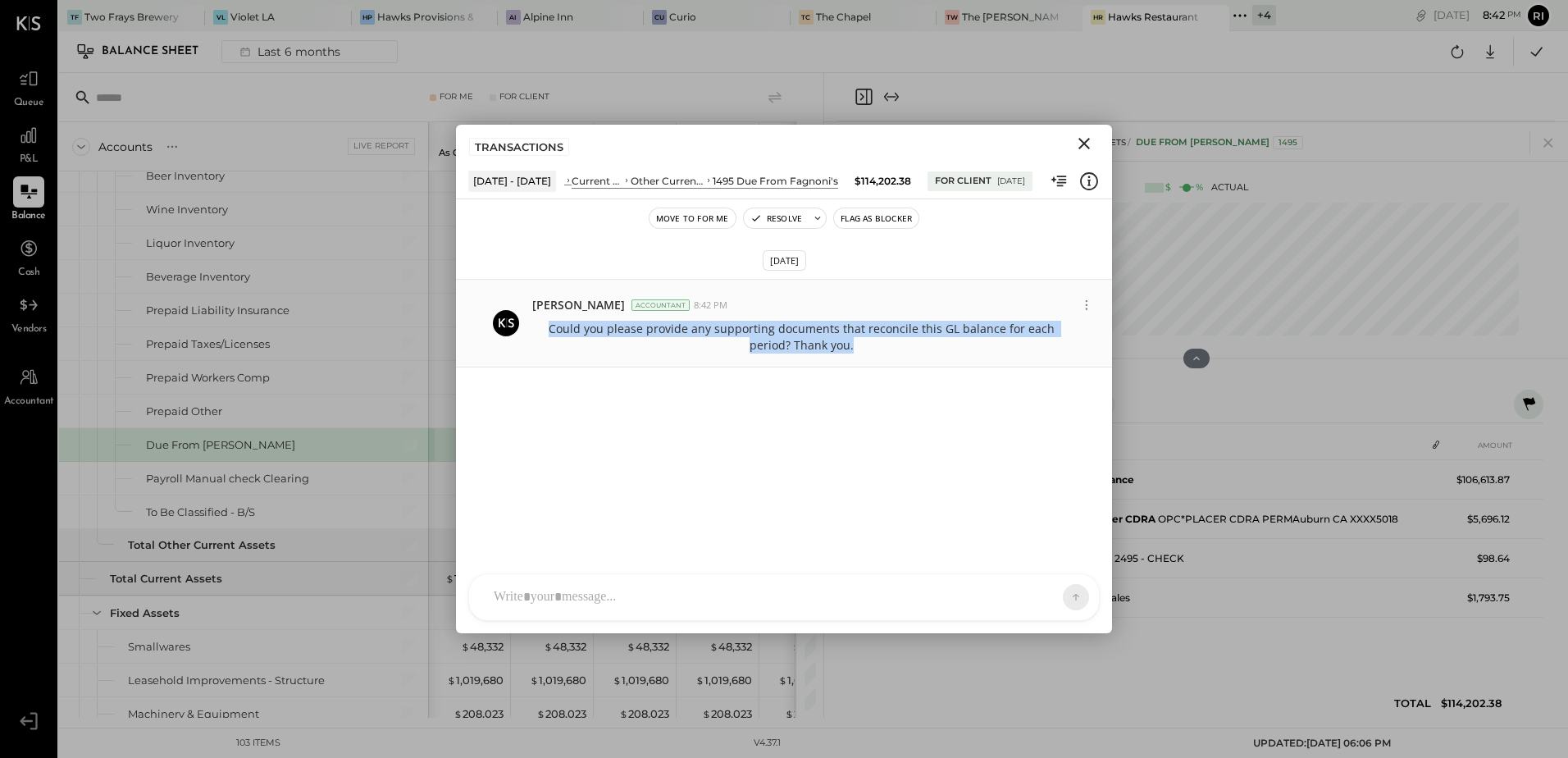
click at [772, 344] on p "Could you please provide any supporting documents that reconcile this GL balanc…" at bounding box center [801, 337] width 538 height 33
click at [770, 343] on p "Could you please provide any supporting documents that reconcile this GL balanc…" at bounding box center [801, 337] width 538 height 33
copy div "Could you please provide any supporting documents that reconcile this GL balanc…"
click at [1079, 146] on icon "Close" at bounding box center [1084, 143] width 20 height 20
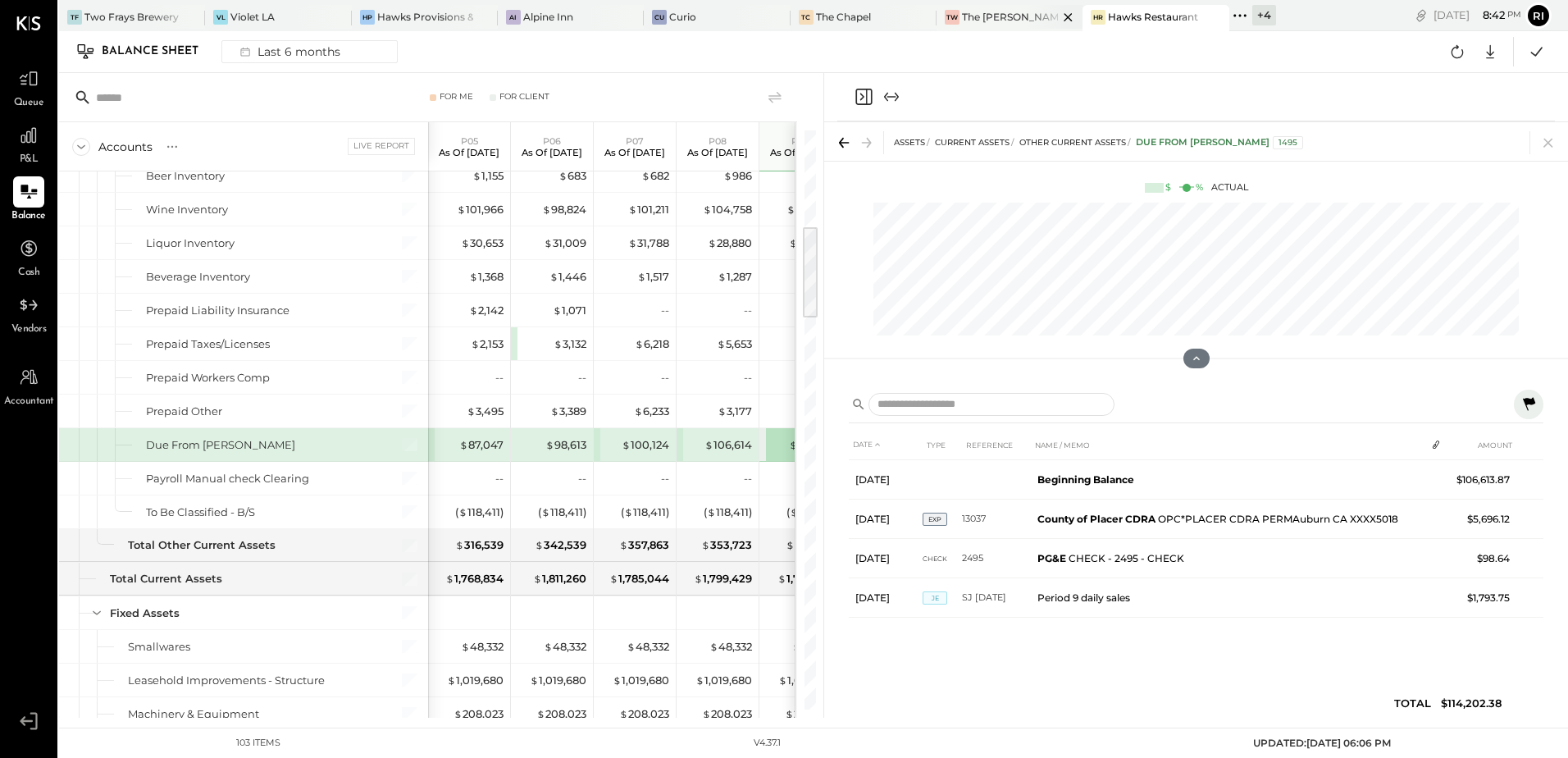
scroll to position [2332, 0]
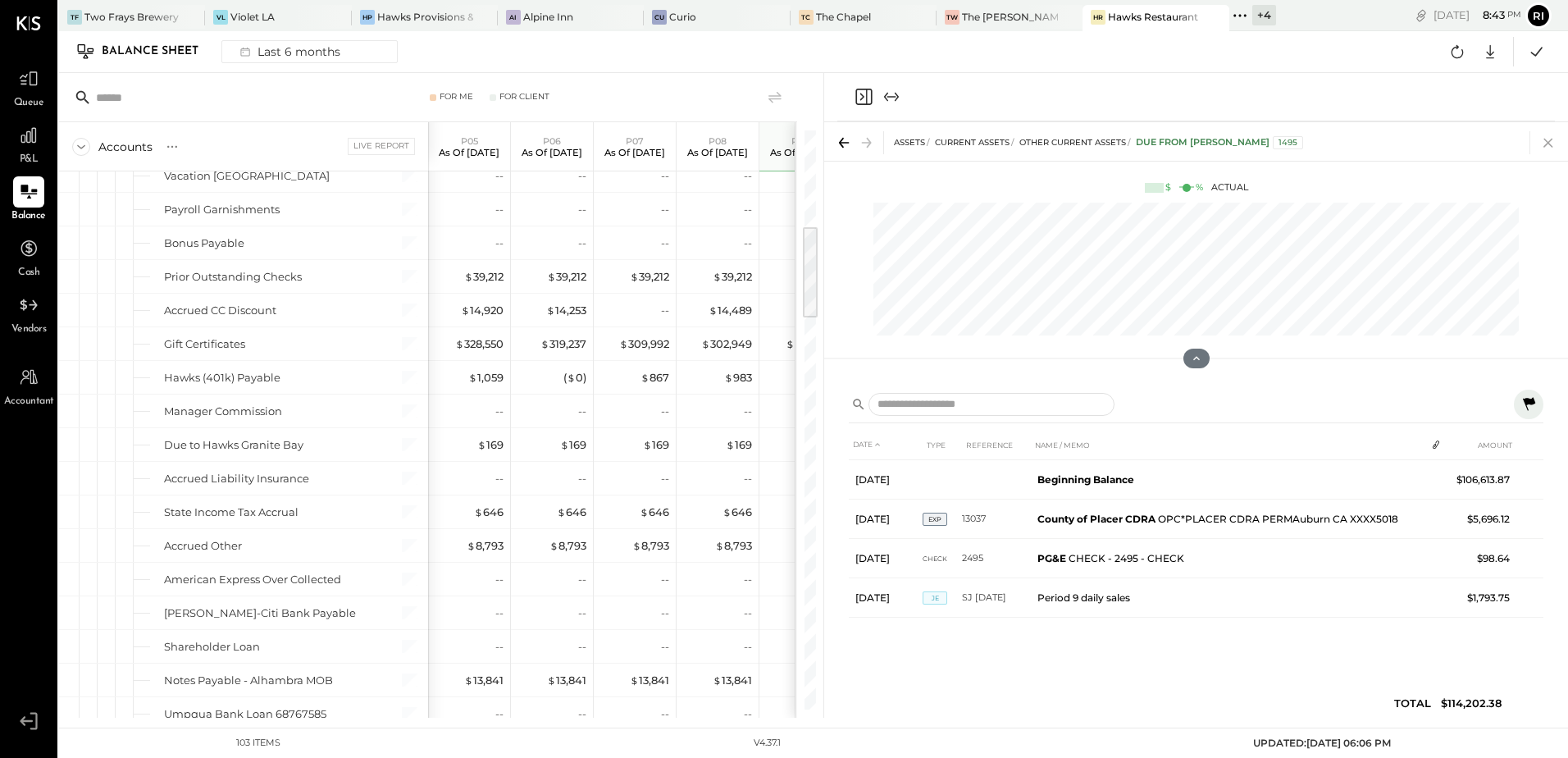
click at [1550, 146] on icon at bounding box center [1548, 142] width 23 height 23
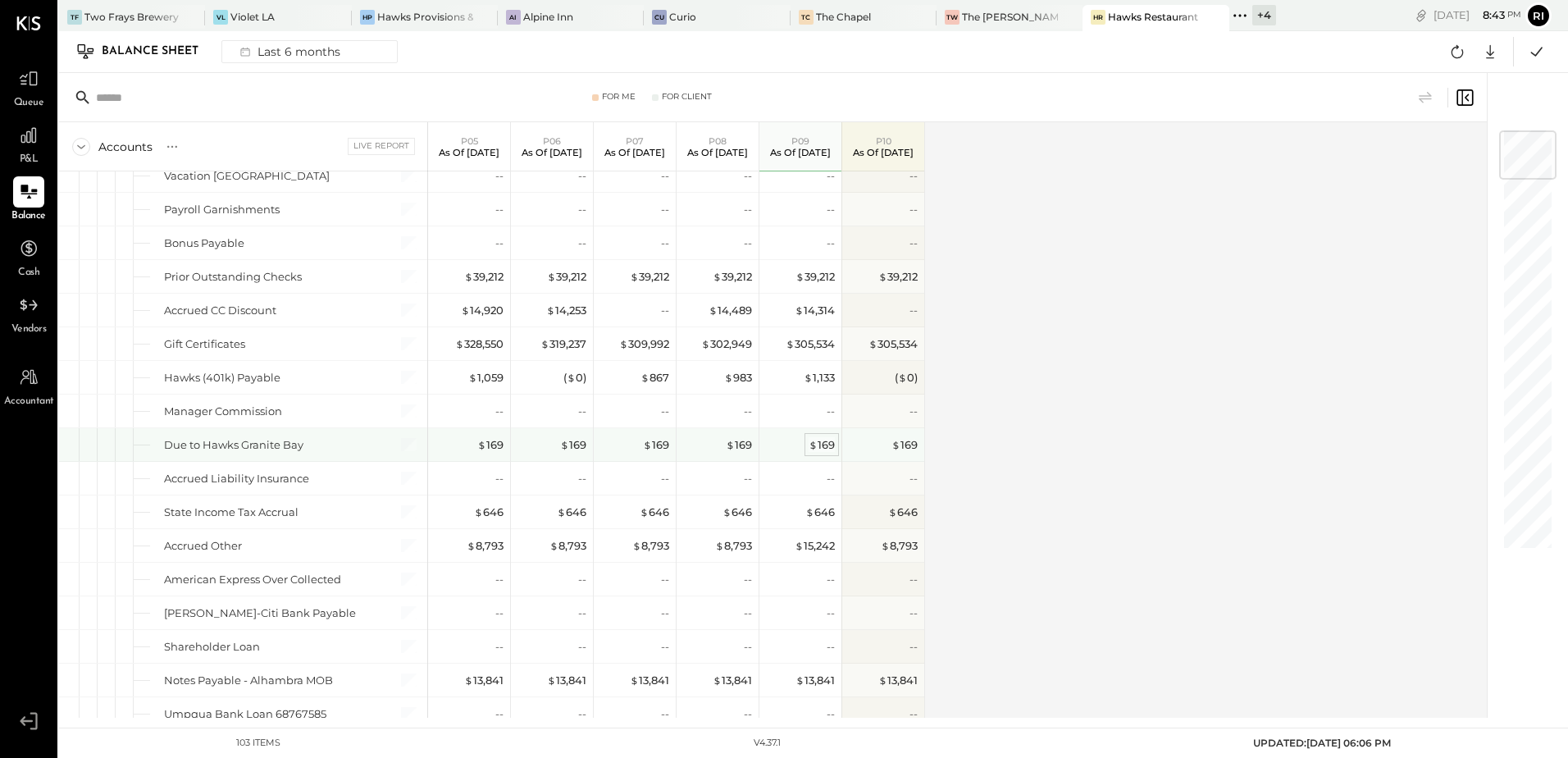
click at [823, 444] on div "$ 169" at bounding box center [822, 444] width 26 height 16
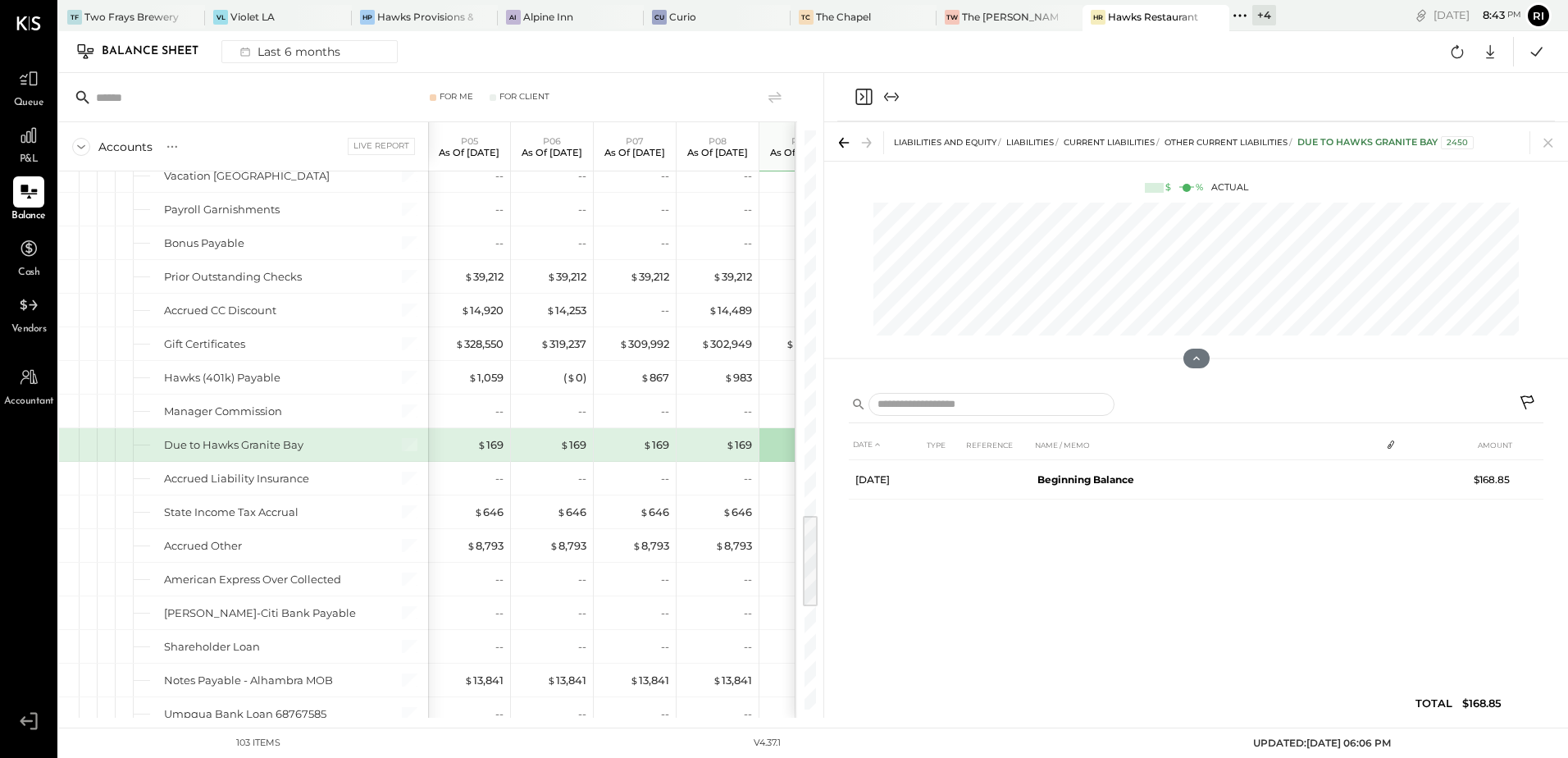
click at [1526, 393] on button at bounding box center [1529, 404] width 30 height 30
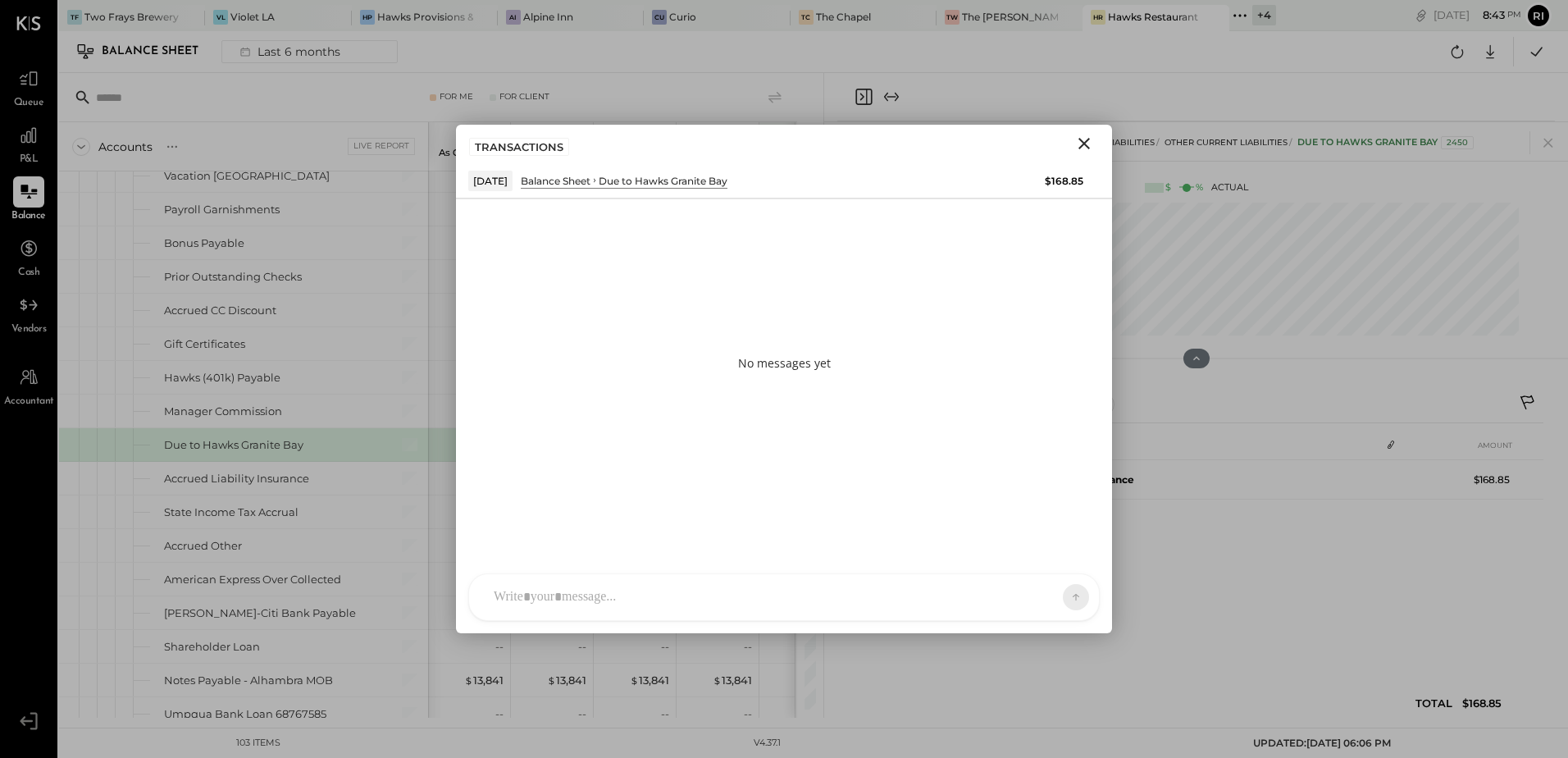
click at [604, 602] on div at bounding box center [769, 598] width 568 height 36
paste div
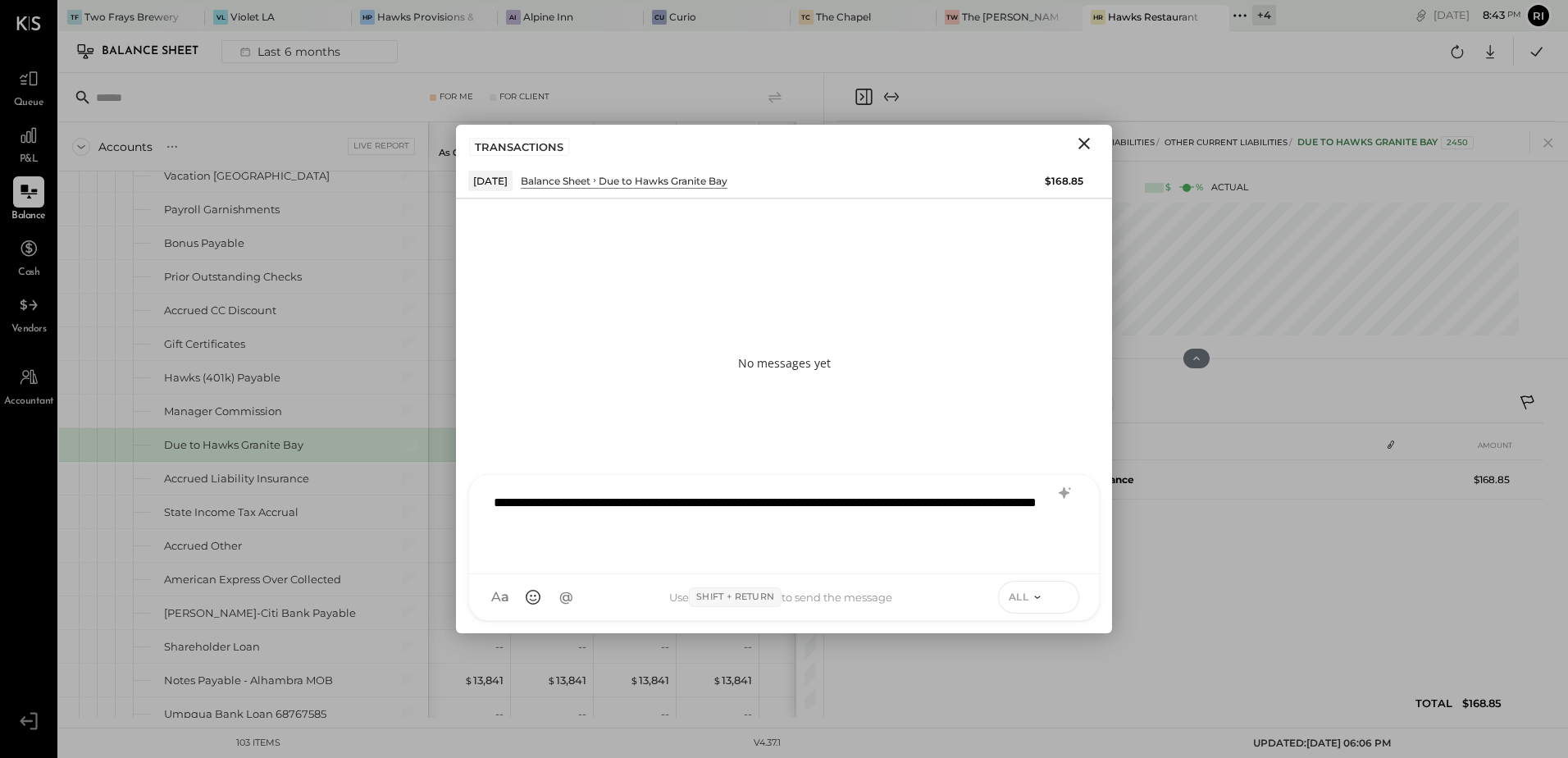
click at [1062, 594] on icon at bounding box center [1062, 595] width 7 height 3
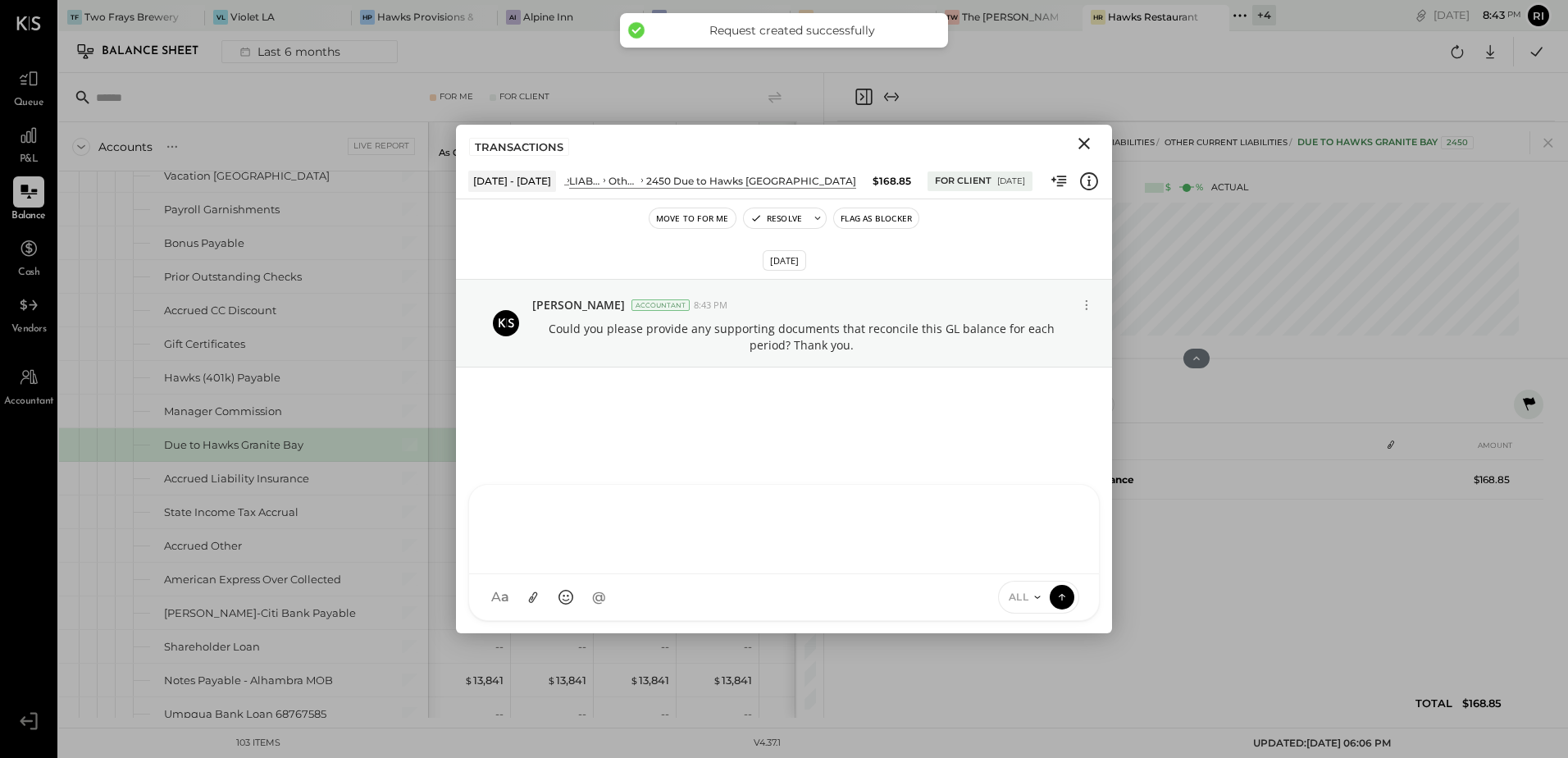
click at [885, 218] on button "Flag as Blocker" at bounding box center [876, 218] width 85 height 20
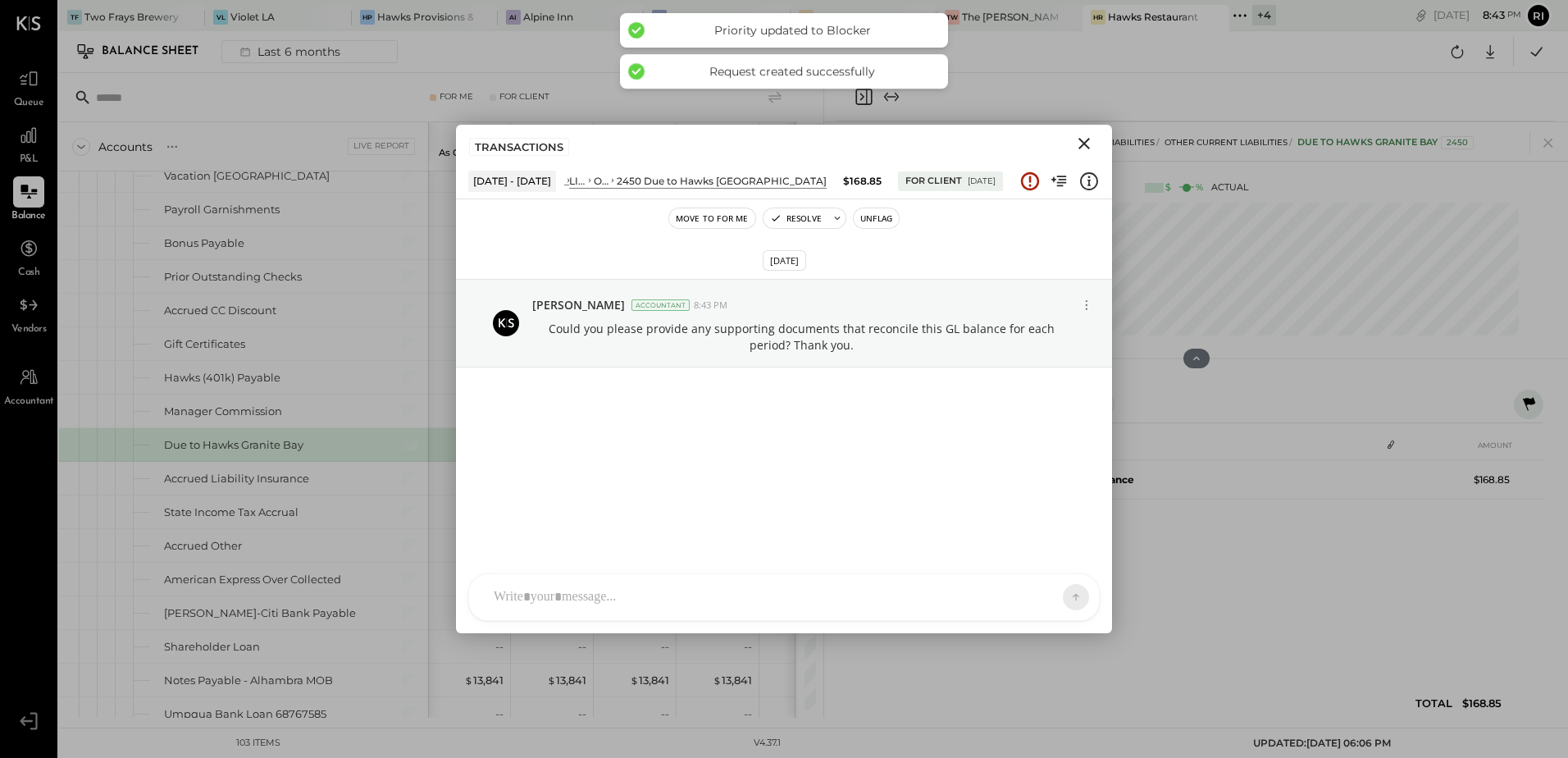
click at [1087, 140] on icon "Close" at bounding box center [1084, 143] width 12 height 12
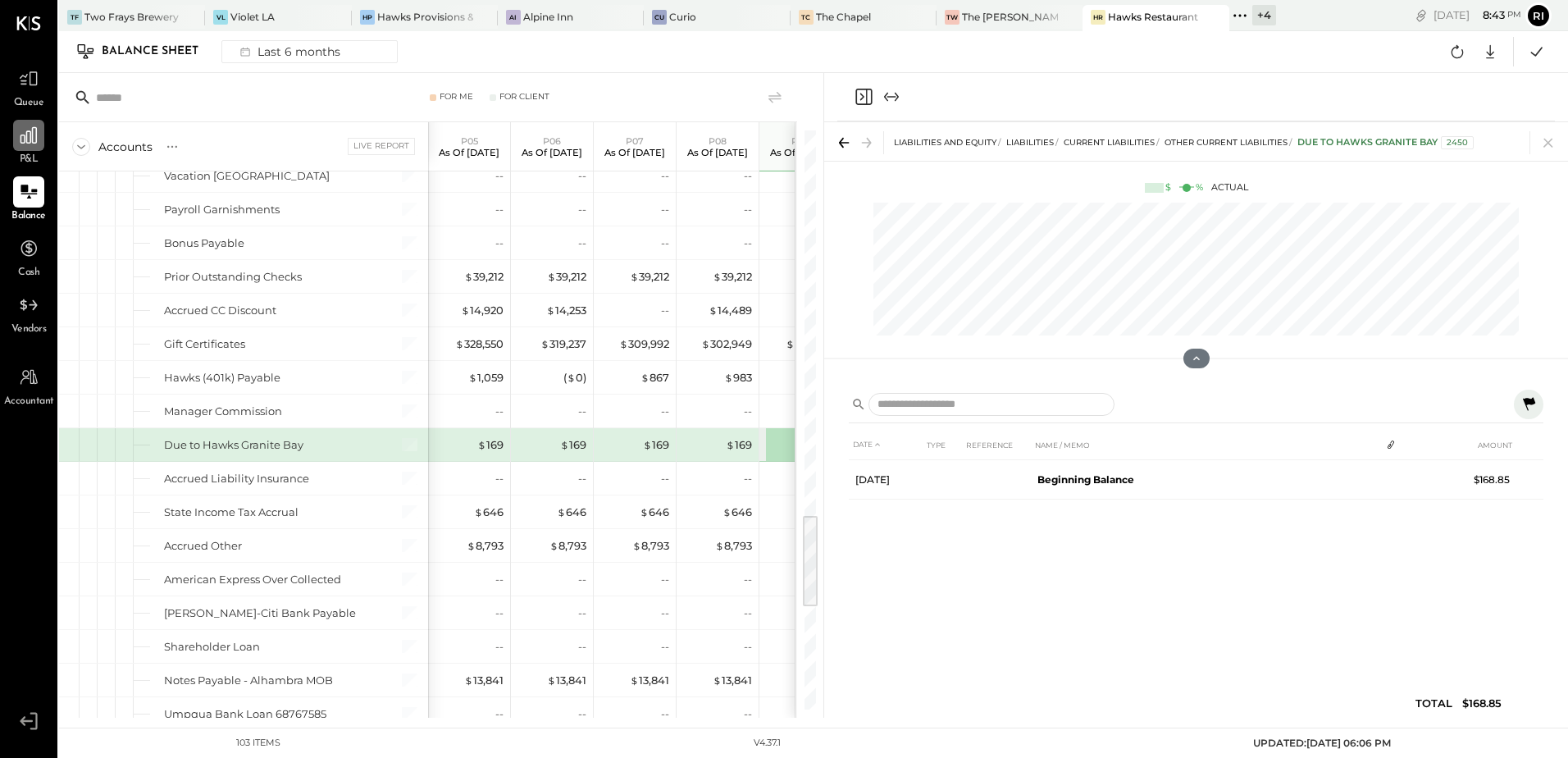
click at [35, 146] on div at bounding box center [29, 136] width 31 height 31
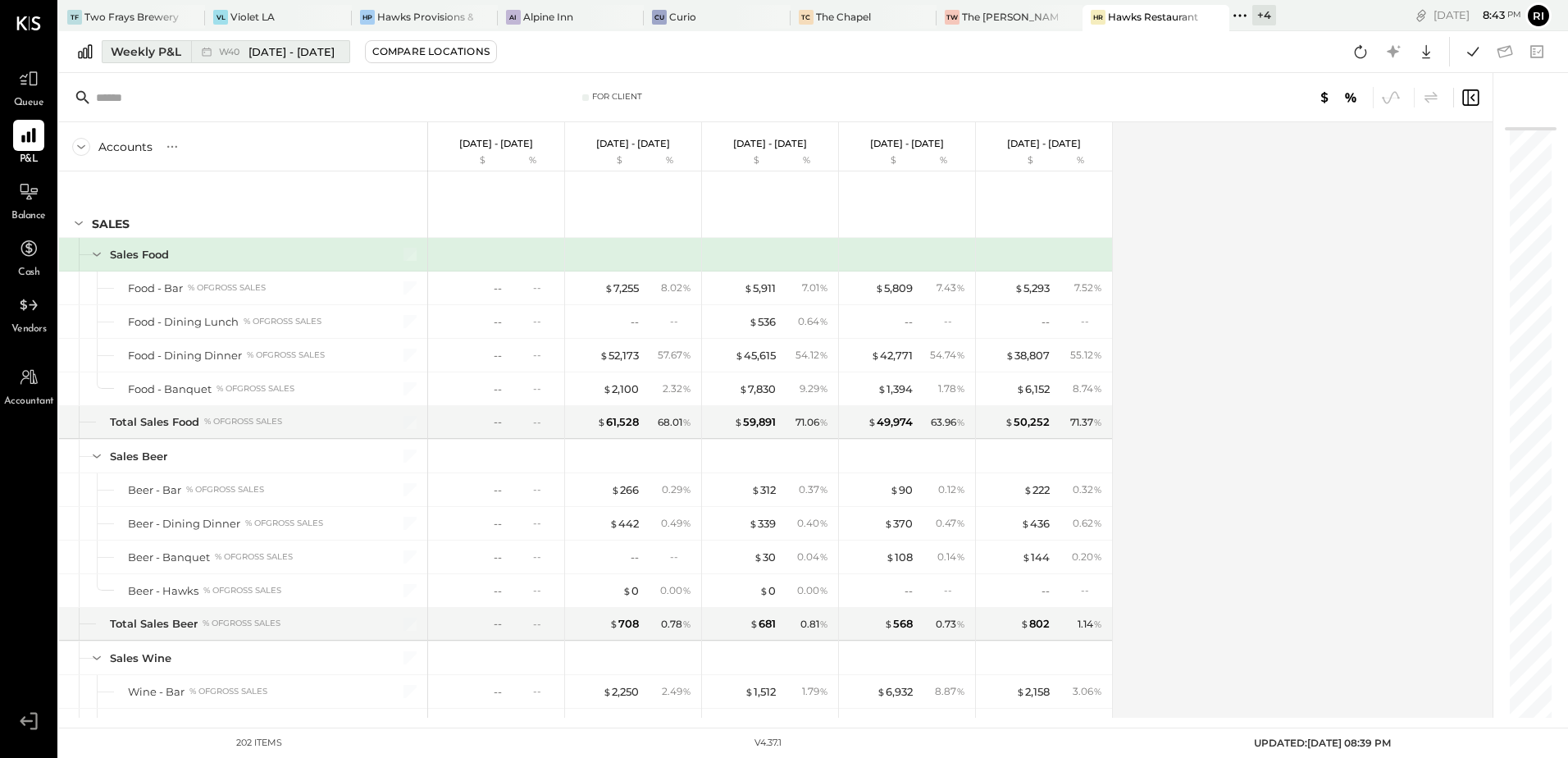
click at [132, 56] on div "Weekly P&L" at bounding box center [146, 52] width 71 height 16
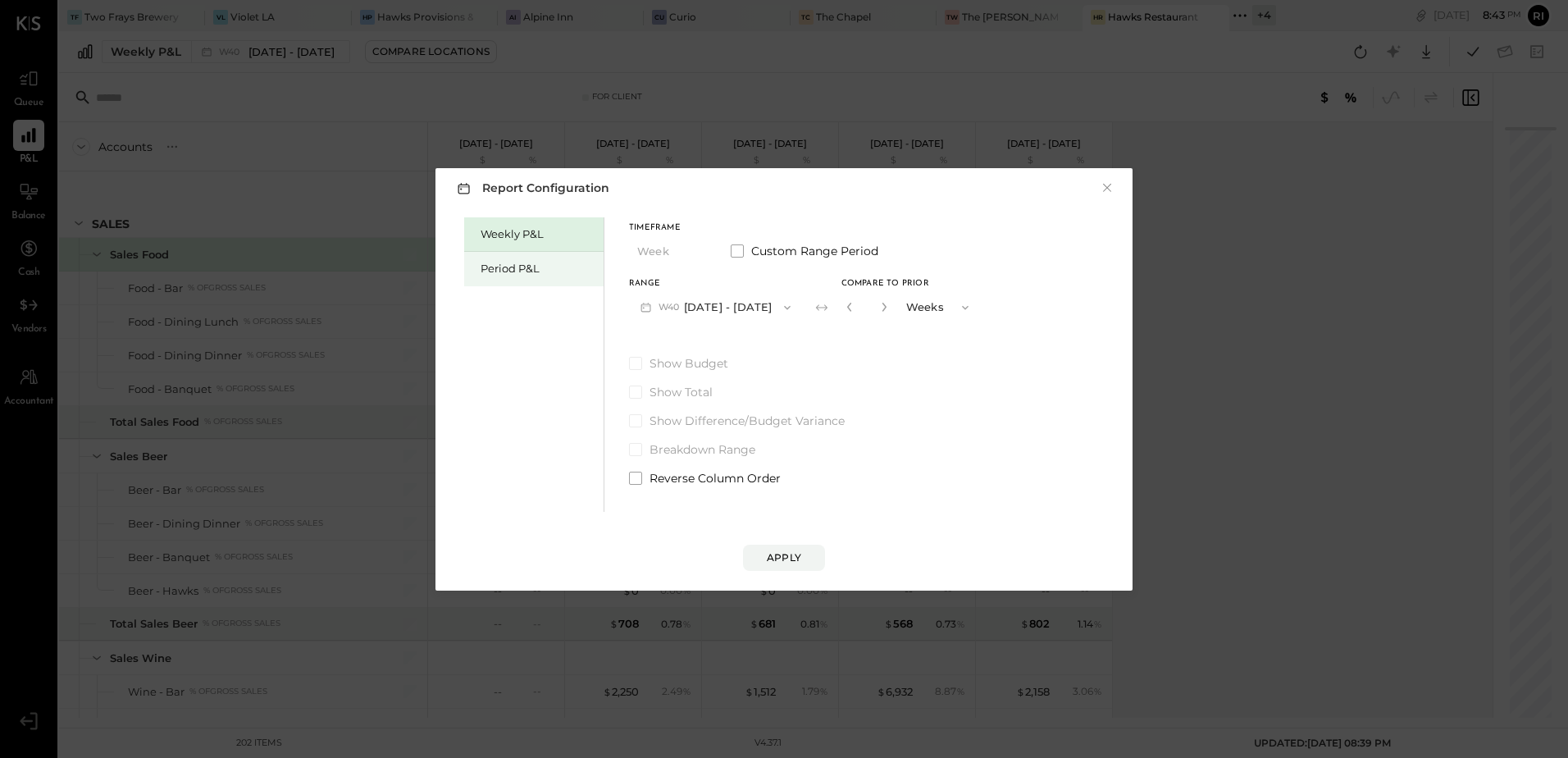
click at [531, 272] on div "Period P&L" at bounding box center [538, 268] width 115 height 16
click at [680, 314] on button "P10 Sep 29 - Nov 2, 2025" at bounding box center [712, 307] width 168 height 30
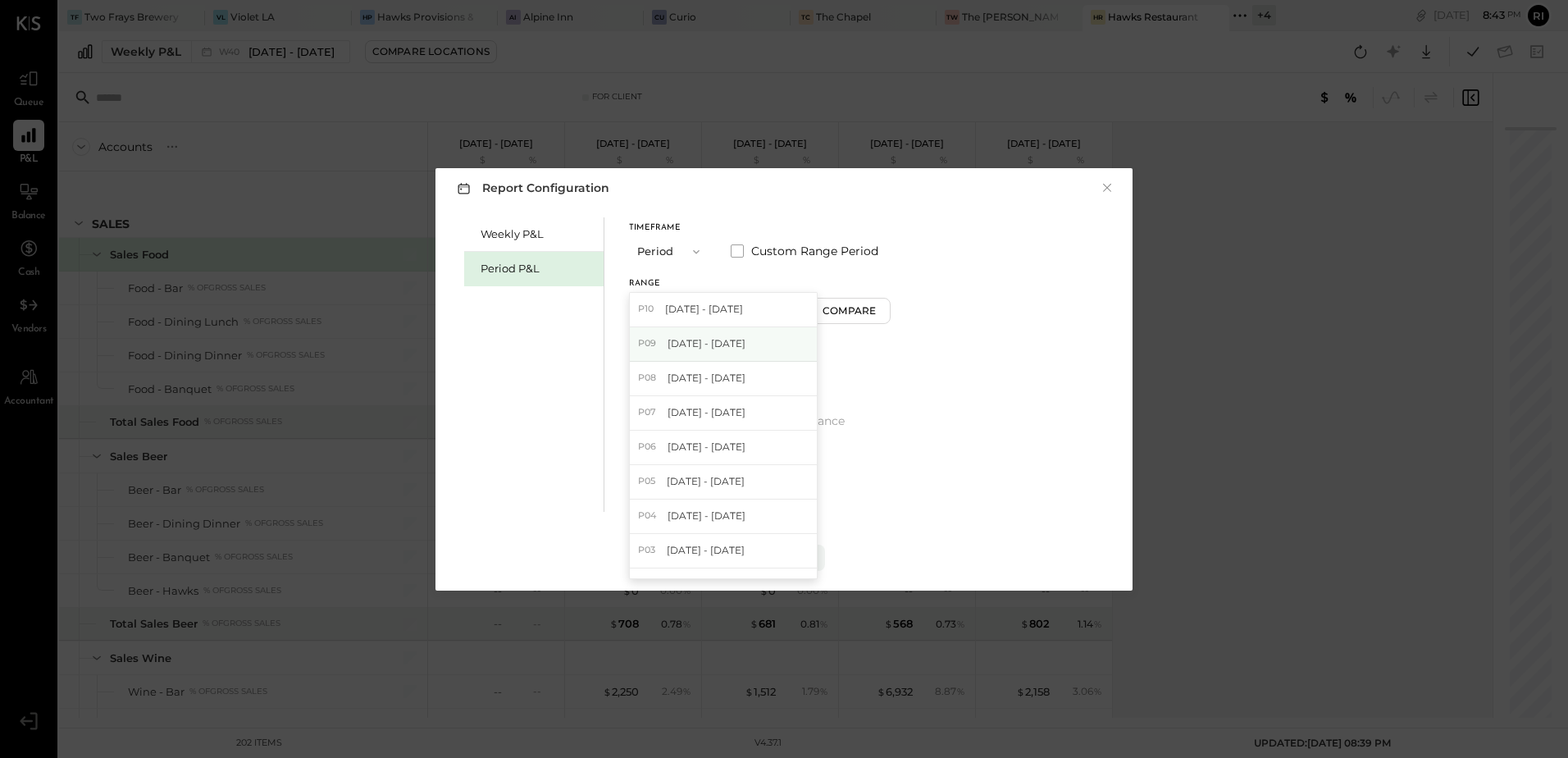
click at [715, 348] on span "[DATE] - [DATE]" at bounding box center [706, 343] width 78 height 14
click at [805, 561] on button "Apply" at bounding box center [784, 558] width 82 height 26
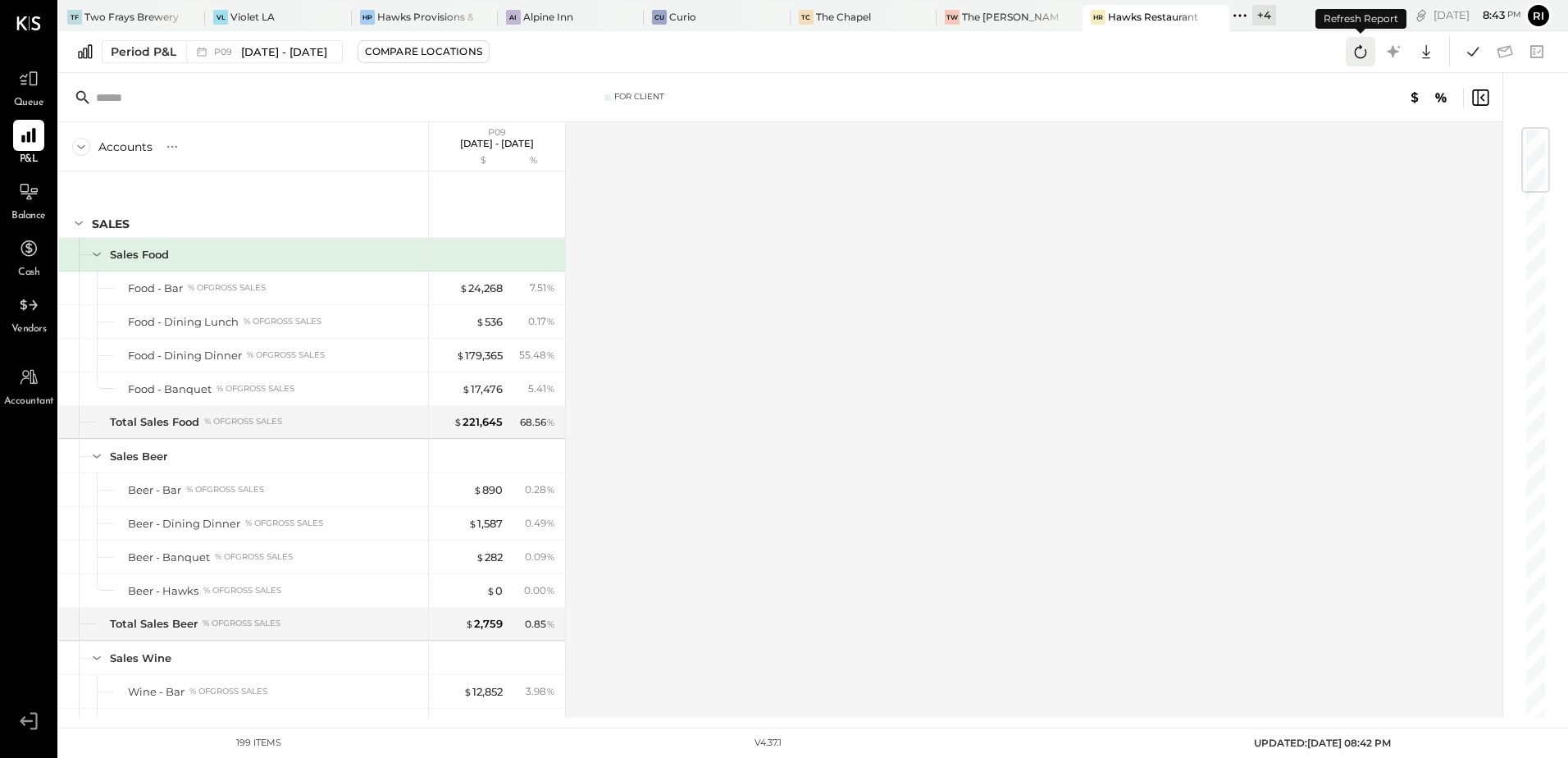
click at [1356, 52] on icon at bounding box center [1361, 52] width 12 height 13
click at [1361, 48] on icon at bounding box center [1361, 52] width 12 height 13
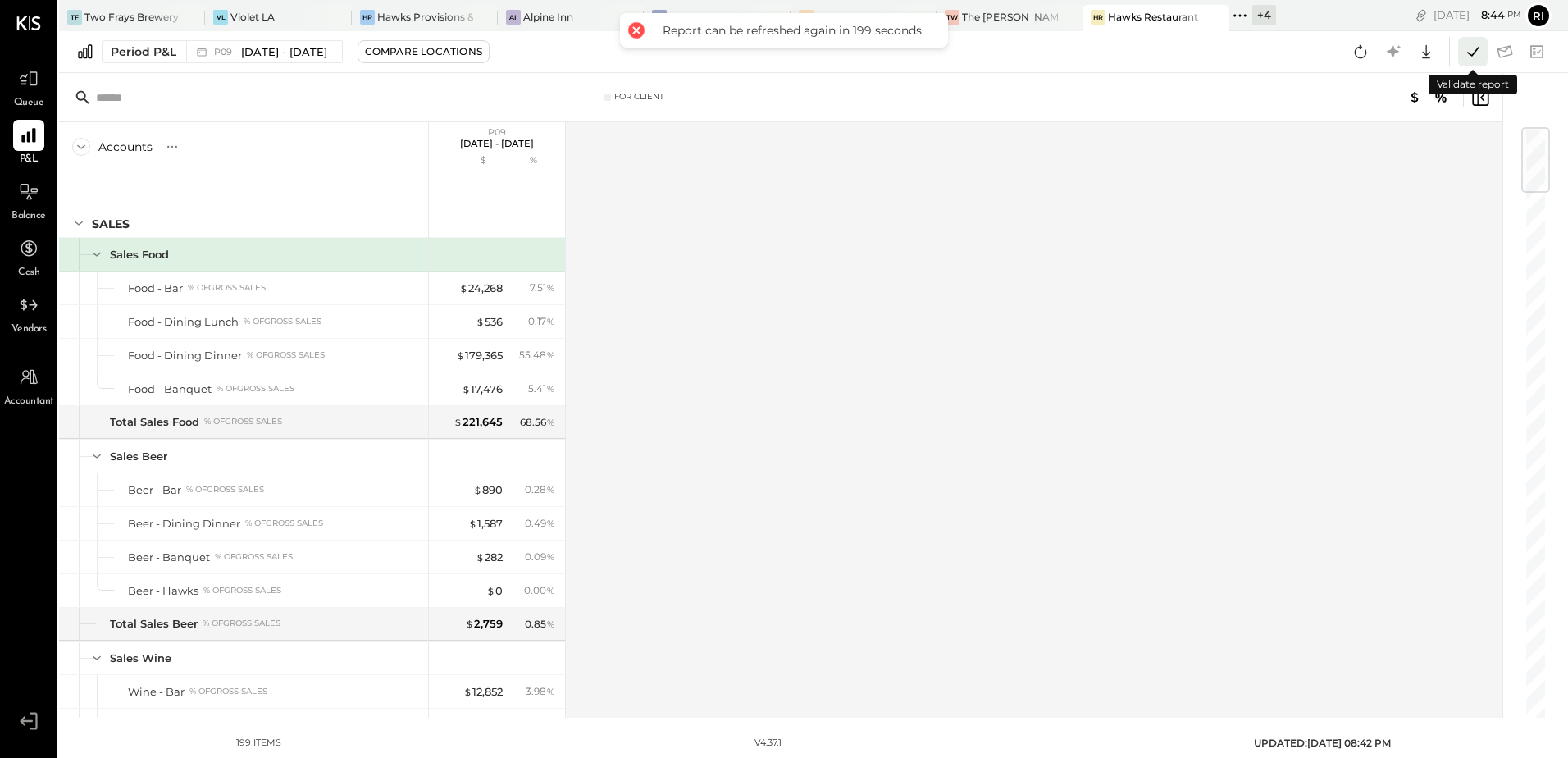
click at [1469, 59] on icon at bounding box center [1473, 52] width 21 height 21
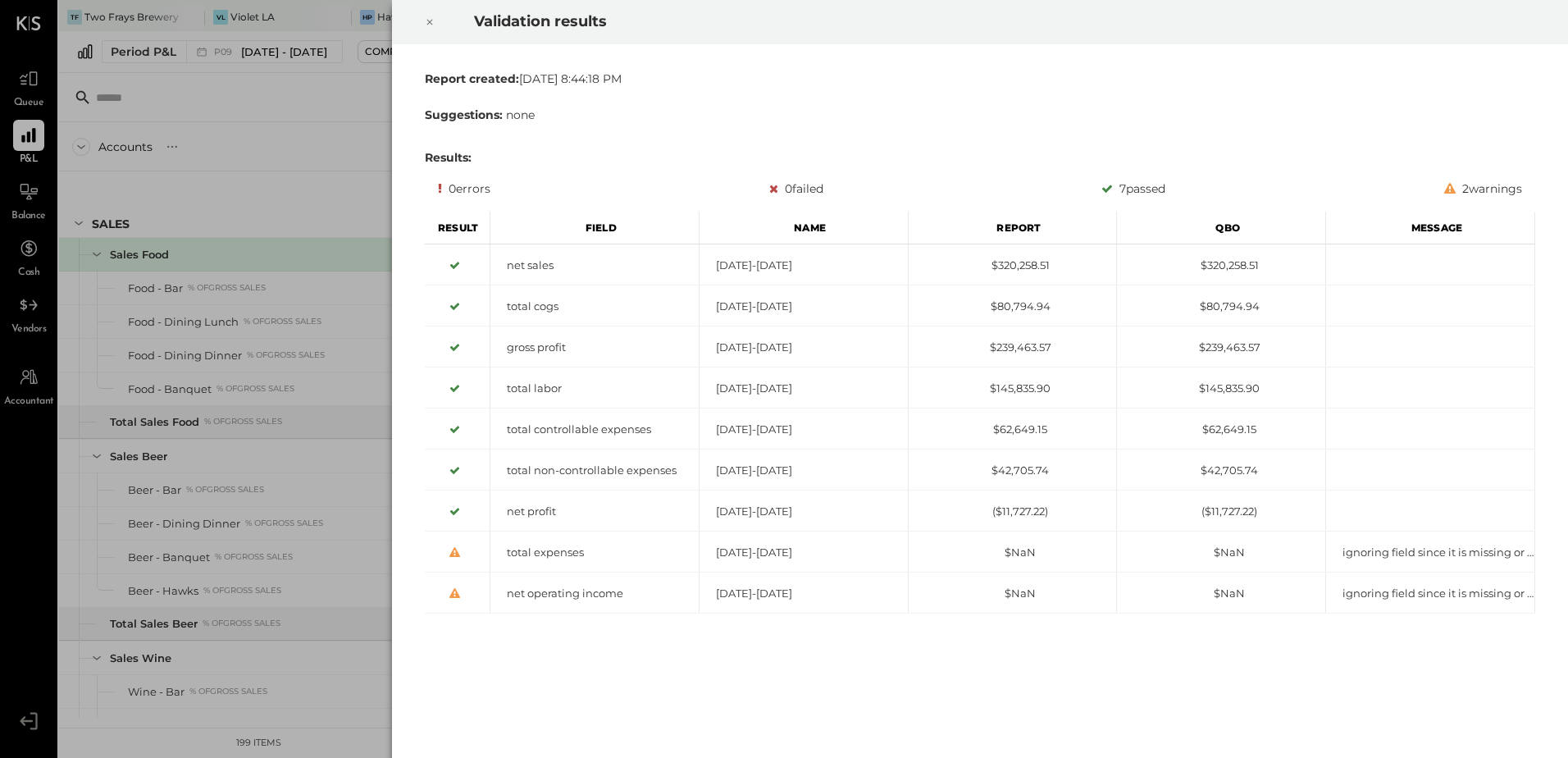
click at [436, 21] on div at bounding box center [429, 22] width 36 height 46
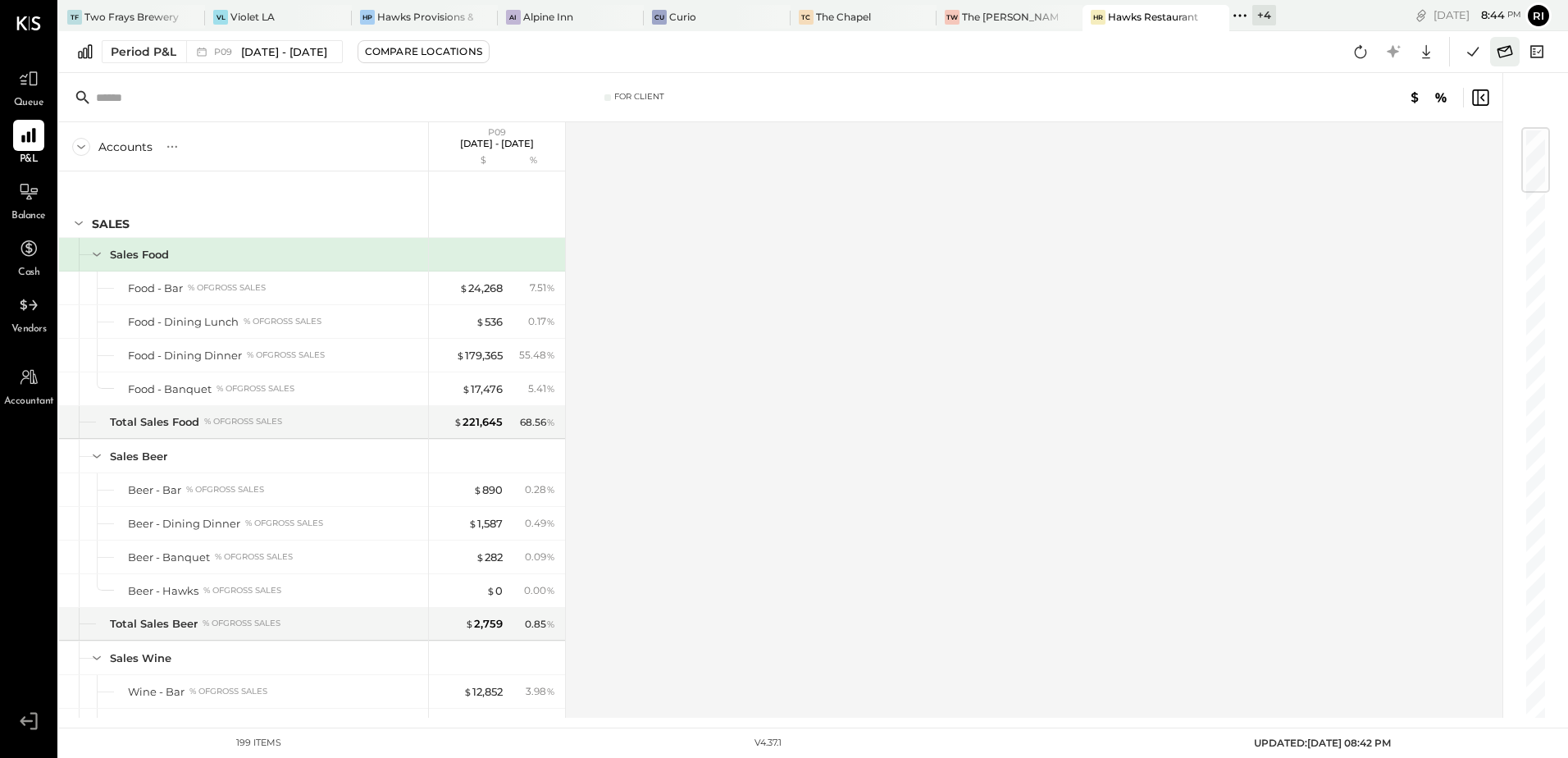
click at [1509, 50] on icon at bounding box center [1505, 52] width 21 height 21
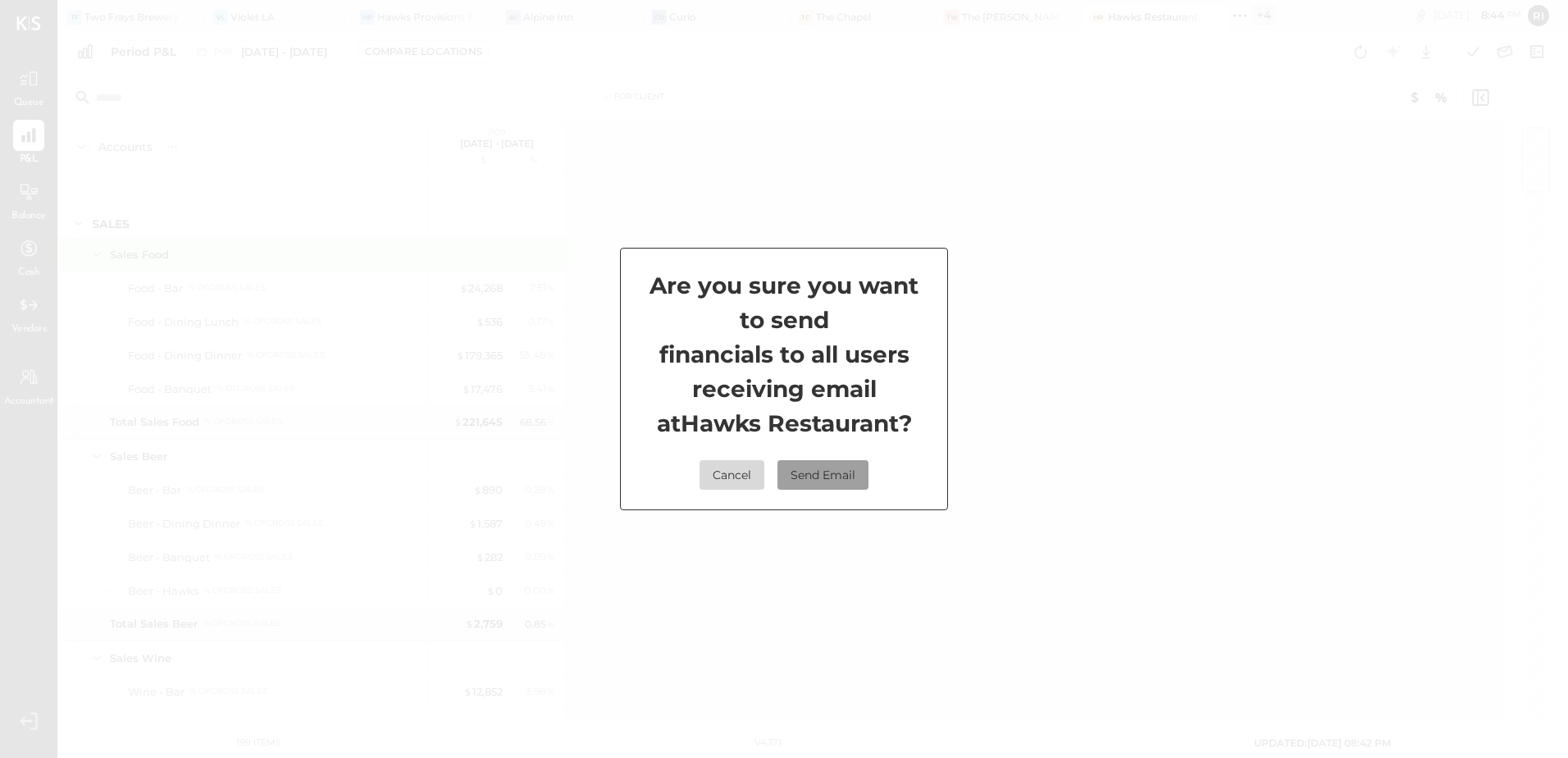
click at [825, 462] on button "Send Email" at bounding box center [823, 475] width 91 height 30
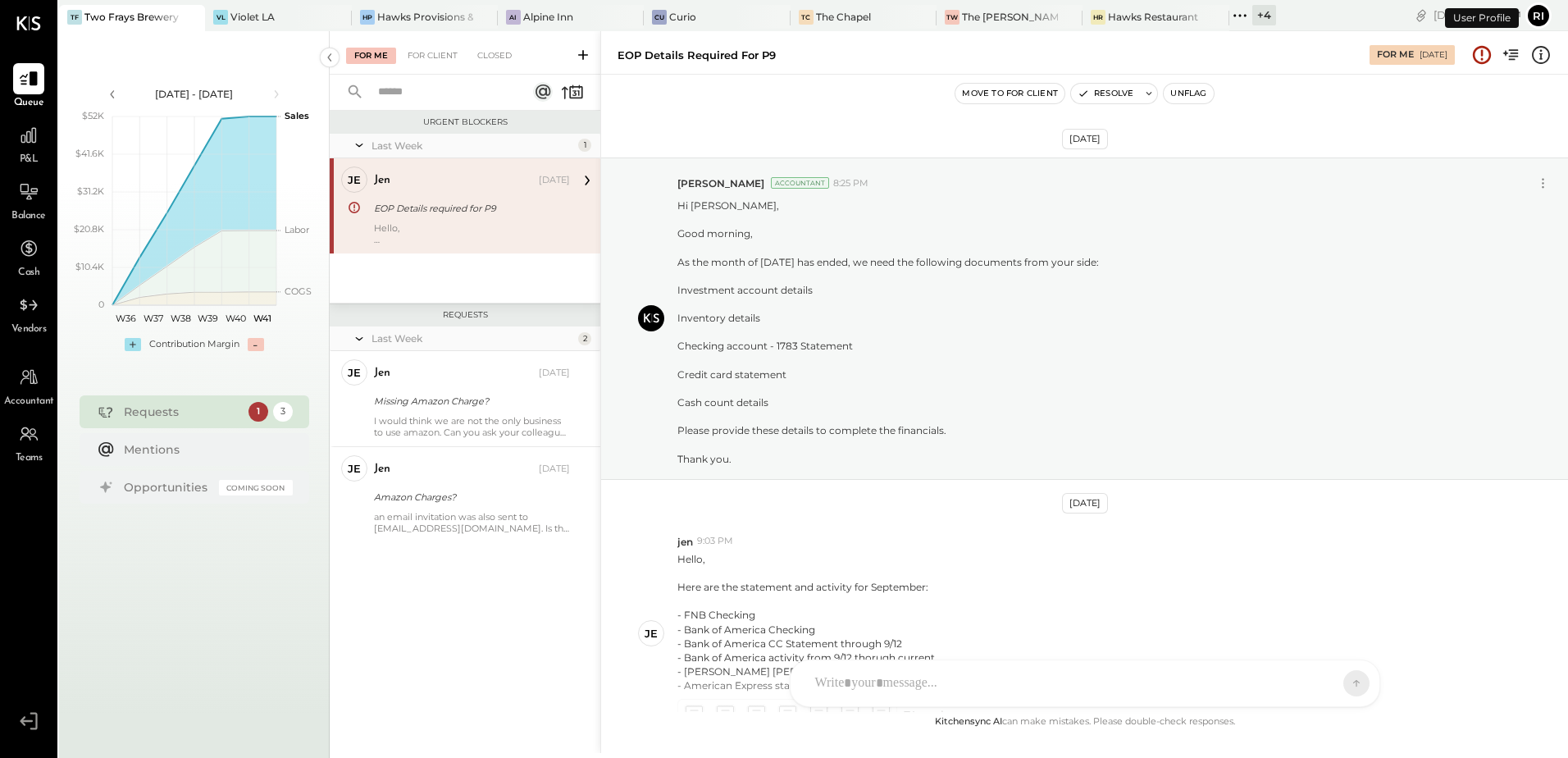
scroll to position [156, 0]
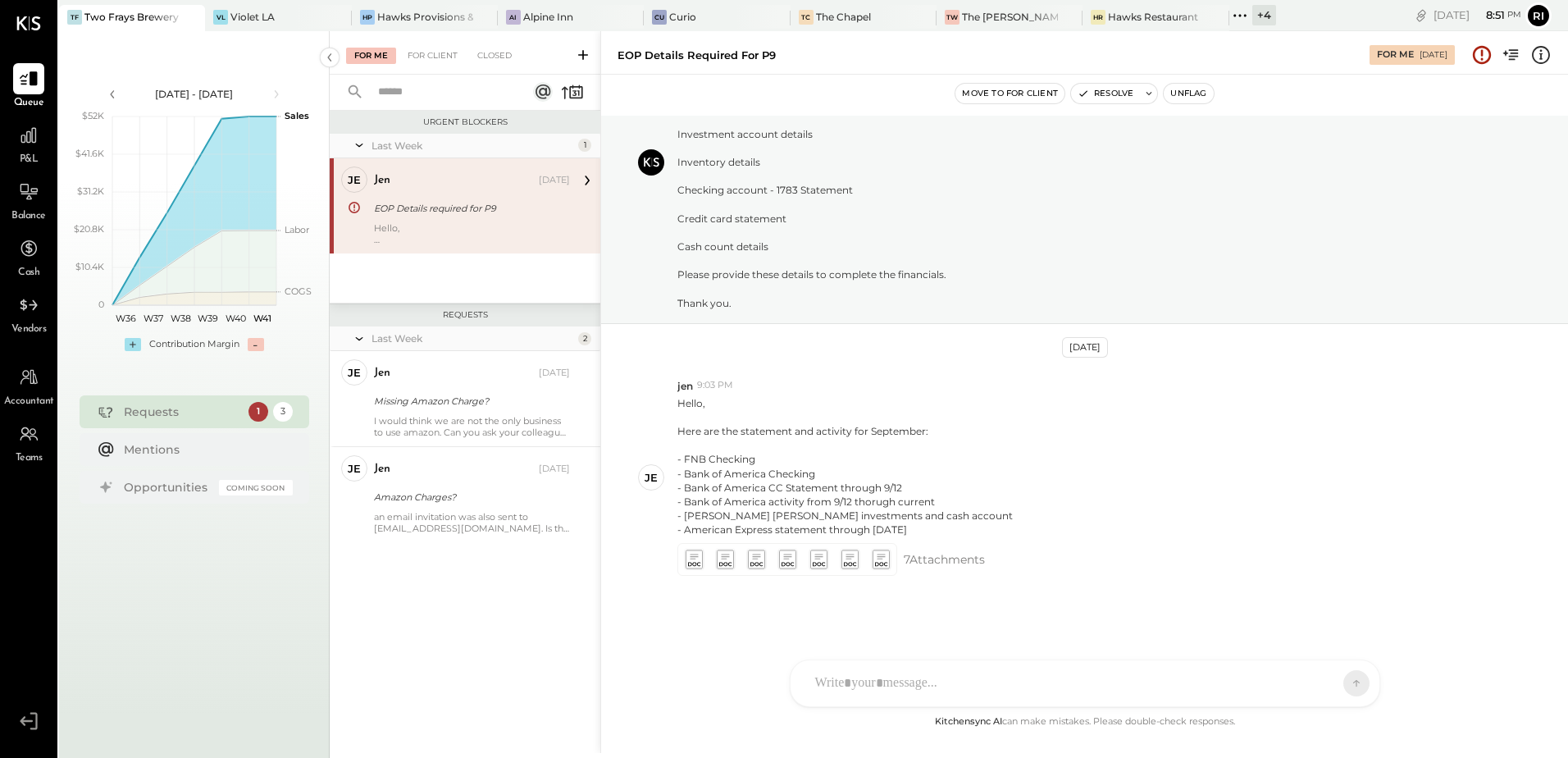
click at [419, 199] on div "EOP Details required for P9" at bounding box center [470, 208] width 191 height 20
click at [247, 18] on div "Violet LA" at bounding box center [253, 16] width 44 height 14
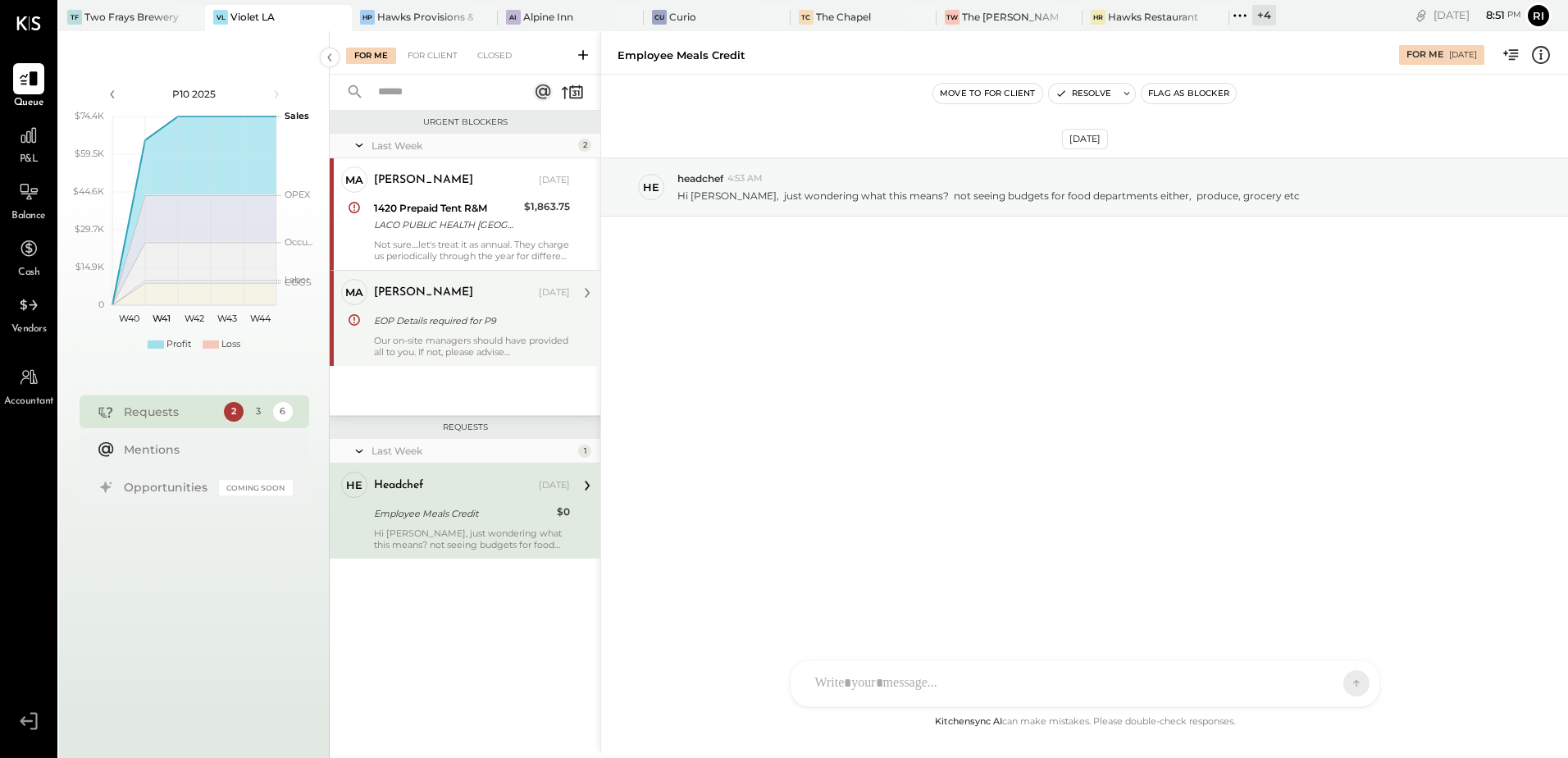
click at [514, 346] on div "Our on-site managers should have provided all to you. If not, please advise" at bounding box center [472, 346] width 196 height 23
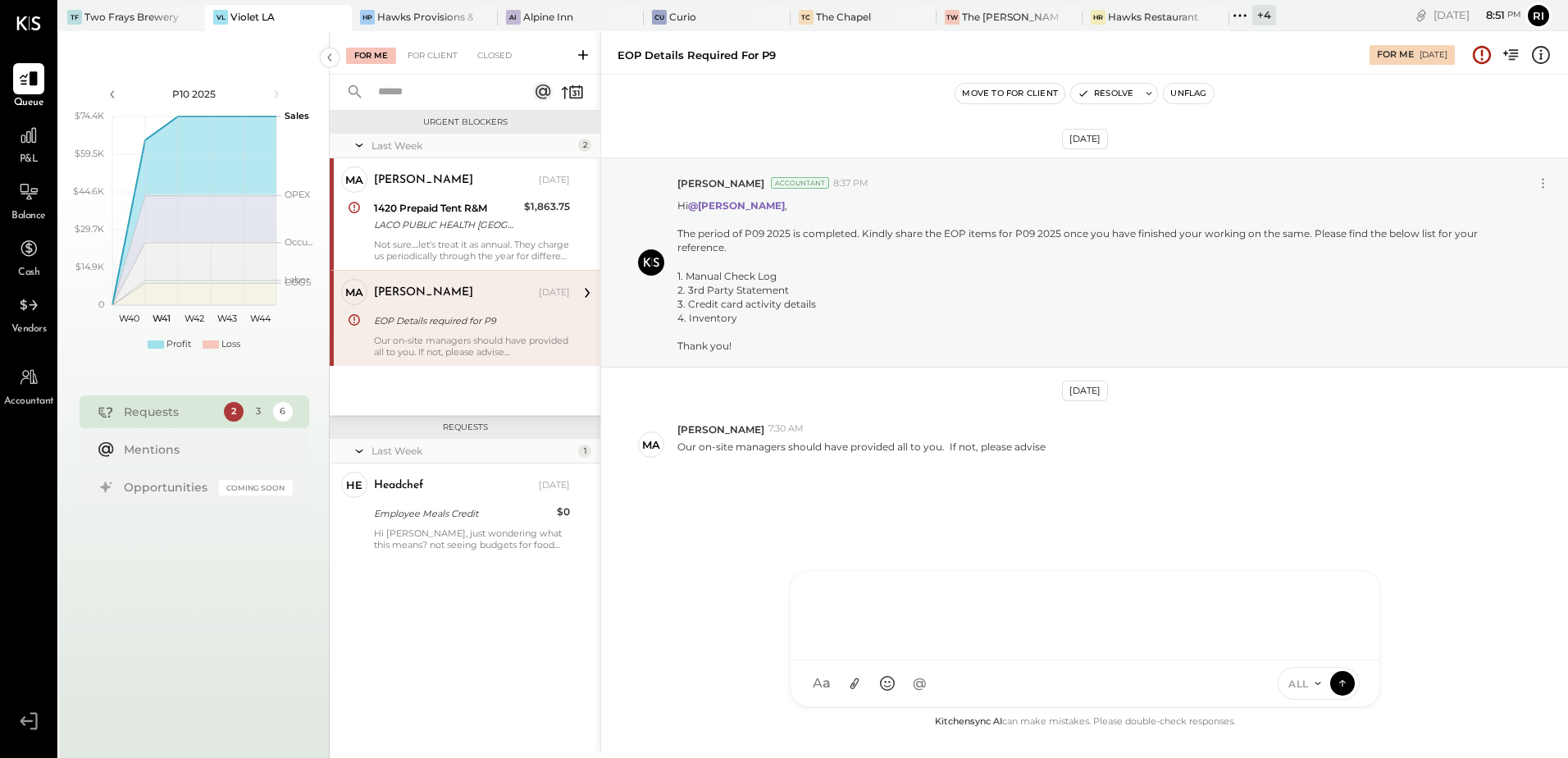
click at [873, 686] on div "NS Nishant Sadhu G gm CR Chintan R Dave D Dana A agm M Margaret S souschef H he…" at bounding box center [1085, 639] width 591 height 137
click at [1343, 687] on icon at bounding box center [1343, 682] width 15 height 16
